Goal: Task Accomplishment & Management: Complete application form

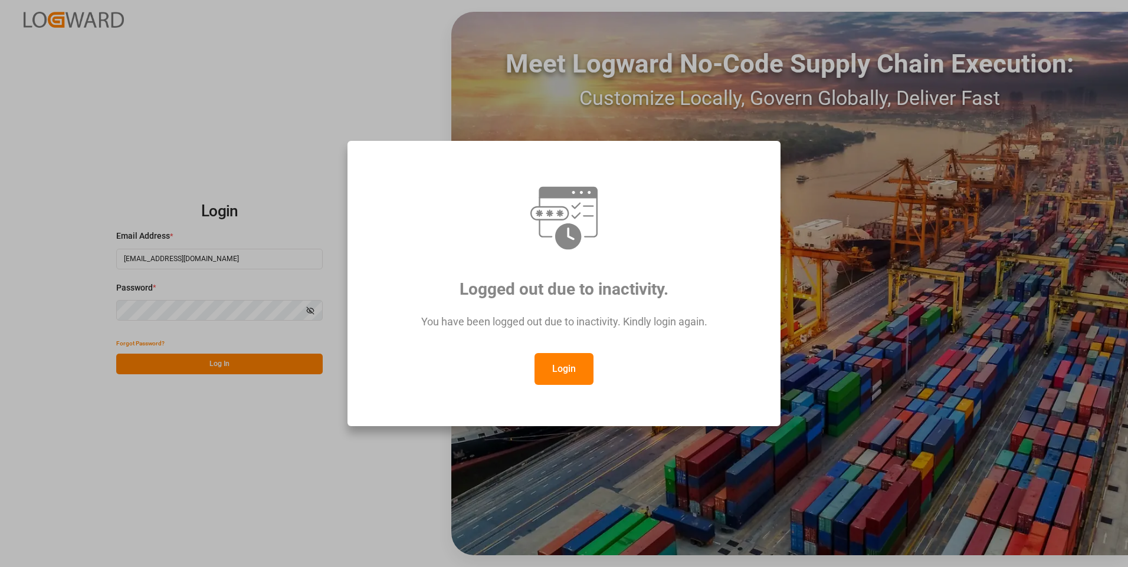
click at [563, 374] on button "Login" at bounding box center [563, 369] width 59 height 32
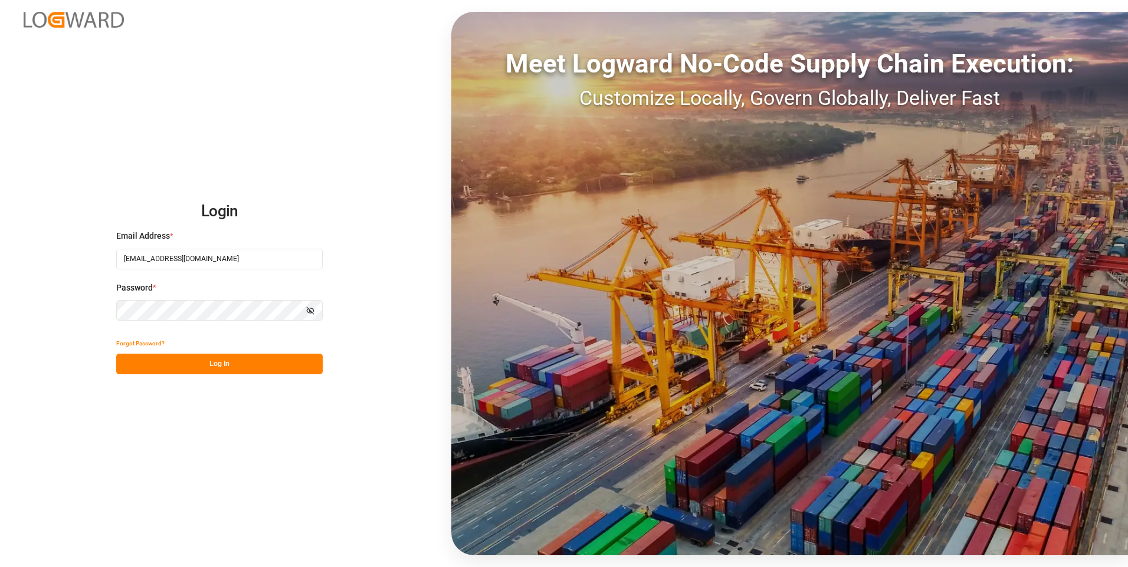
click at [238, 360] on button "Log In" at bounding box center [219, 364] width 206 height 21
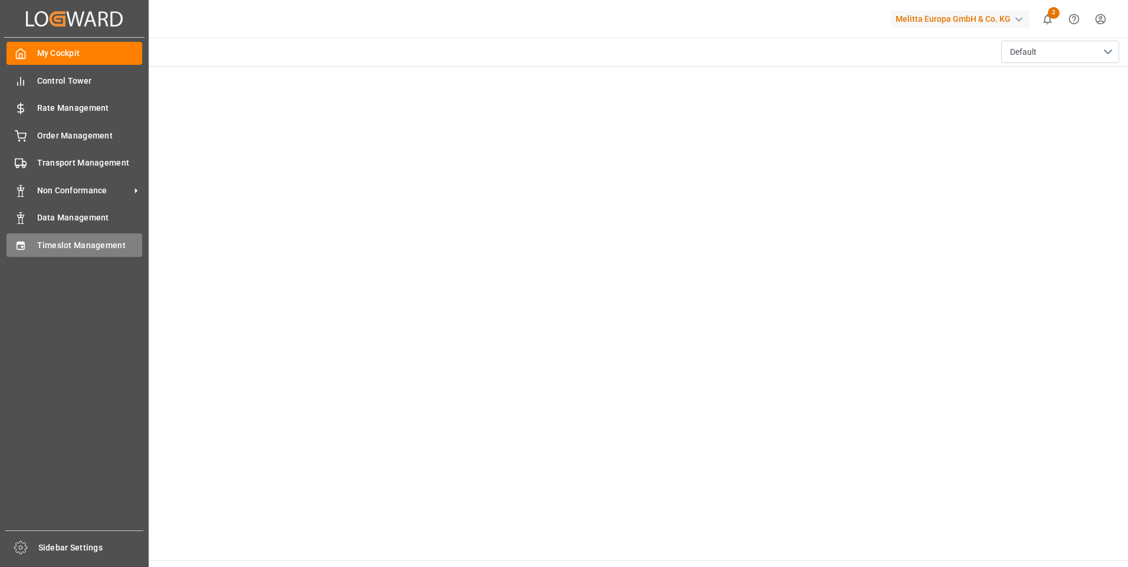
click at [29, 243] on div "Timeslot Management Timeslot Management" at bounding box center [74, 245] width 136 height 23
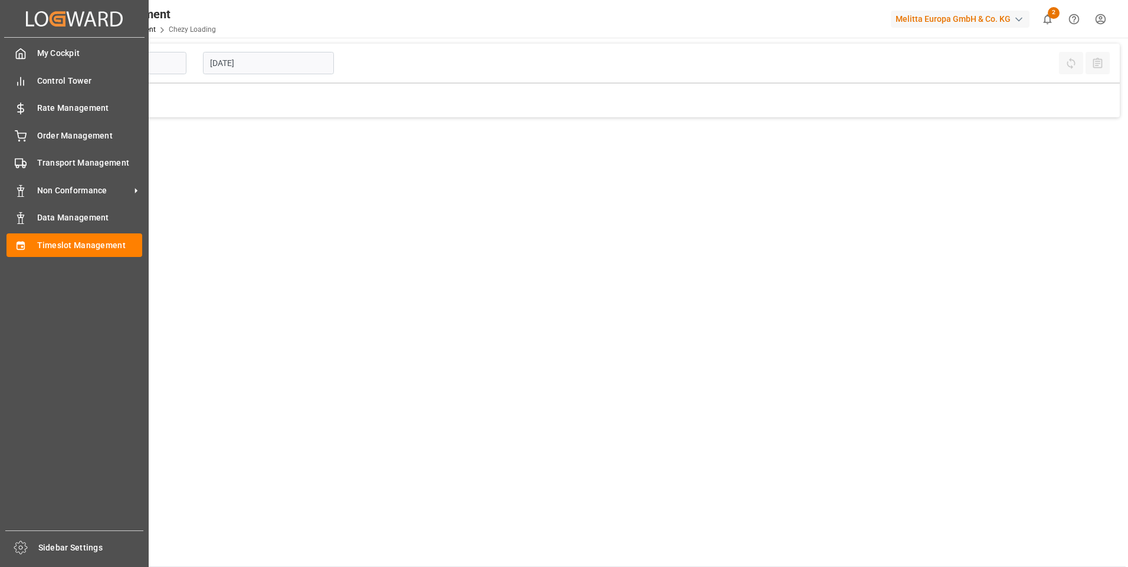
type input "Chezy Loading"
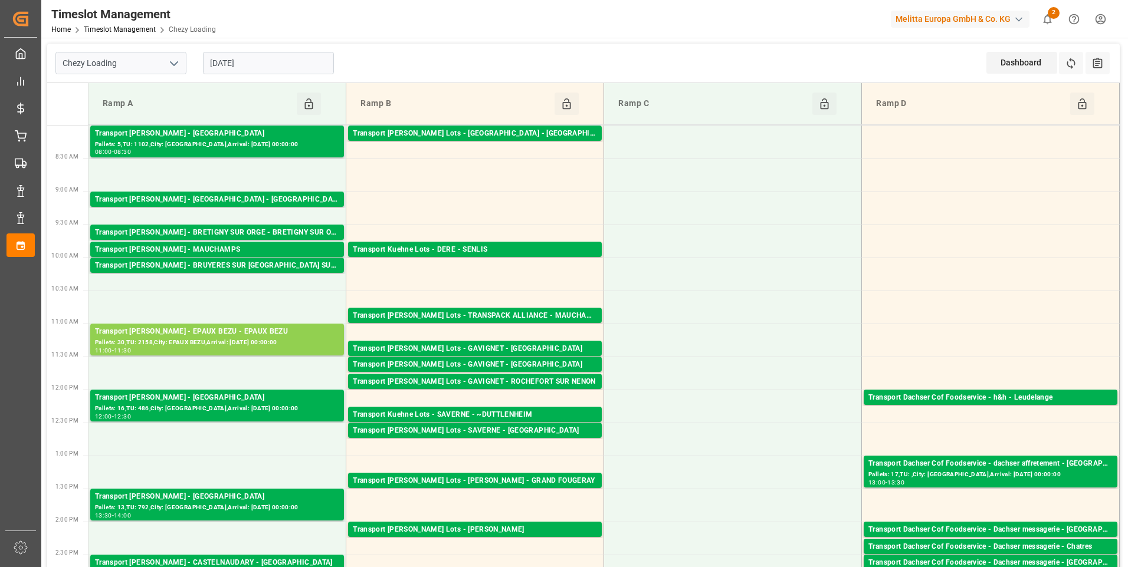
click at [232, 63] on input "[DATE]" at bounding box center [268, 63] width 131 height 22
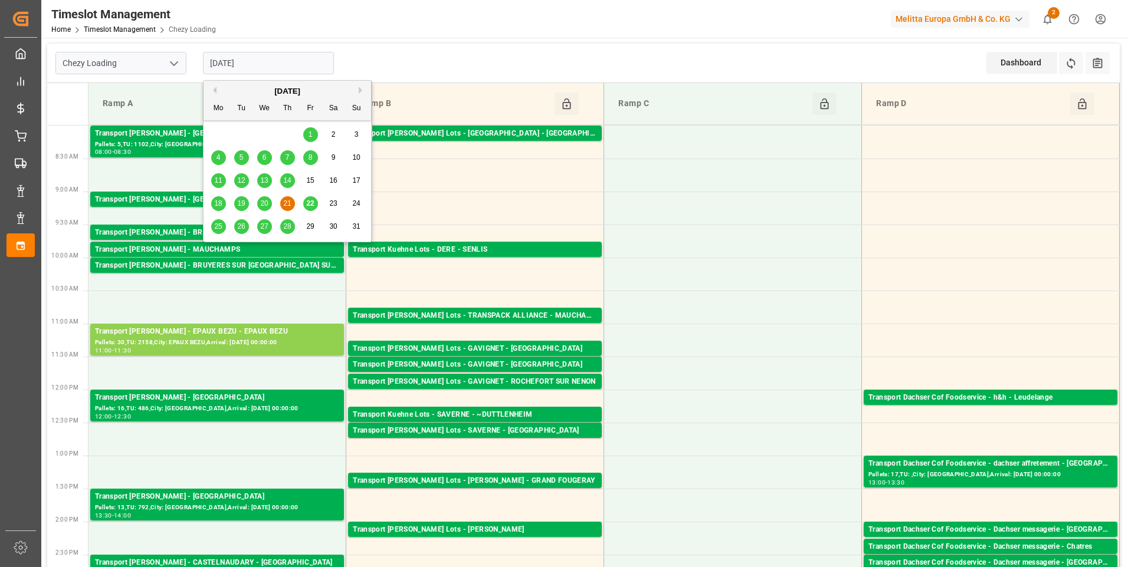
click at [309, 201] on span "22" at bounding box center [310, 203] width 8 height 8
type input "[DATE]"
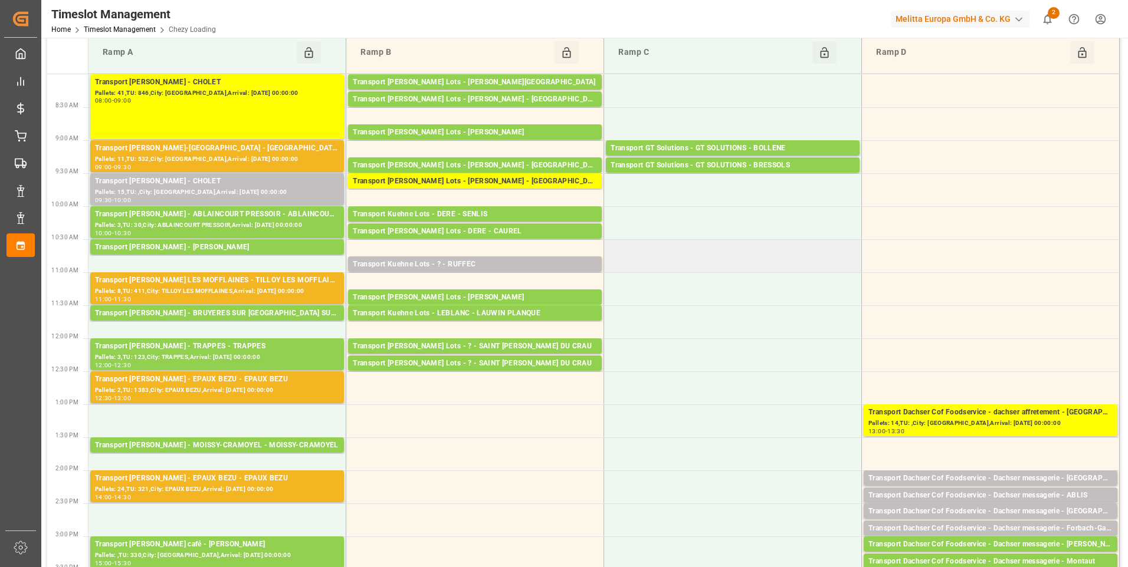
scroll to position [118, 0]
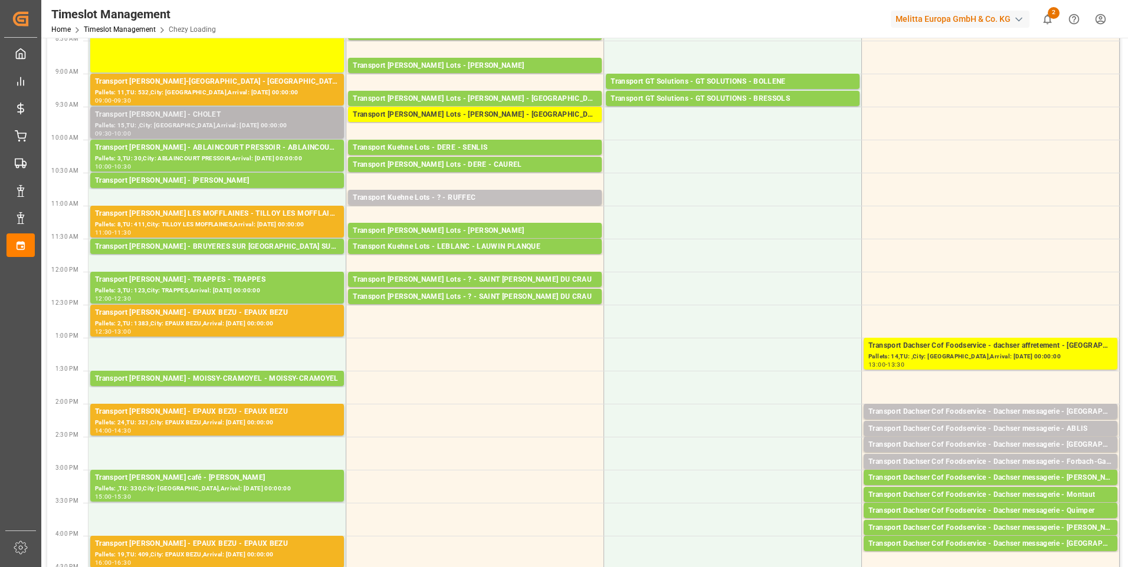
click at [221, 124] on div "Pallets: 15,TU: ,City: [GEOGRAPHIC_DATA],Arrival: [DATE] 00:00:00" at bounding box center [217, 126] width 244 height 10
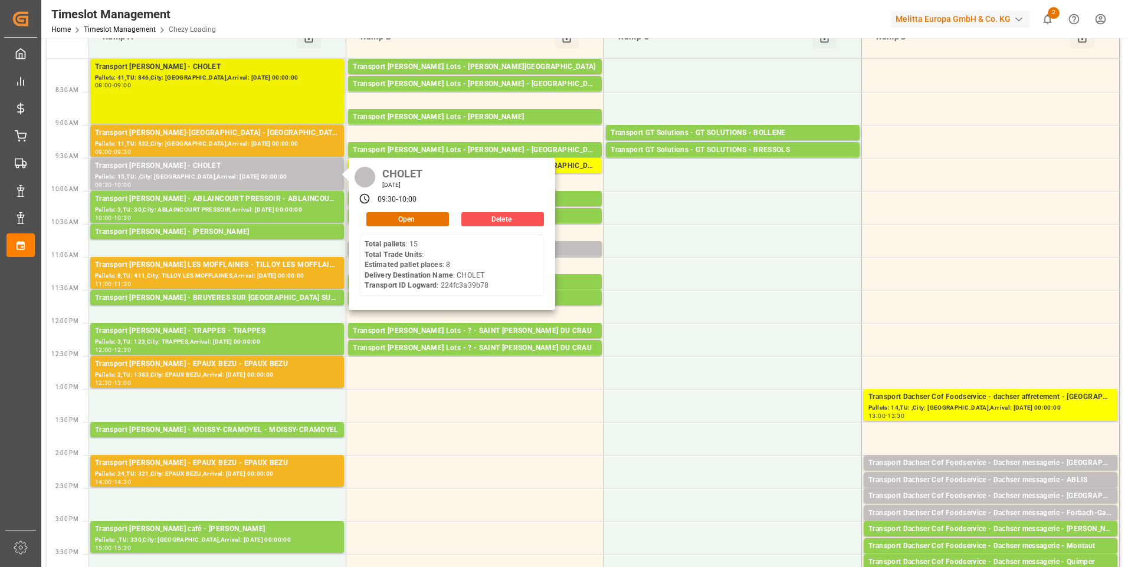
scroll to position [0, 0]
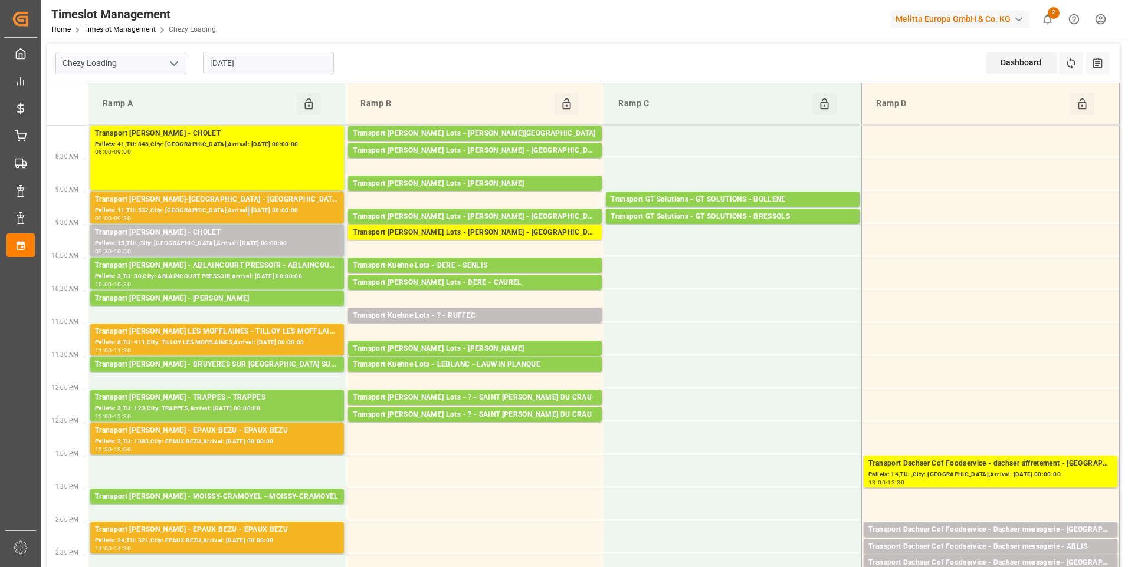
click at [248, 206] on div "Pallets: 11,TU: 532,City: [GEOGRAPHIC_DATA],Arrival: [DATE] 00:00:00" at bounding box center [217, 211] width 244 height 10
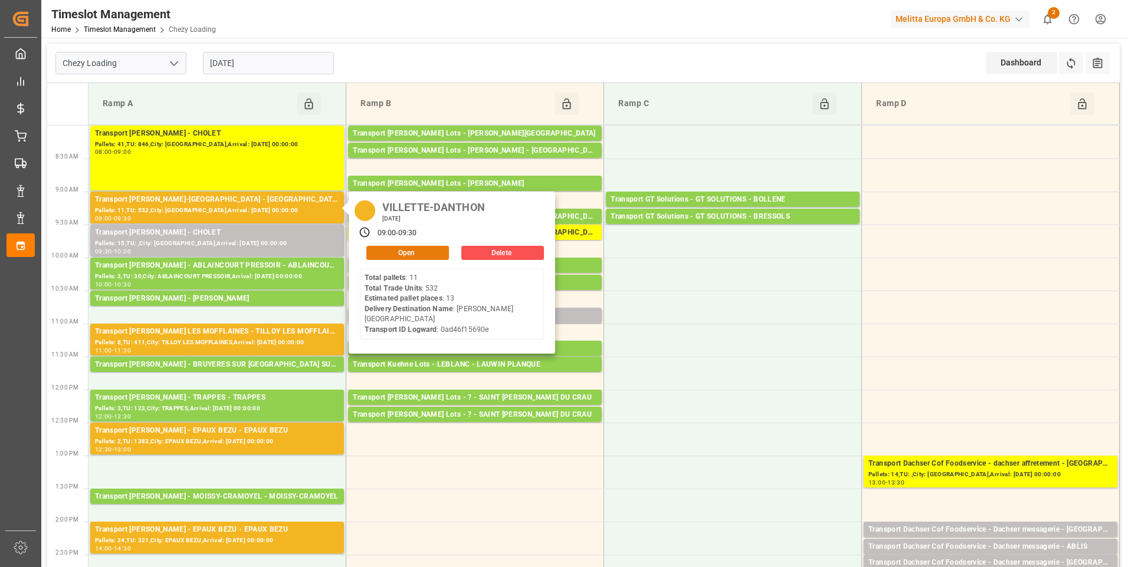
click at [424, 251] on button "Open" at bounding box center [407, 253] width 83 height 14
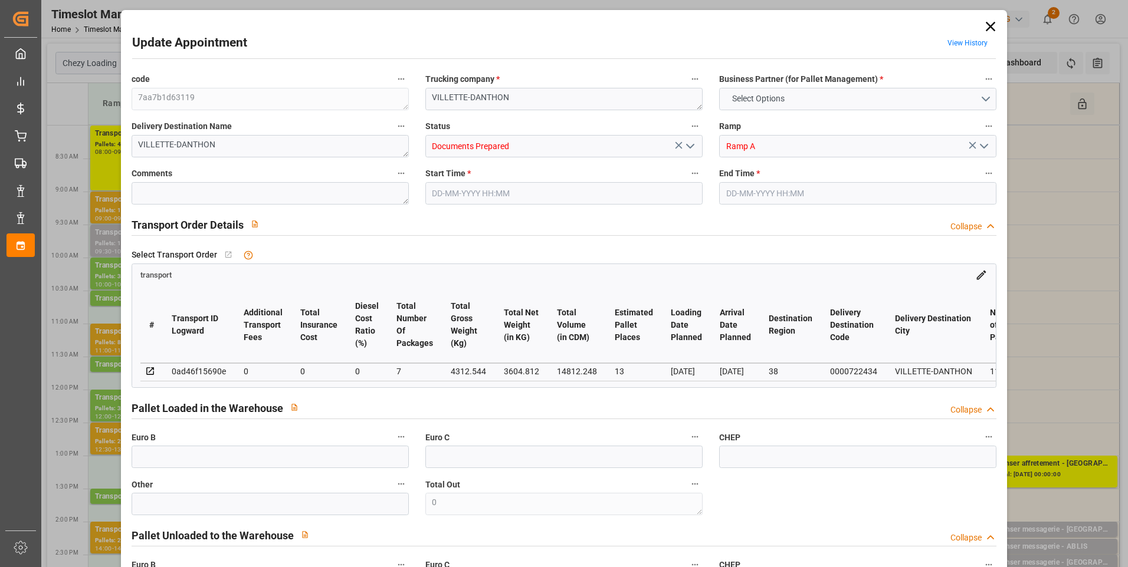
type input "13"
type input "0"
type input "-21.9996"
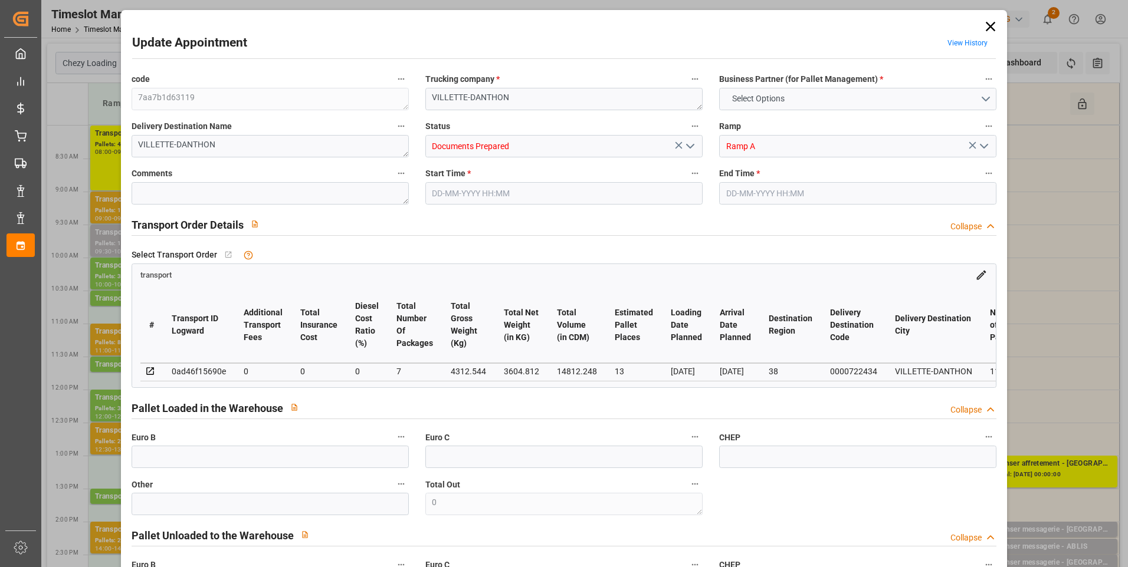
type input "7"
type input "3604.812"
type input "4918"
type input "14812.248"
type input "38"
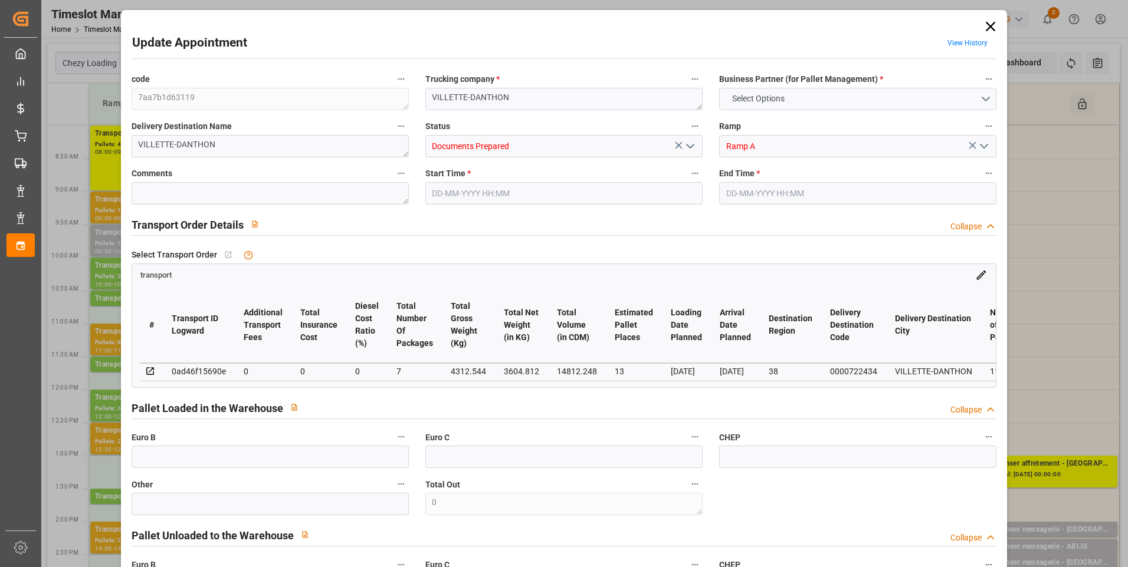
type input "11"
type input "532"
type input "16"
type input "101"
type input "4312.544"
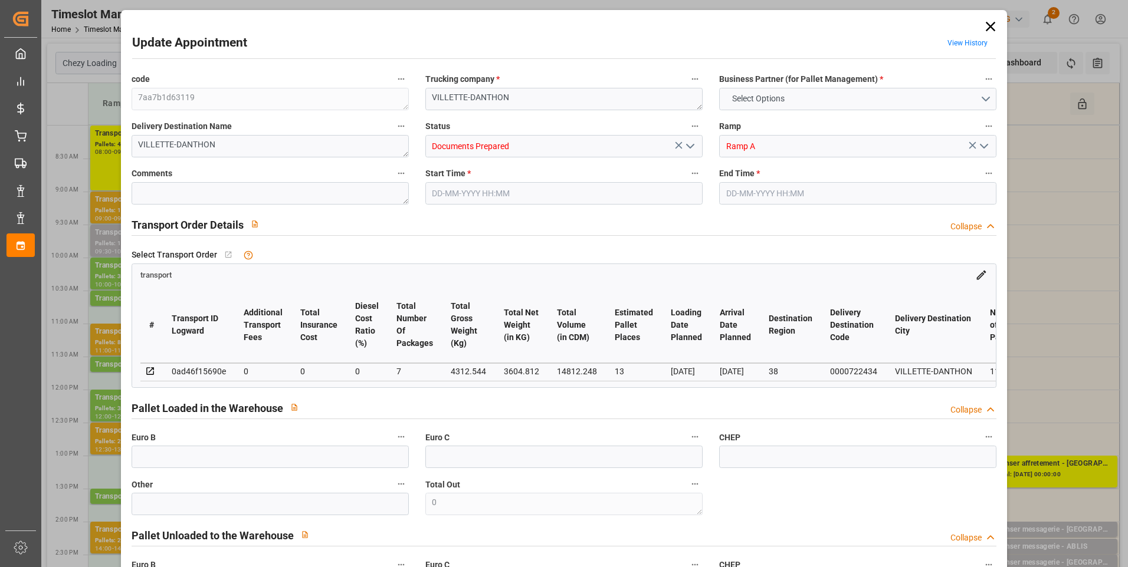
type input "0"
type input "4710.8598"
type input "0"
type input "21"
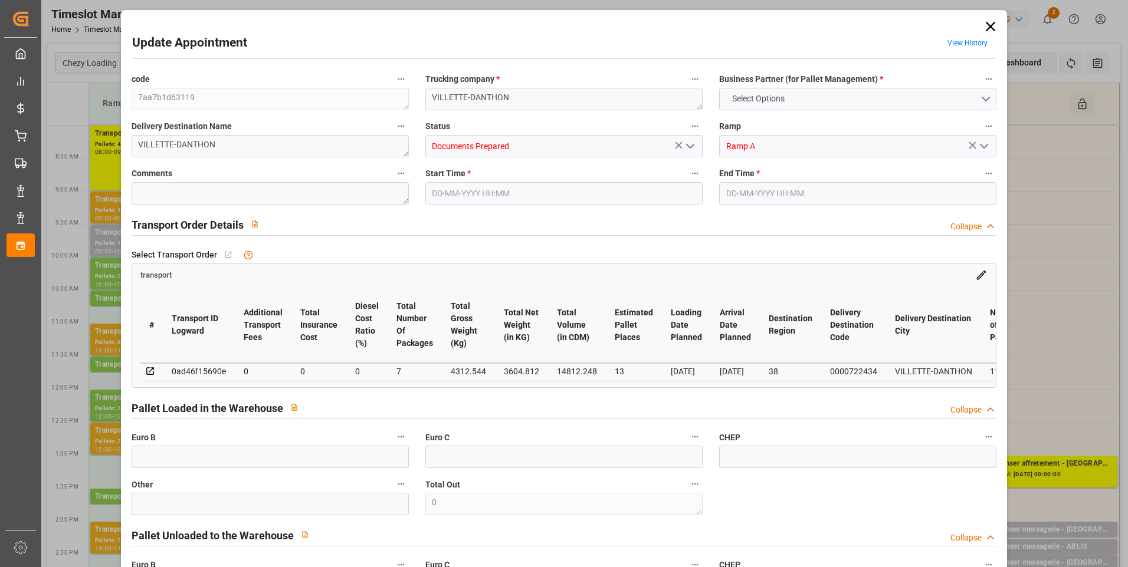
type input "35"
type input "[DATE] 09:00"
type input "[DATE] 09:30"
type input "[DATE] 17:04"
type input "[DATE] 12:00"
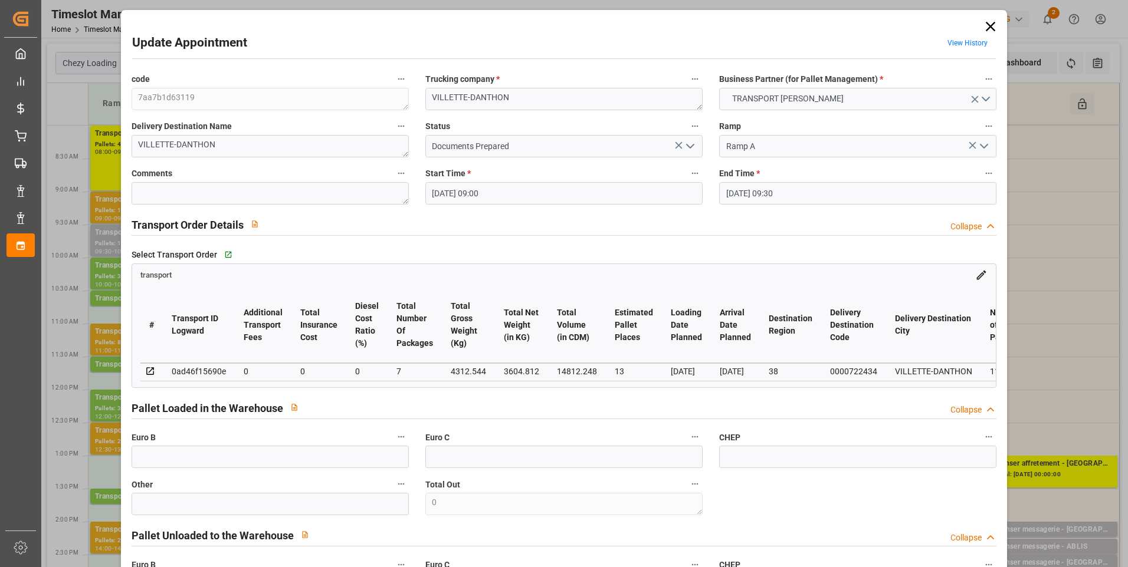
type input "[DATE]"
click at [986, 24] on icon at bounding box center [990, 26] width 9 height 9
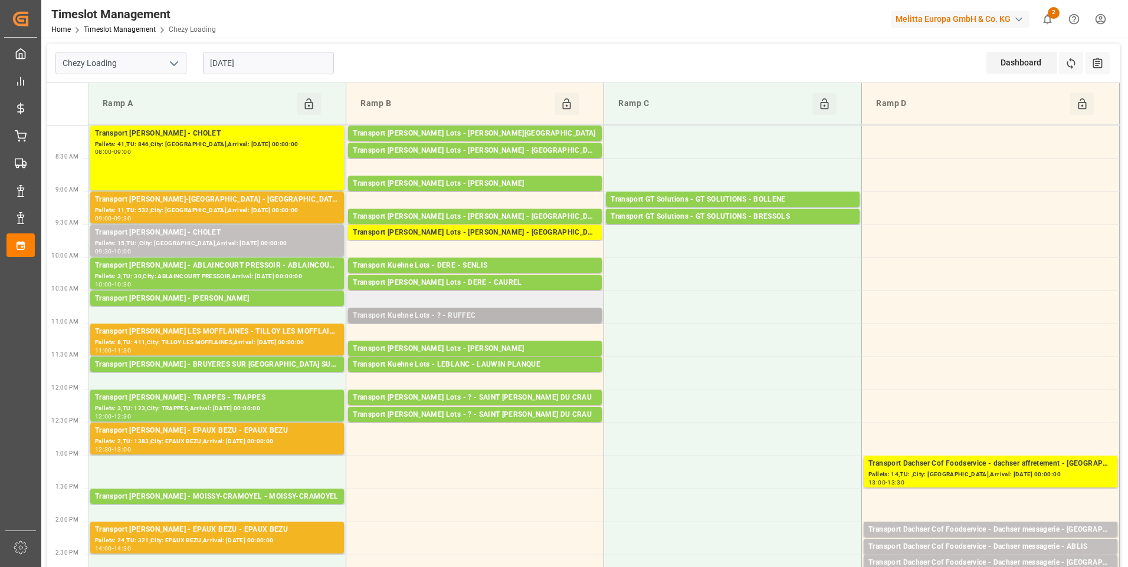
click at [484, 310] on div "Transport Kuehne Lots - ? - RUFFEC" at bounding box center [475, 316] width 244 height 12
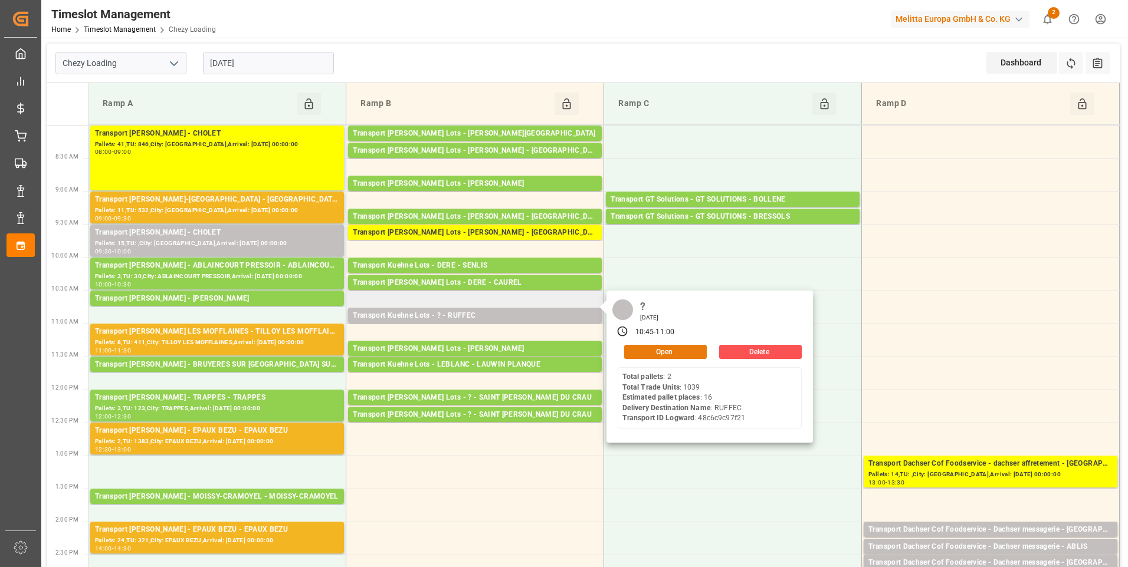
click at [639, 347] on button "Open" at bounding box center [665, 352] width 83 height 14
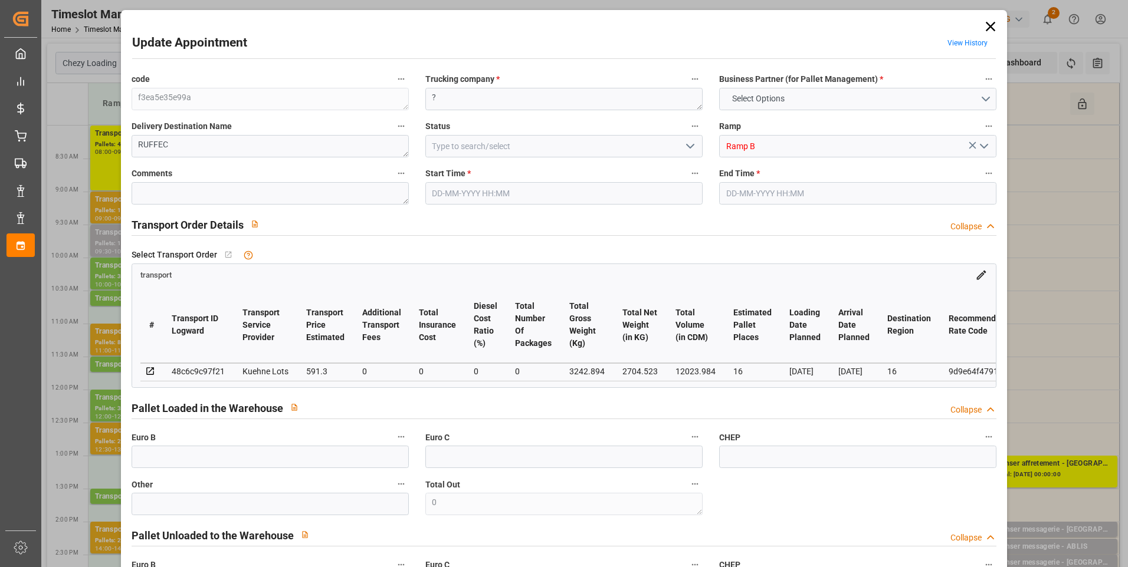
type input "16"
type input "591.3"
type input "0"
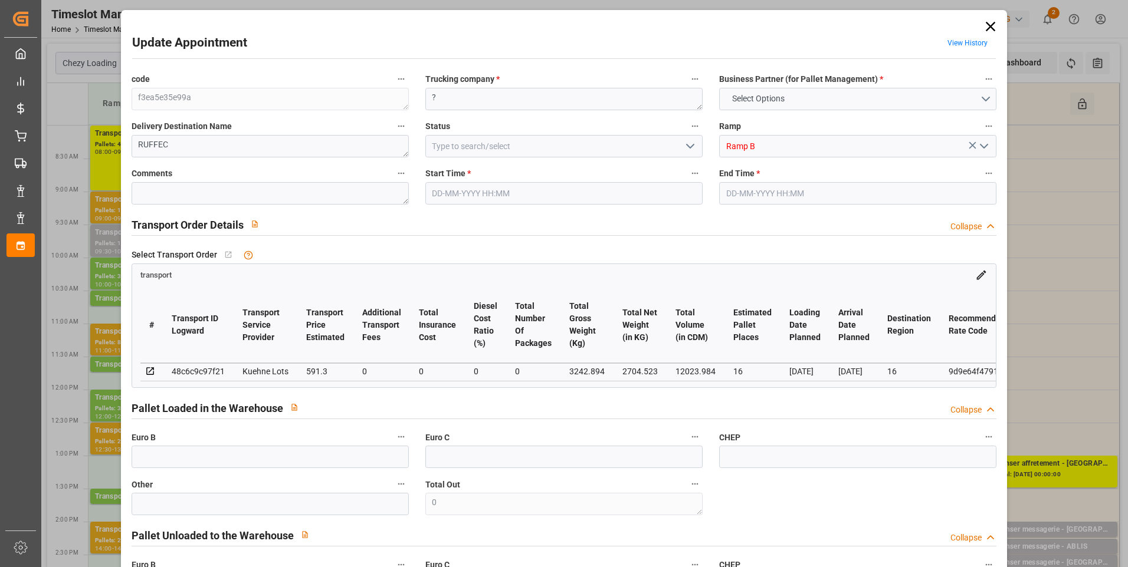
type input "591.3"
type input "0"
type input "2704.523"
type input "4705.726"
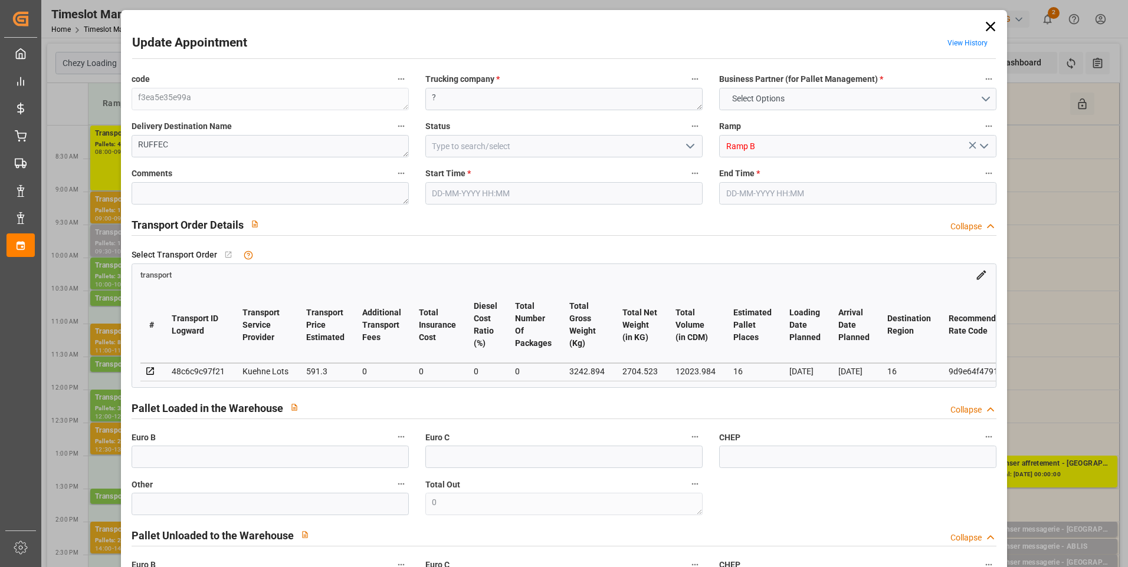
type input "12023.984"
type input "16"
type input "2"
type input "1039"
type input "63"
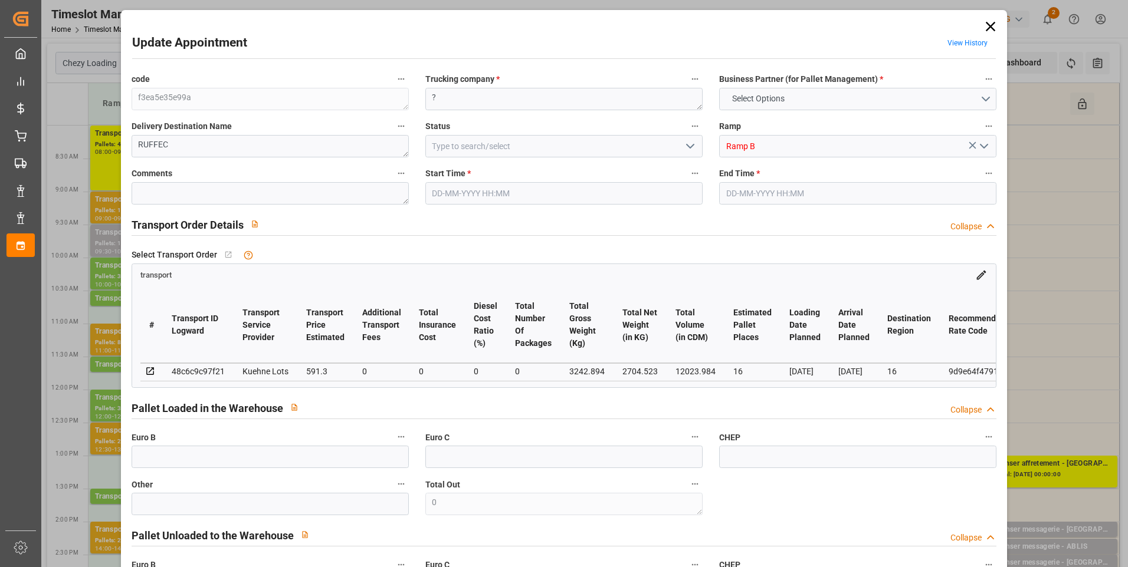
type input "101"
type input "3242.894"
type input "0"
type input "4710.8598"
type input "0"
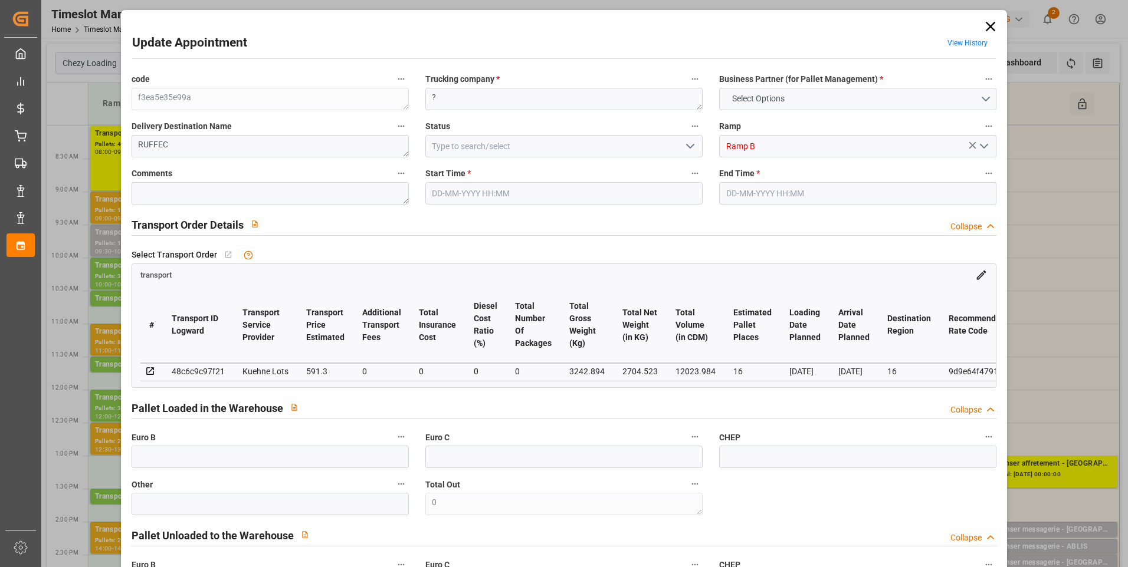
type input "0"
type input "21"
type input "35"
type input "[DATE] 10:45"
type input "[DATE] 11:00"
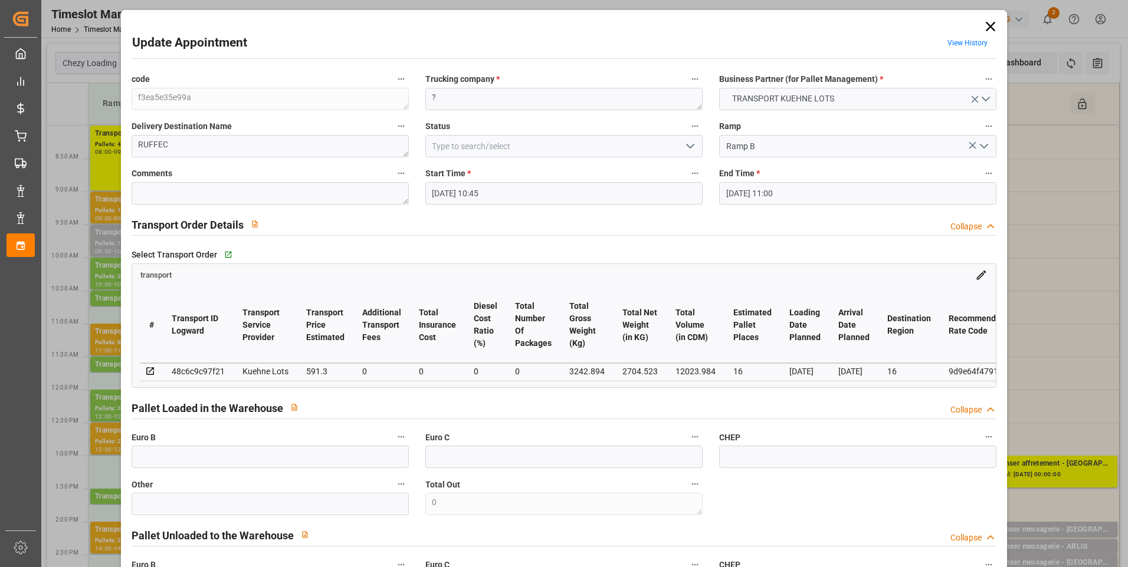
type input "[DATE] 13:26"
type input "[DATE] 11:59"
type input "[DATE]"
click at [688, 145] on icon "open menu" at bounding box center [690, 146] width 14 height 14
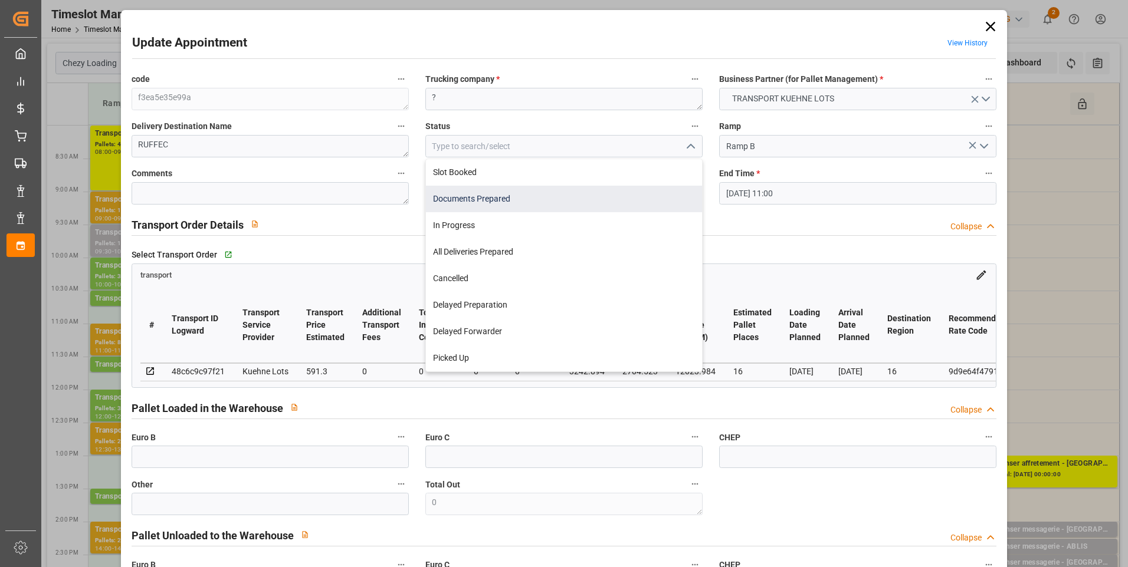
click at [452, 195] on div "Documents Prepared" at bounding box center [564, 199] width 276 height 27
type input "Documents Prepared"
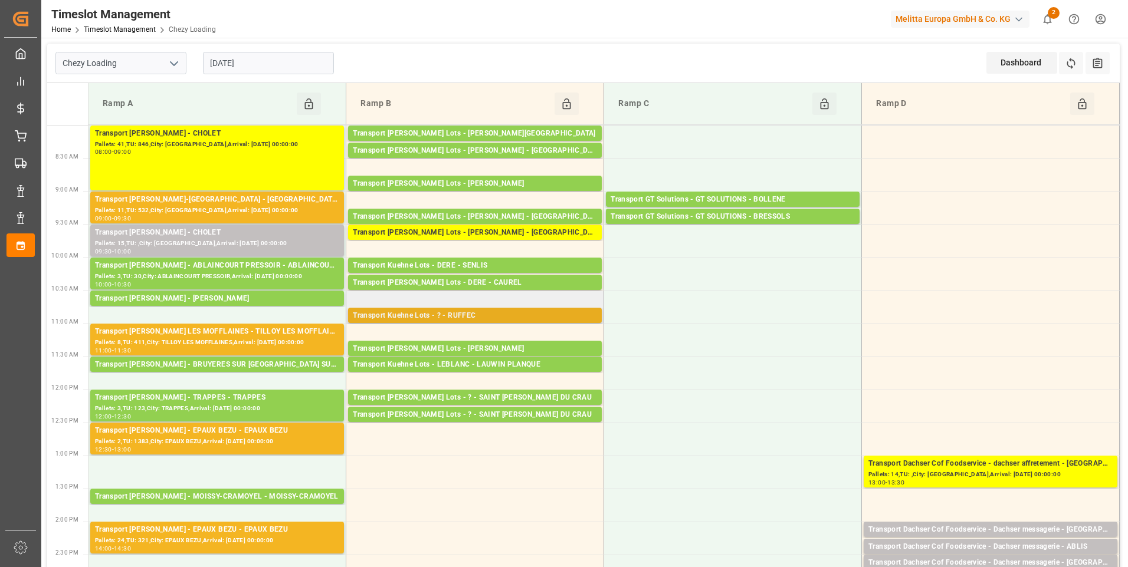
click at [481, 317] on div "Transport Kuehne Lots - ? - RUFFEC" at bounding box center [475, 316] width 244 height 12
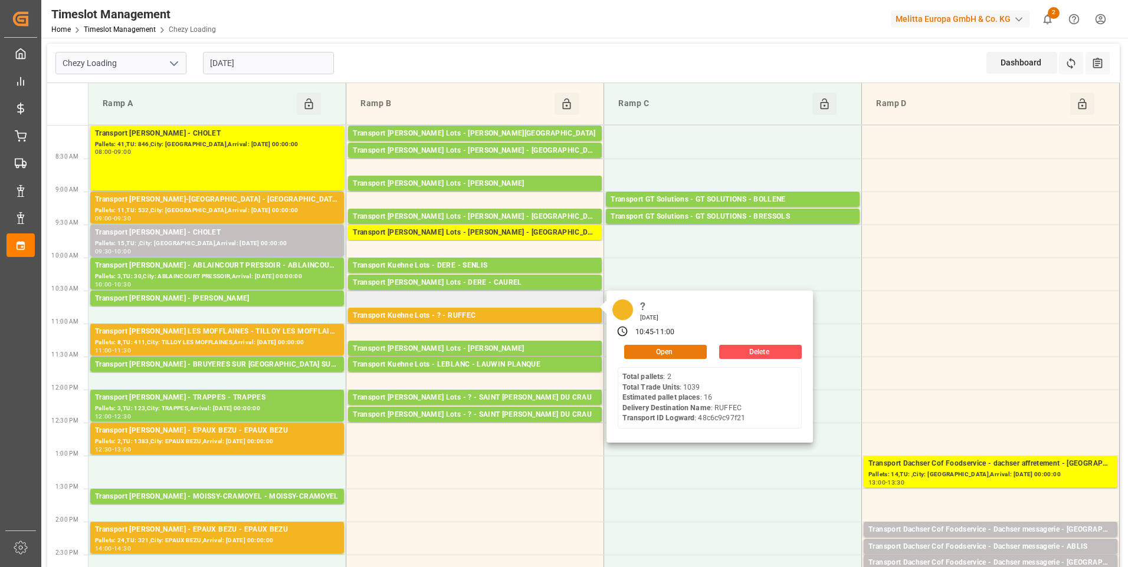
click at [645, 350] on button "Open" at bounding box center [665, 352] width 83 height 14
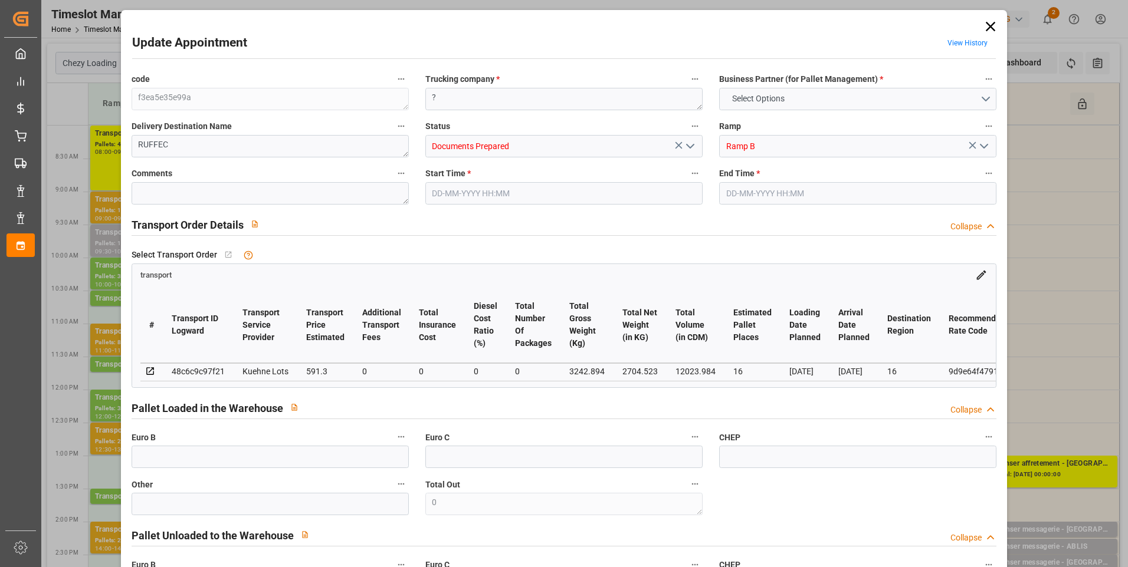
type input "16"
type input "591.3"
type input "0"
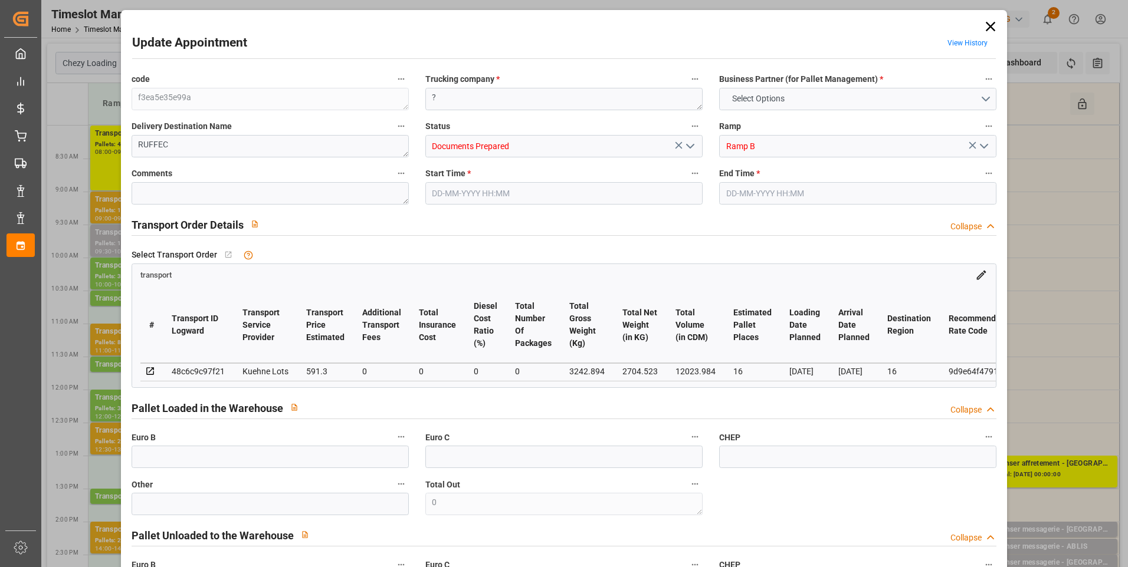
type input "591.3"
type input "0"
type input "2704.523"
type input "4705.726"
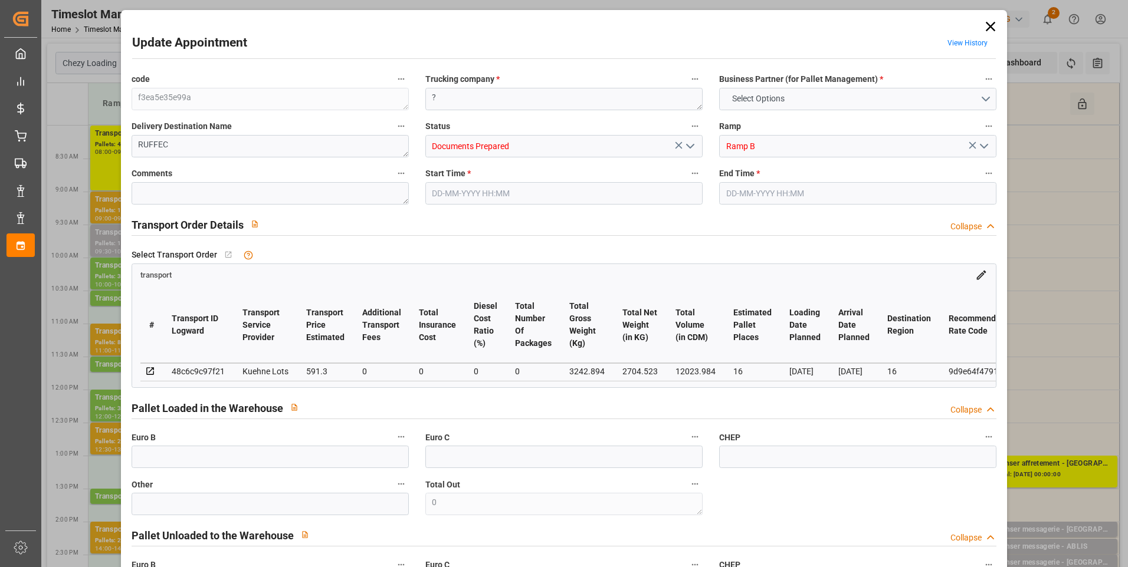
type input "12023.984"
type input "16"
type input "2"
type input "1039"
type input "63"
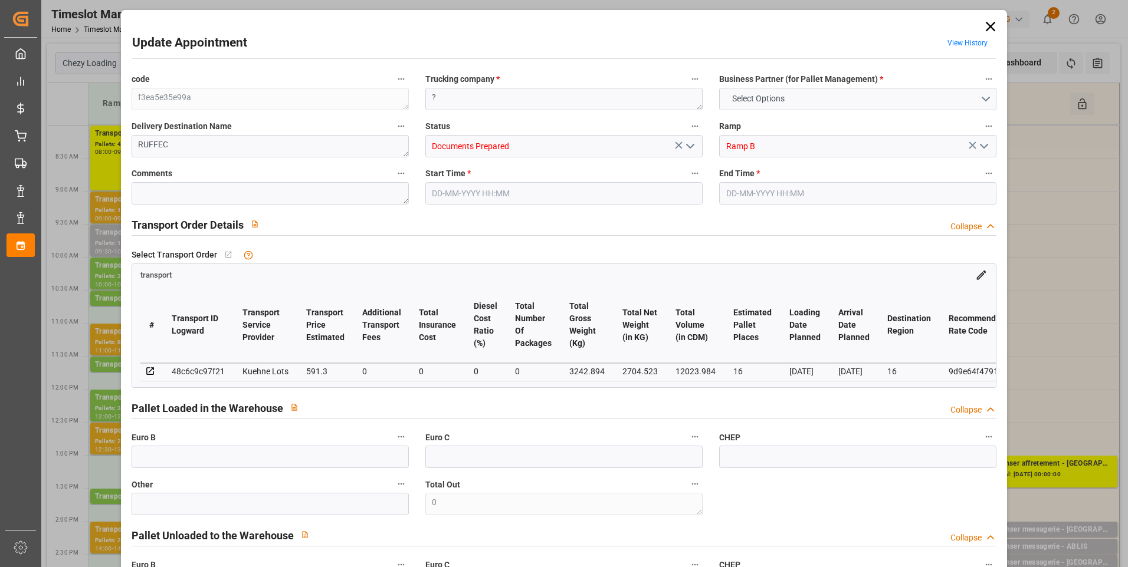
type input "101"
type input "3242.894"
type input "0"
type input "4710.8598"
type input "0"
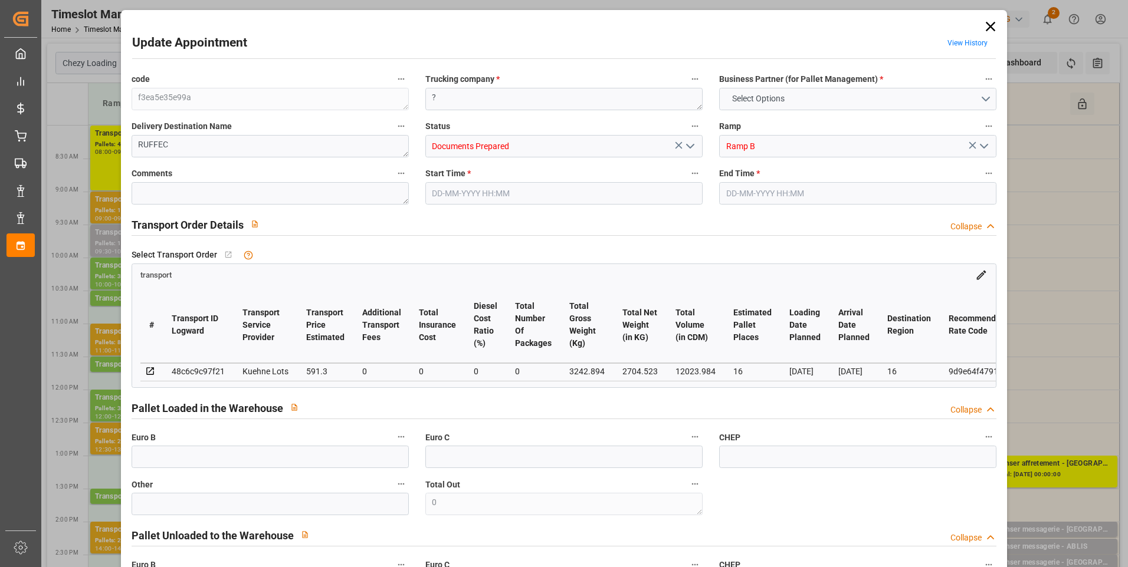
type input "0"
type input "21"
type input "35"
type input "[DATE] 10:45"
type input "[DATE] 11:00"
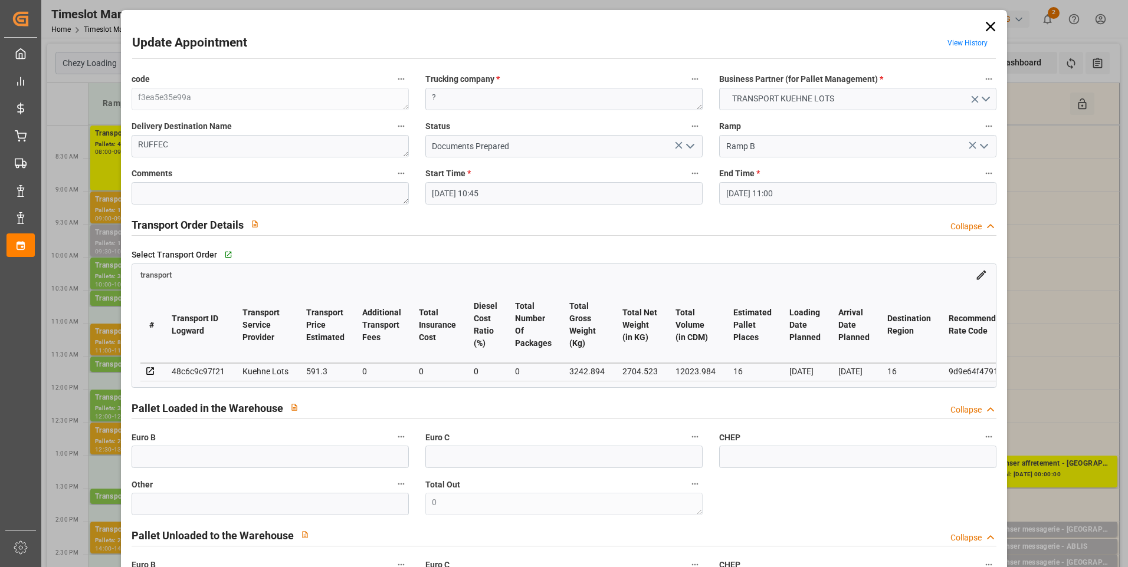
type input "[DATE] 13:26"
type input "[DATE] 11:59"
type input "[DATE]"
click at [692, 146] on button "open menu" at bounding box center [690, 146] width 18 height 18
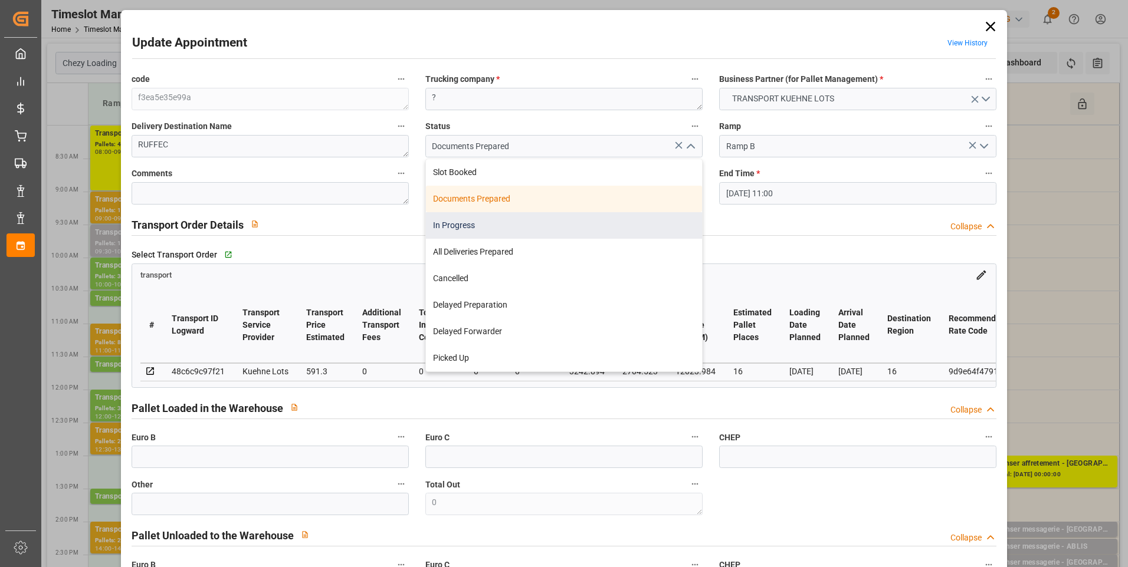
click at [469, 232] on div "In Progress" at bounding box center [564, 225] width 276 height 27
type input "In Progress"
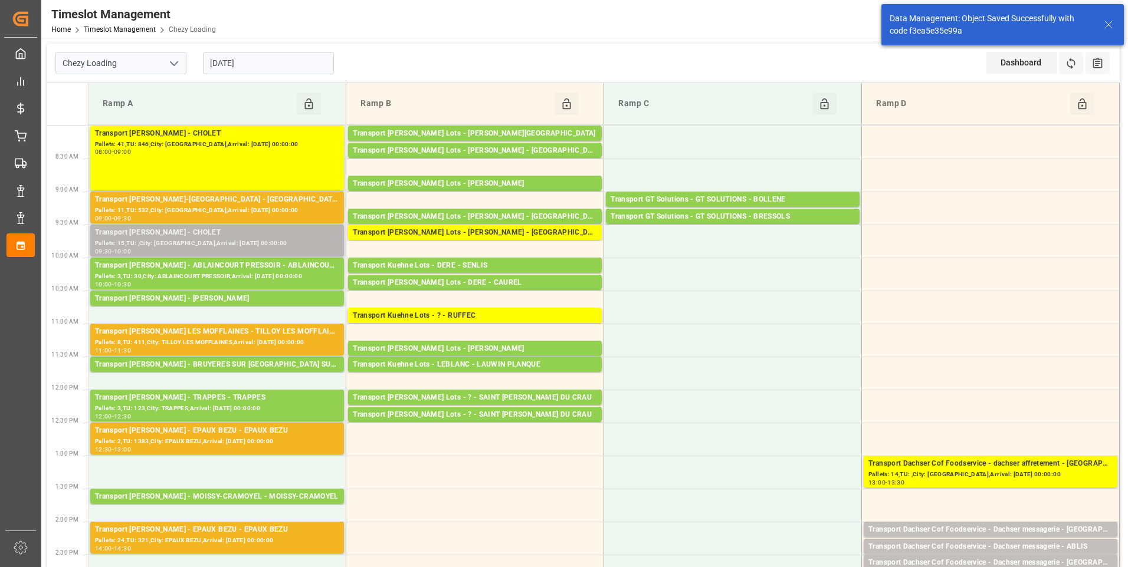
click at [192, 234] on div "Transport [PERSON_NAME] - CHOLET" at bounding box center [217, 233] width 244 height 12
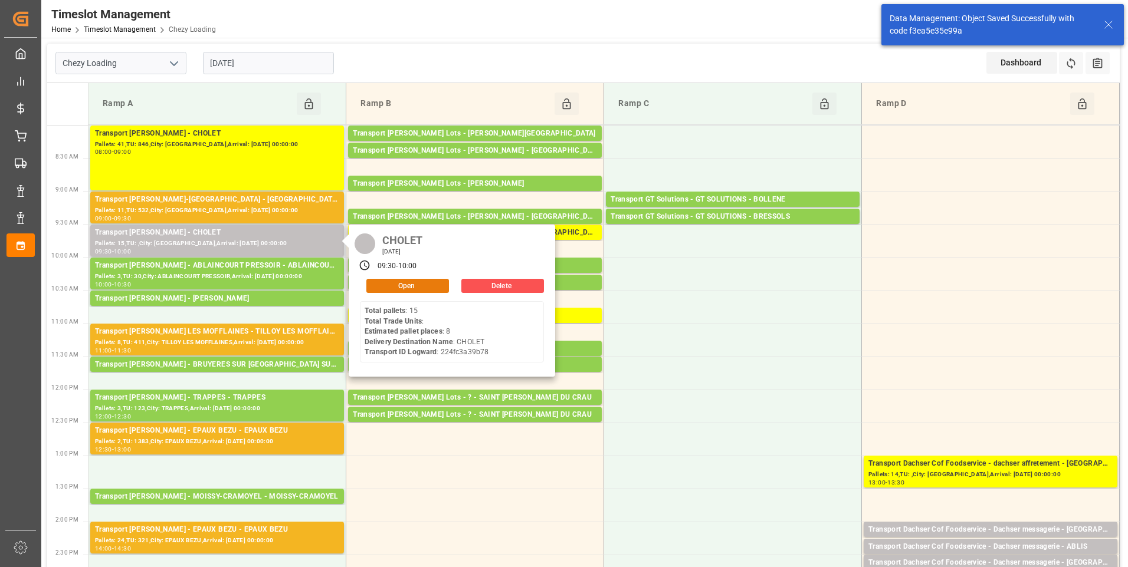
click at [408, 284] on button "Open" at bounding box center [407, 286] width 83 height 14
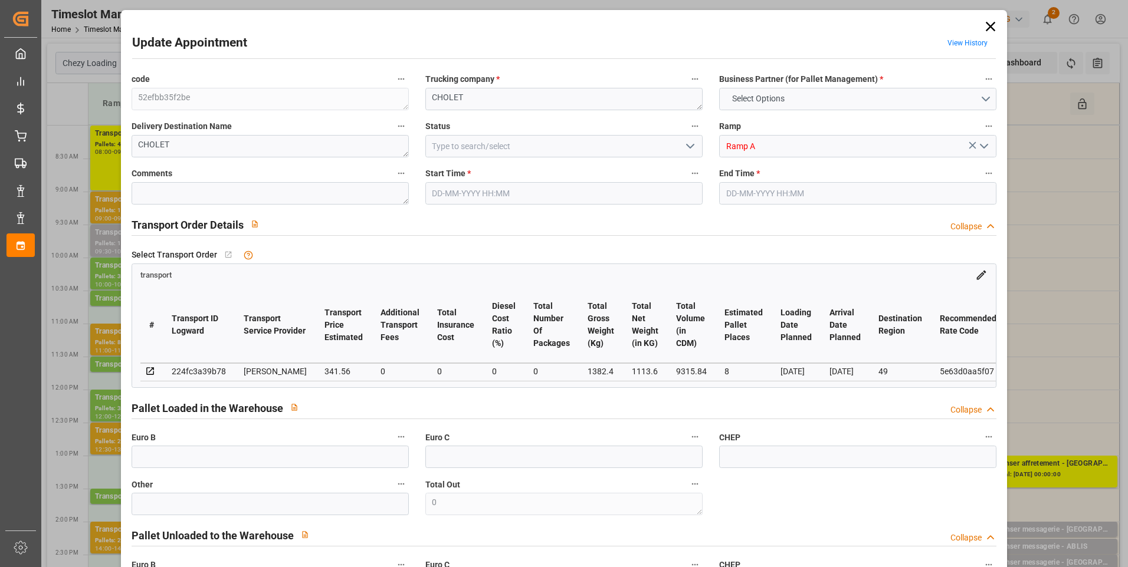
type input "8"
type input "341.56"
type input "0"
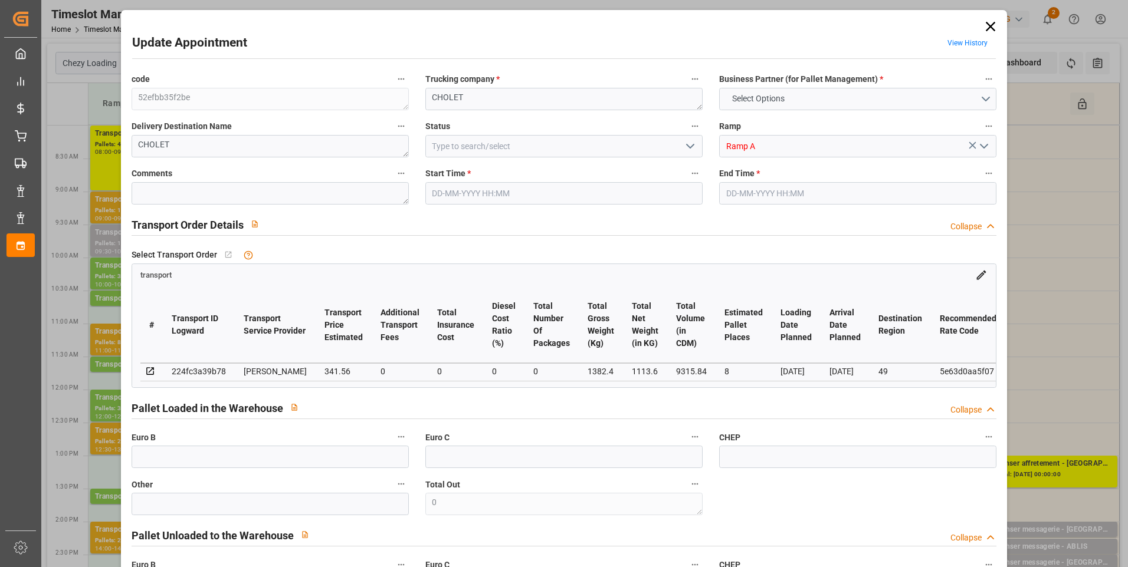
type input "327.7268"
type input "-13.8332"
type input "0"
type input "1113.6"
type input "1800"
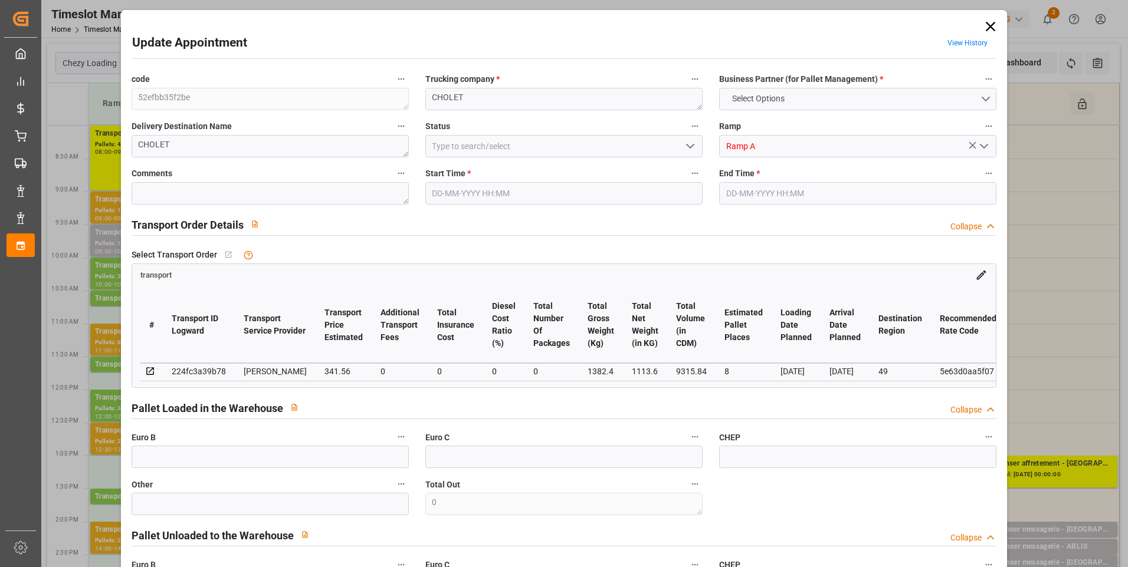
type input "9315.84"
type input "49"
type input "15"
type input "0"
type input "15"
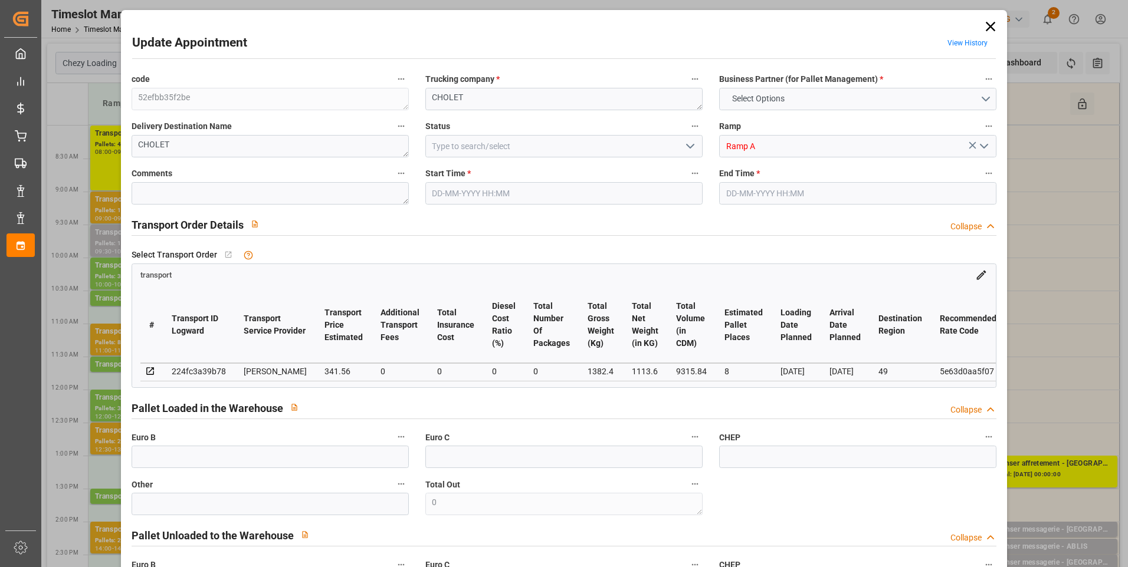
type input "101"
type input "1382.4"
type input "0"
type input "4710.8598"
type input "0"
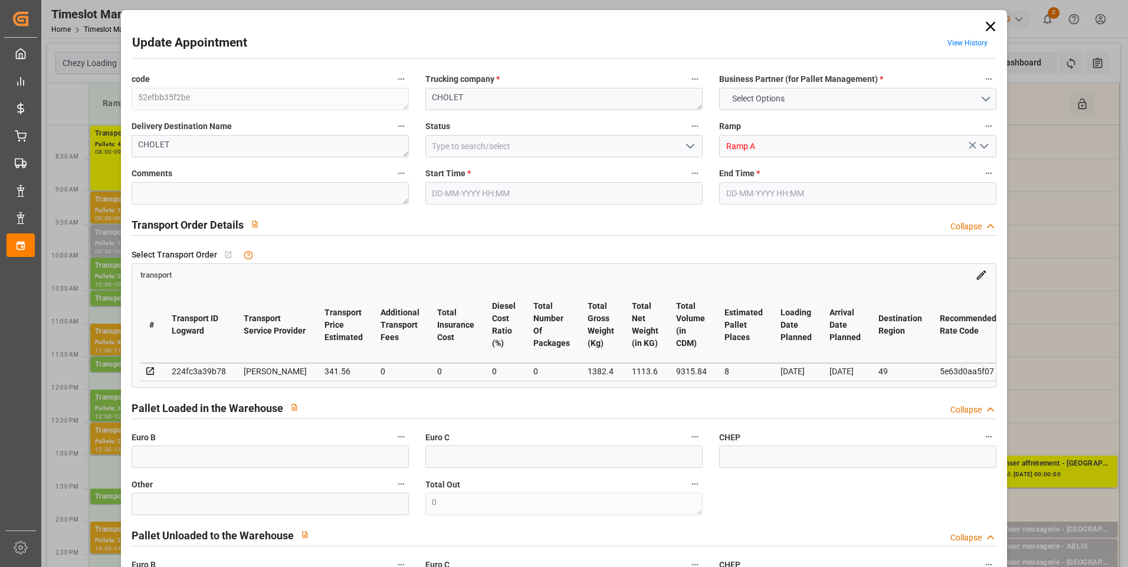
type input "0"
type input "21"
type input "35"
type input "[DATE] 09:30"
type input "[DATE] 10:00"
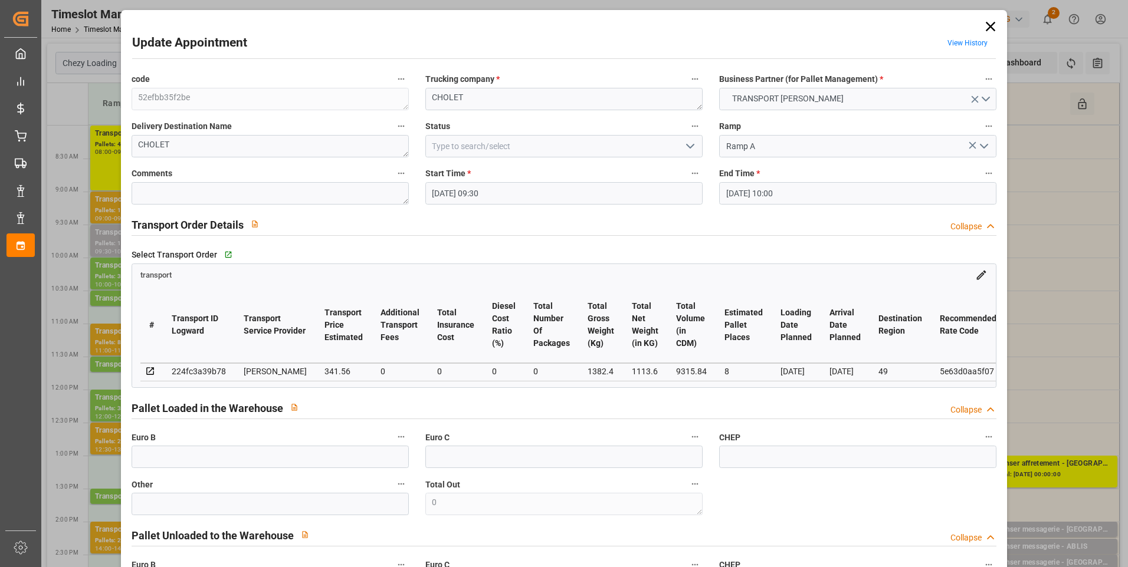
type input "[DATE] 16:11"
type input "[DATE] 11:40"
type input "[DATE]"
click at [683, 144] on icon "open menu" at bounding box center [690, 146] width 14 height 14
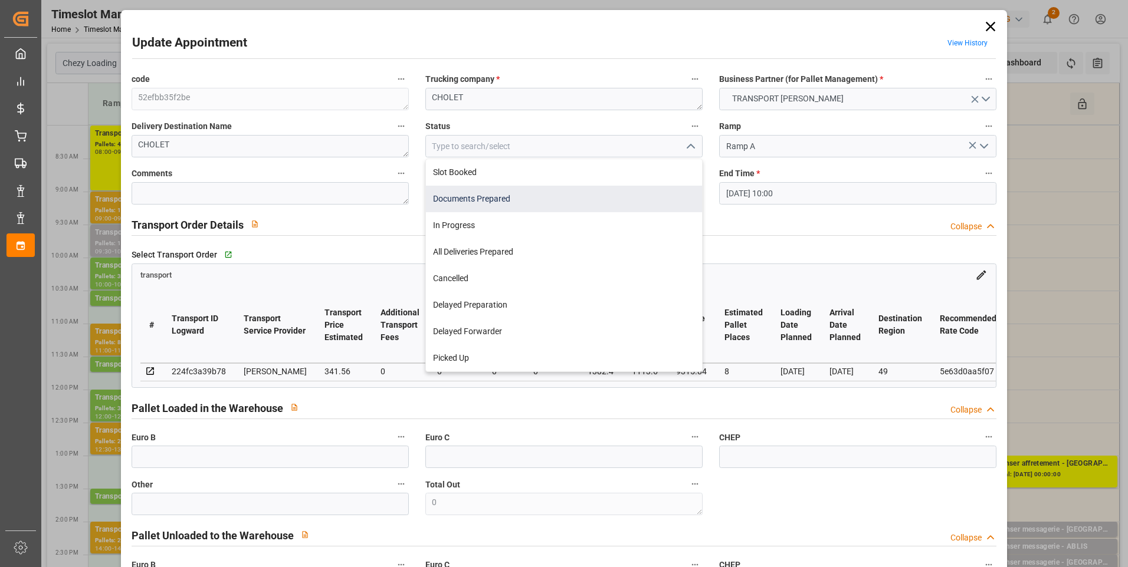
click at [453, 199] on div "Documents Prepared" at bounding box center [564, 199] width 276 height 27
type input "Documents Prepared"
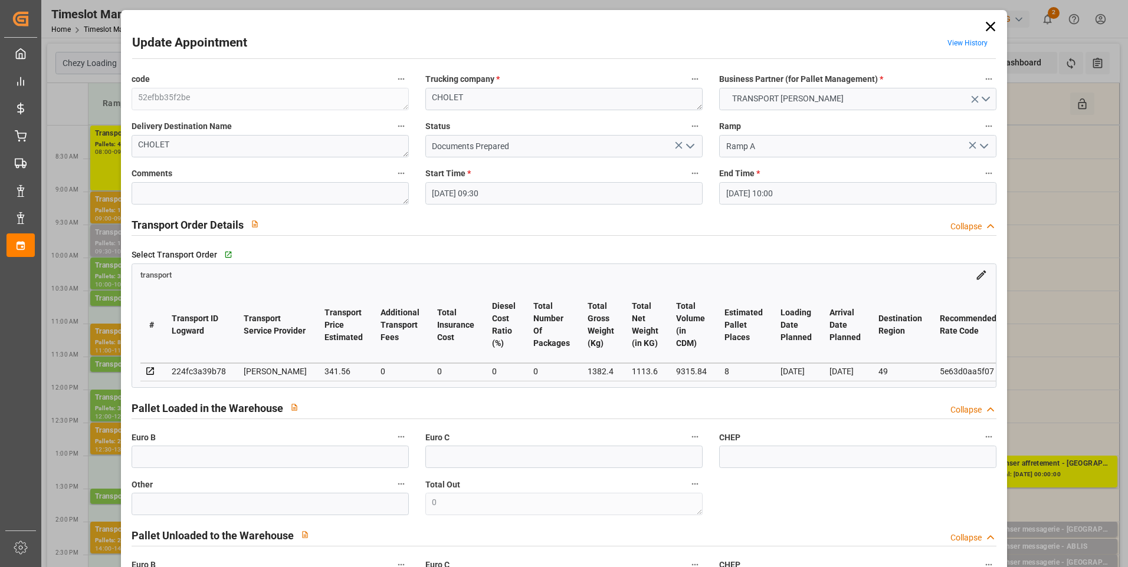
click at [984, 23] on icon at bounding box center [990, 26] width 17 height 17
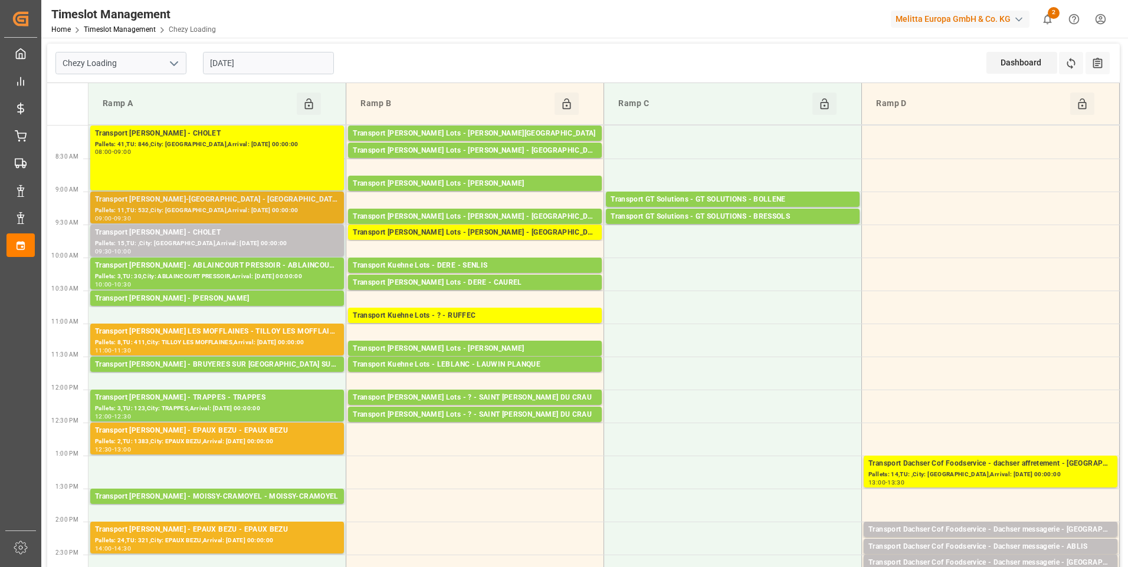
click at [265, 206] on div "Pallets: 11,TU: 532,City: [GEOGRAPHIC_DATA],Arrival: [DATE] 00:00:00" at bounding box center [217, 211] width 244 height 10
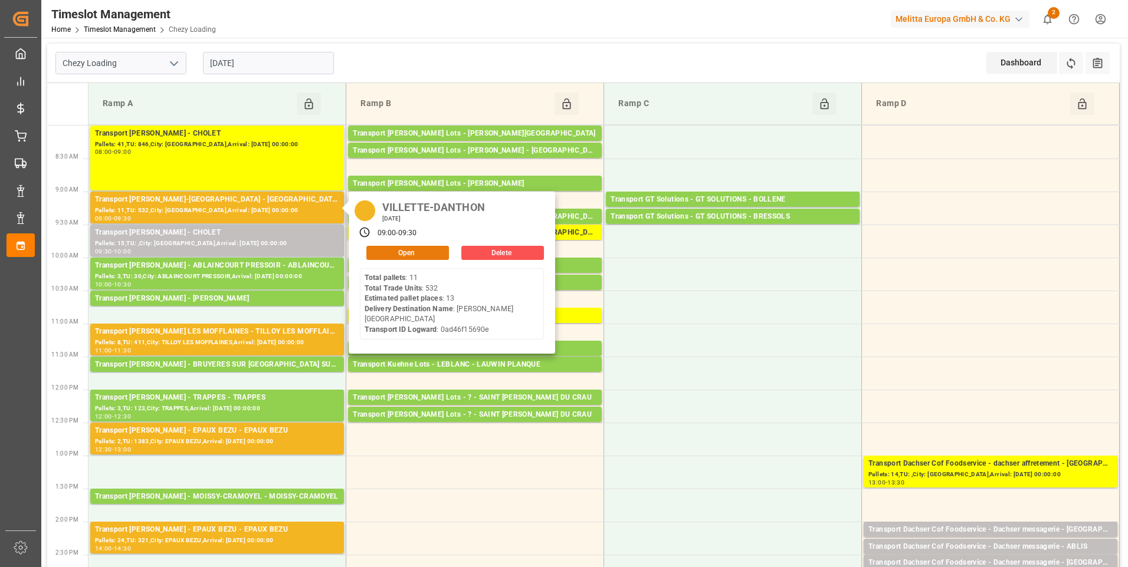
click at [389, 251] on button "Open" at bounding box center [407, 253] width 83 height 14
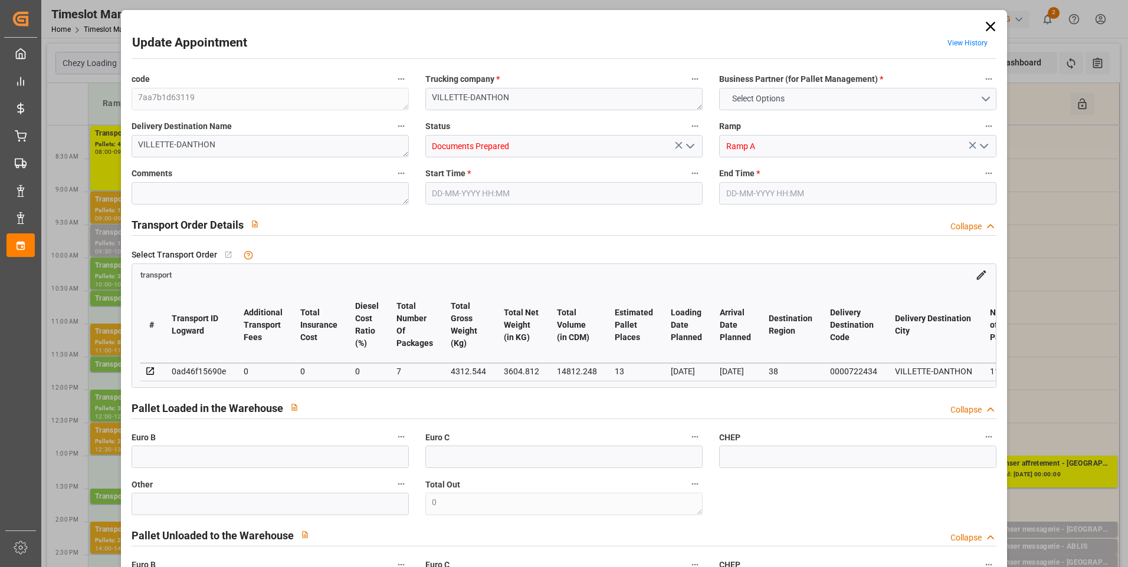
type input "13"
type input "0"
type input "-21.9996"
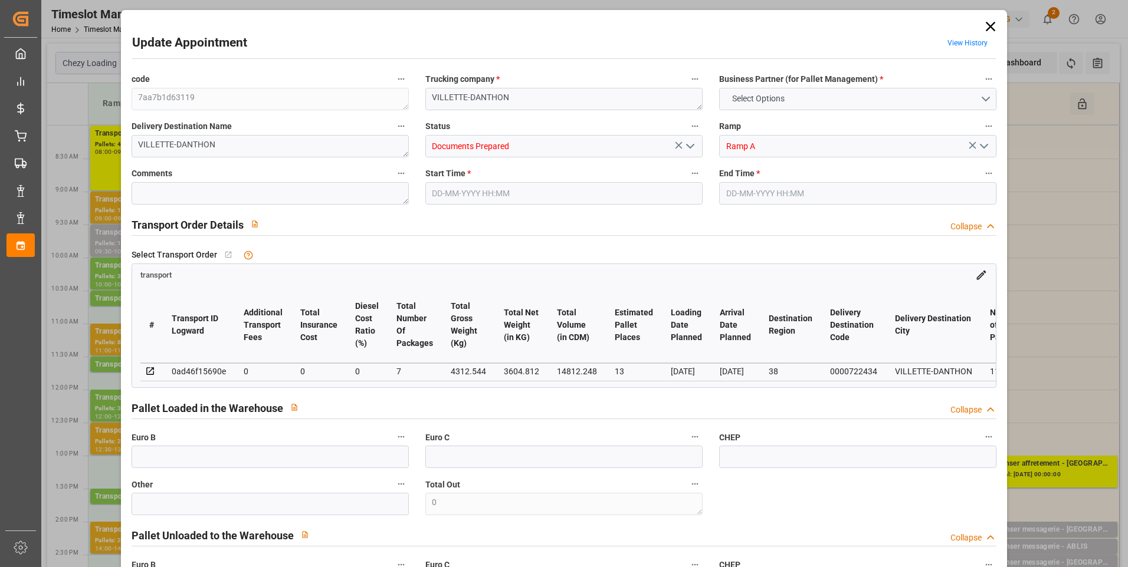
type input "7"
type input "3604.812"
type input "4918"
type input "14812.248"
type input "38"
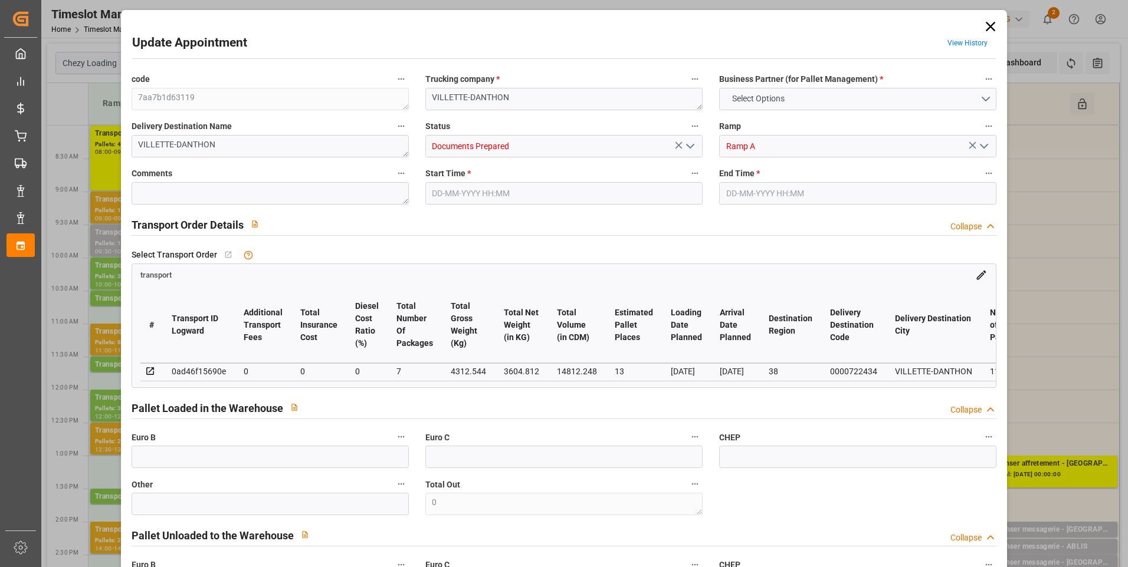
type input "11"
type input "532"
type input "16"
type input "101"
type input "4312.544"
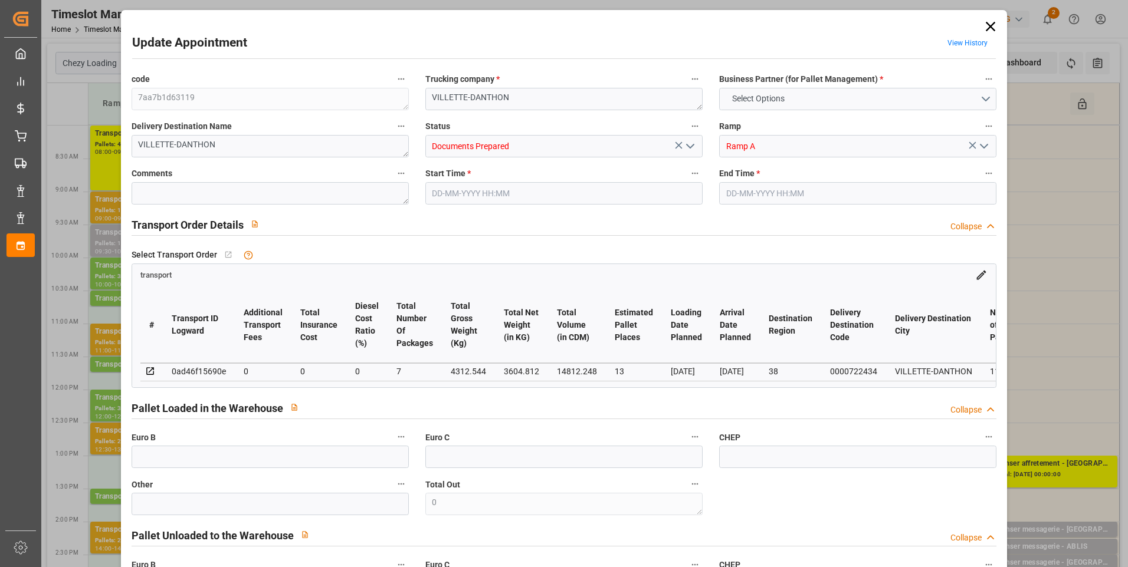
type input "0"
type input "4710.8598"
type input "0"
type input "21"
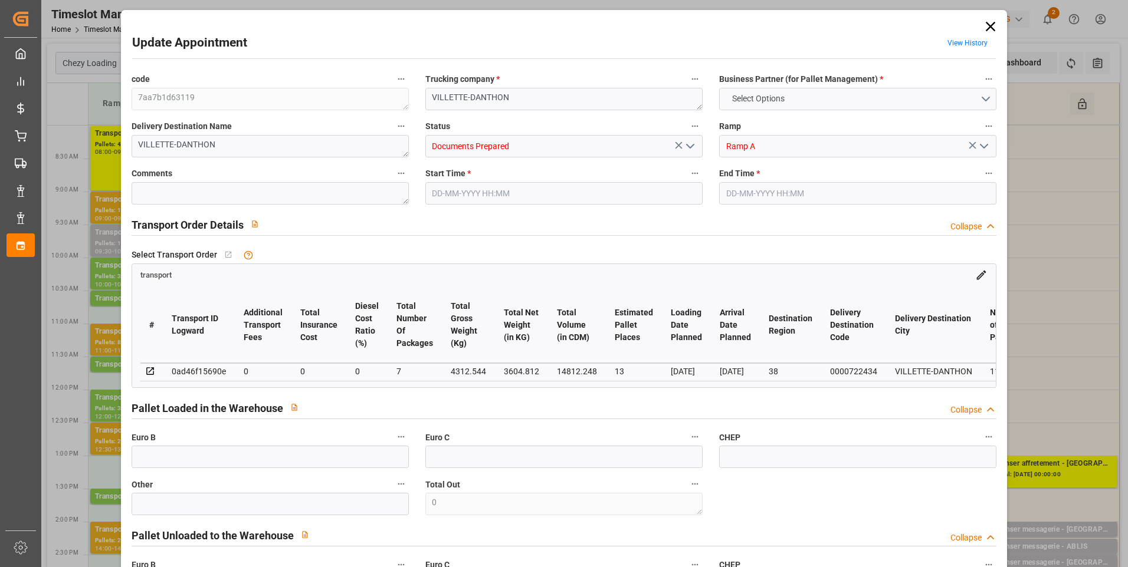
type input "35"
type input "[DATE] 09:00"
type input "[DATE] 09:30"
type input "[DATE] 17:04"
type input "[DATE] 12:00"
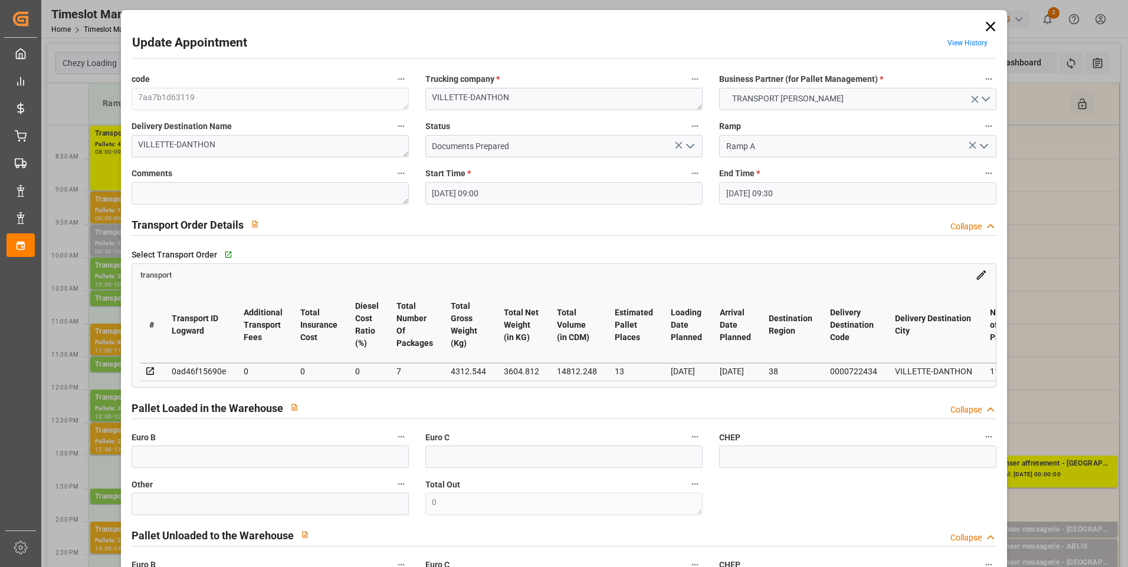
type input "[DATE]"
click at [691, 140] on icon "open menu" at bounding box center [690, 146] width 14 height 14
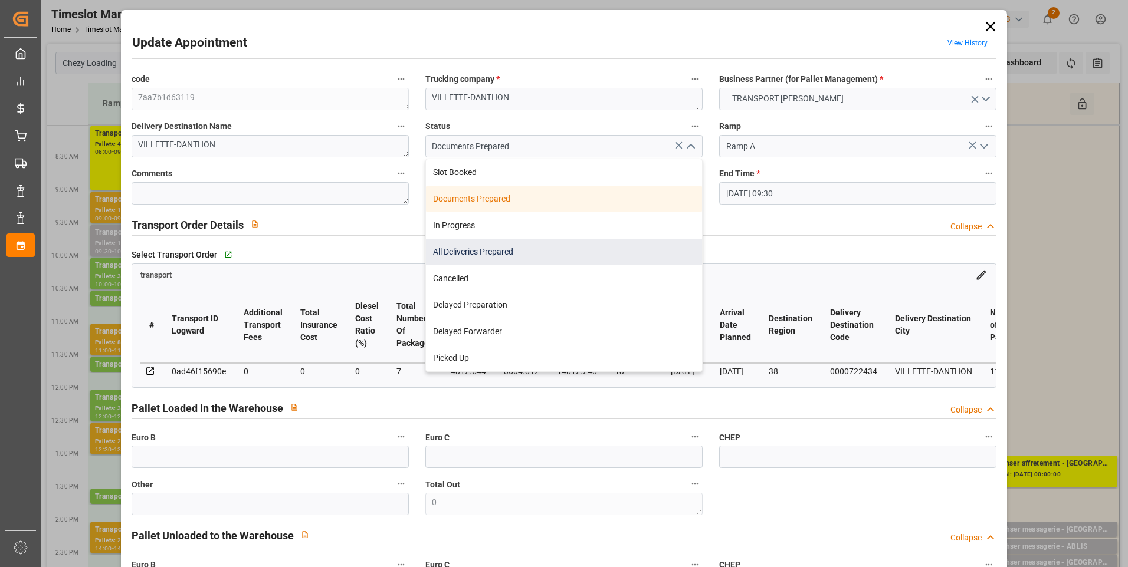
click at [491, 248] on div "All Deliveries Prepared" at bounding box center [564, 252] width 276 height 27
type input "All Deliveries Prepared"
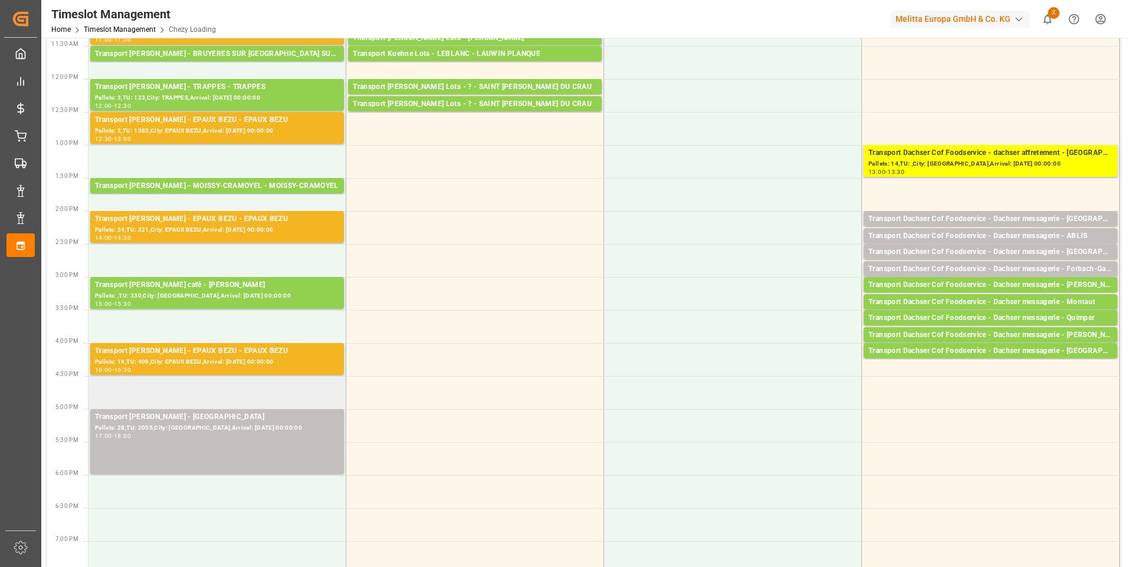
scroll to position [413, 0]
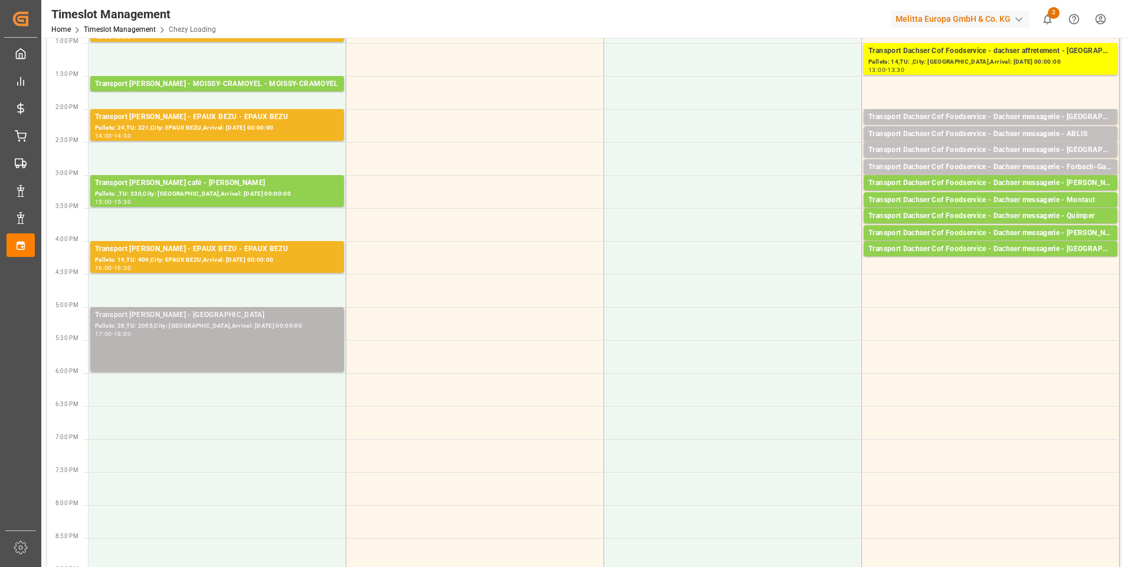
click at [270, 327] on div "Pallets: 28,TU: 2055,City: [GEOGRAPHIC_DATA],Arrival: [DATE] 00:00:00" at bounding box center [217, 326] width 244 height 10
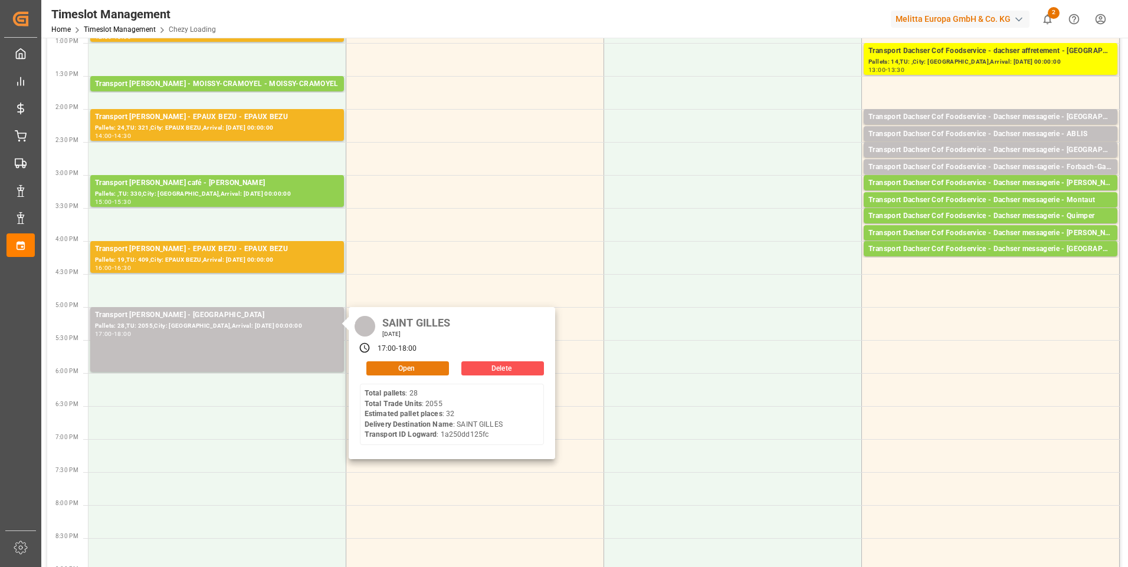
click at [410, 364] on button "Open" at bounding box center [407, 369] width 83 height 14
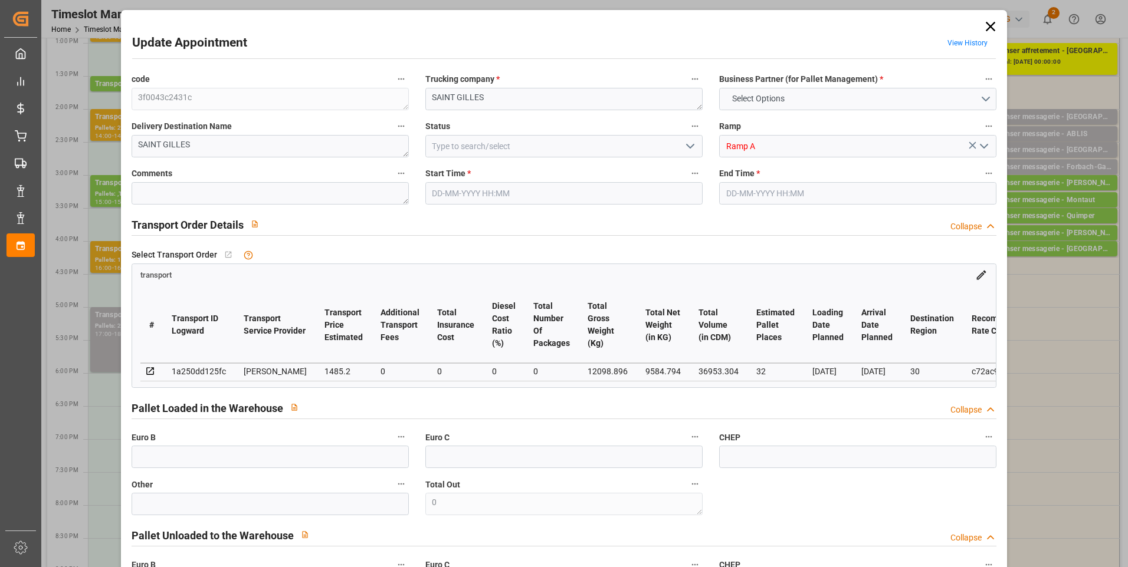
type input "32"
type input "1485.2"
type input "0"
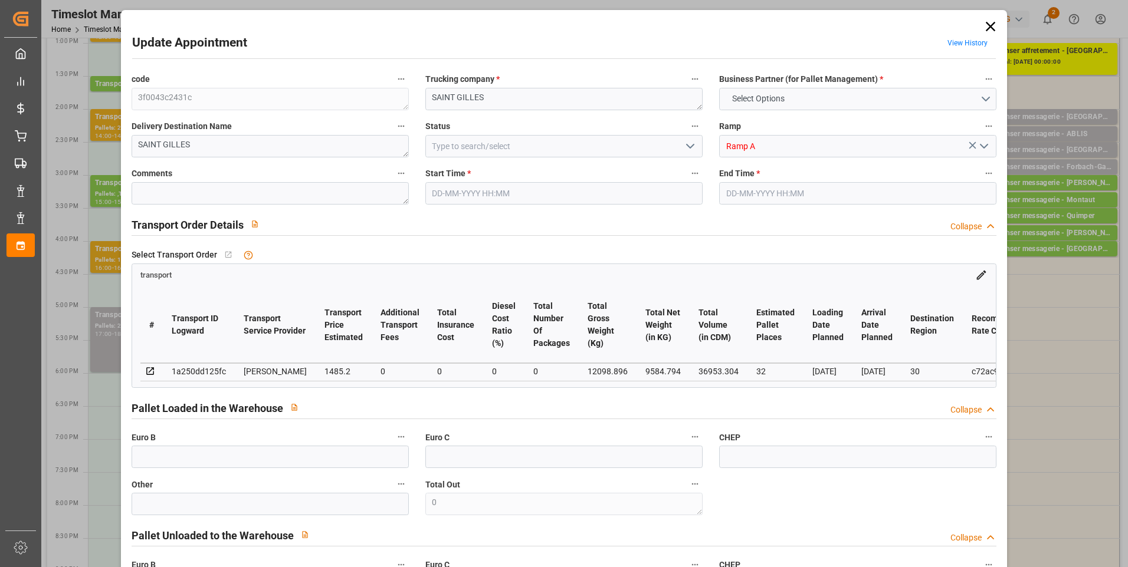
type input "1425.0494"
type input "-60.1506"
type input "0"
type input "9584.794"
type input "13652.952"
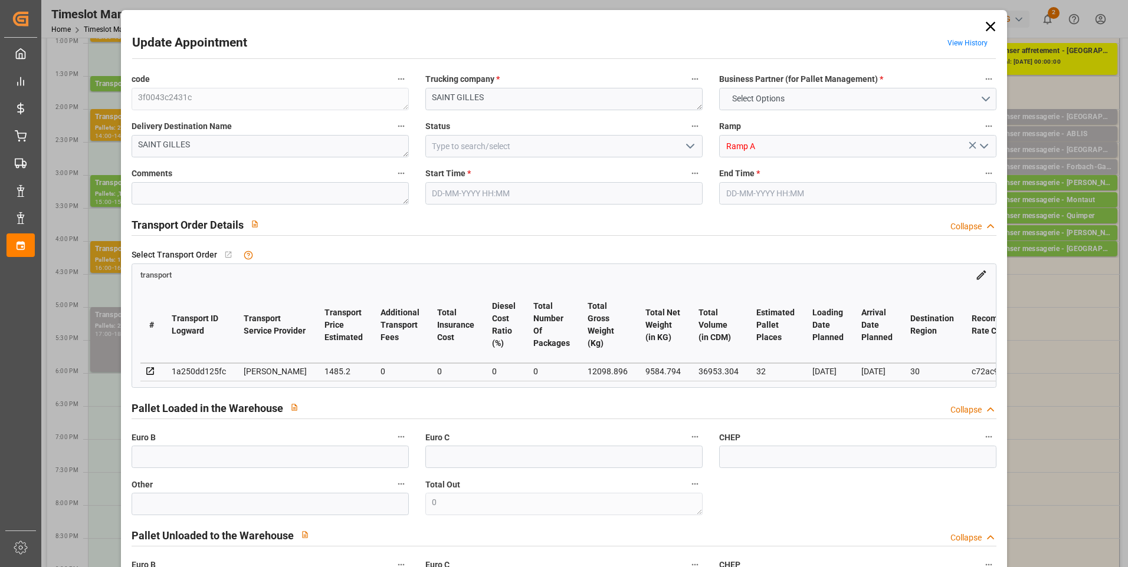
type input "36953.304"
type input "30"
type input "28"
type input "2055"
type input "46"
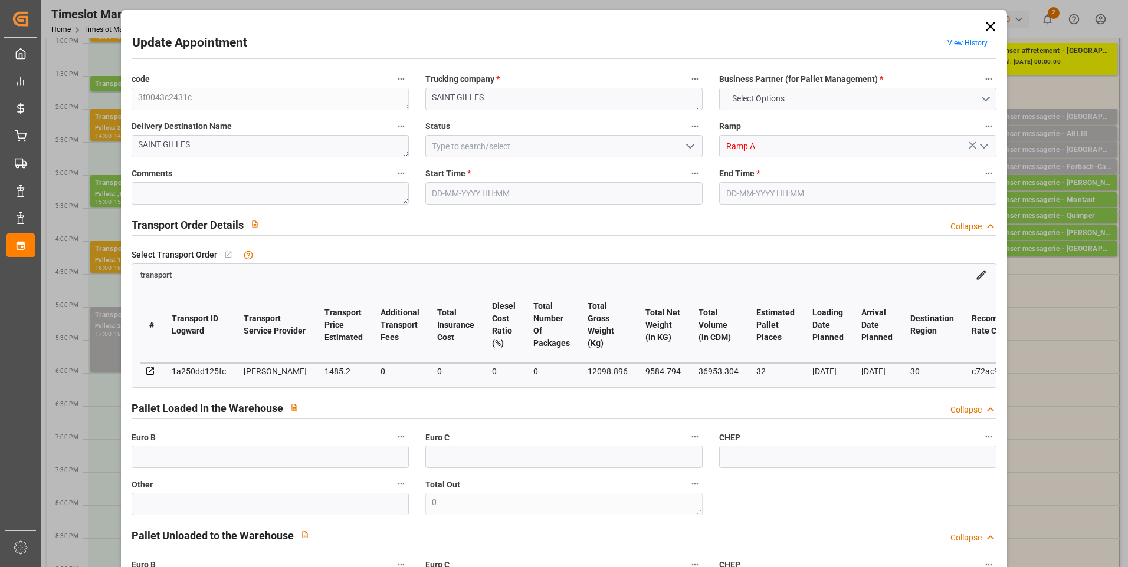
type input "101"
type input "12098.896"
type input "0"
type input "4710.8598"
type input "0"
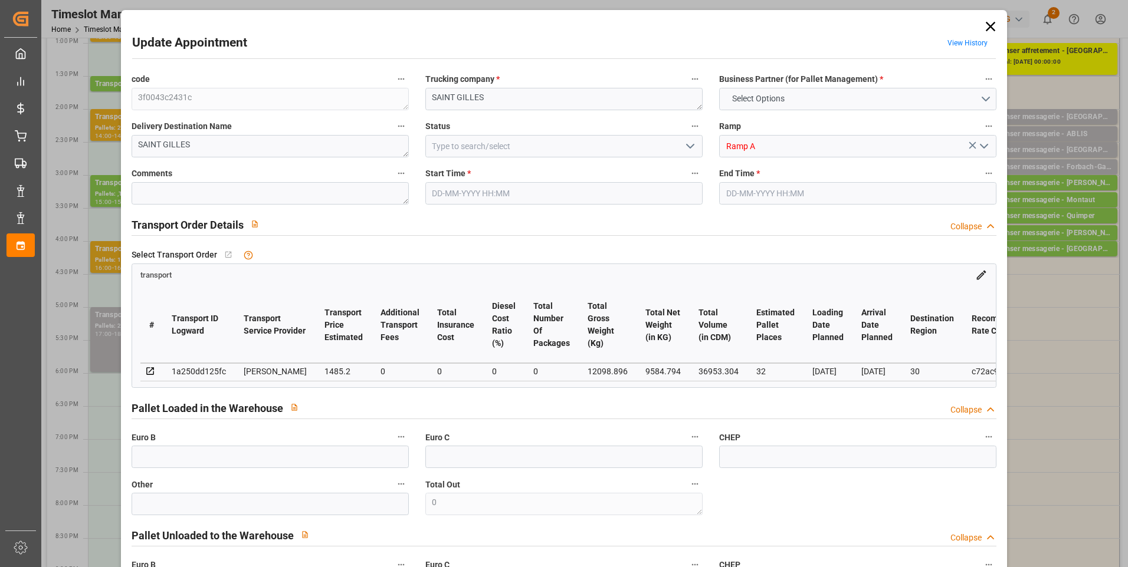
type input "0"
type input "21"
type input "35"
type input "[DATE] 17:00"
type input "[DATE] 18:00"
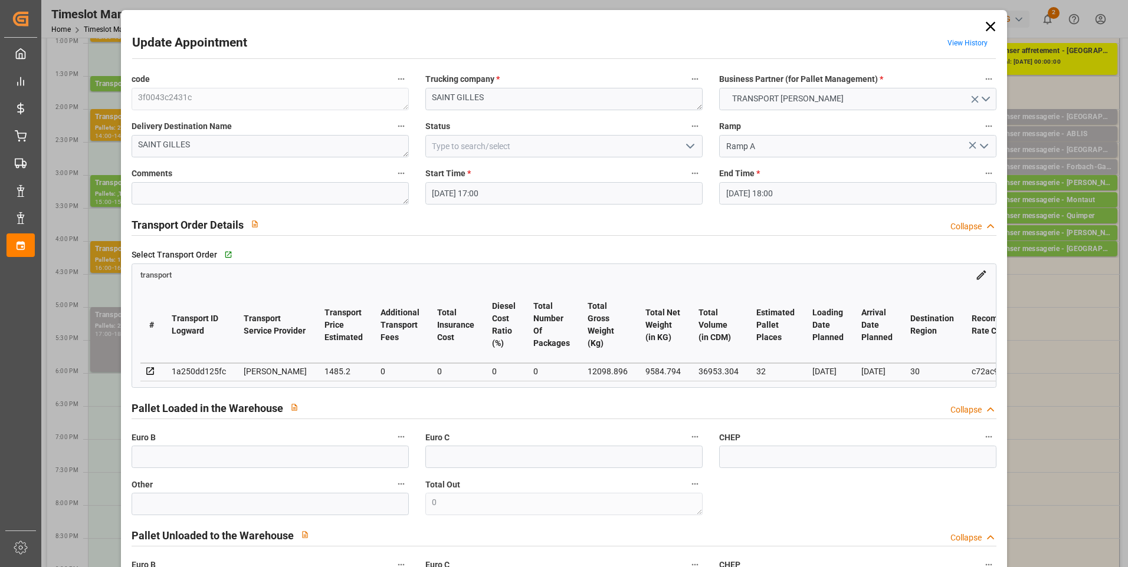
type input "[DATE] 16:09"
type input "[DATE] 11:54"
type input "[DATE]"
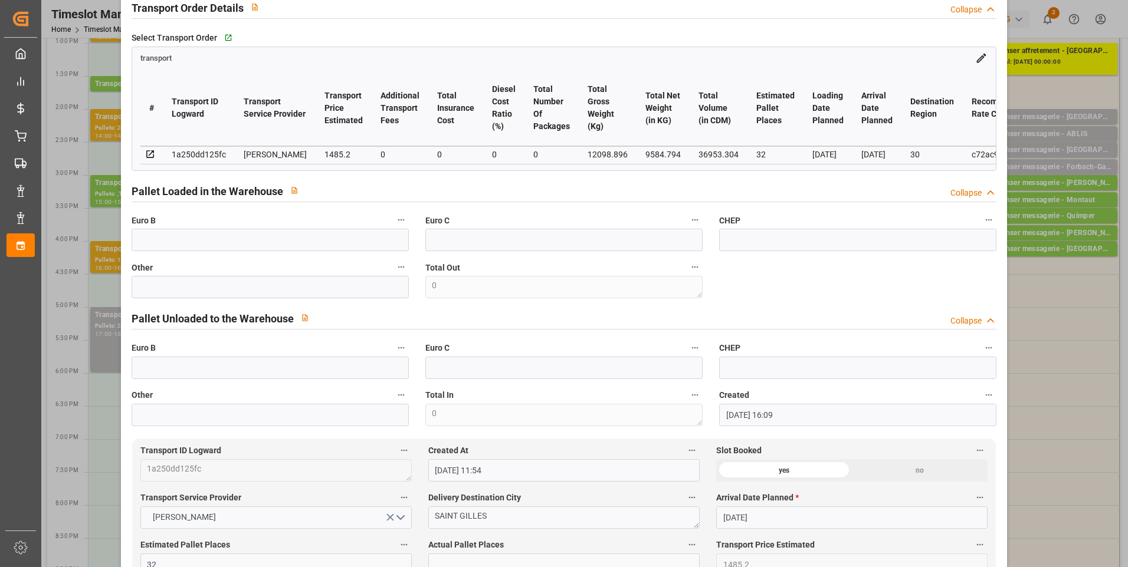
scroll to position [0, 0]
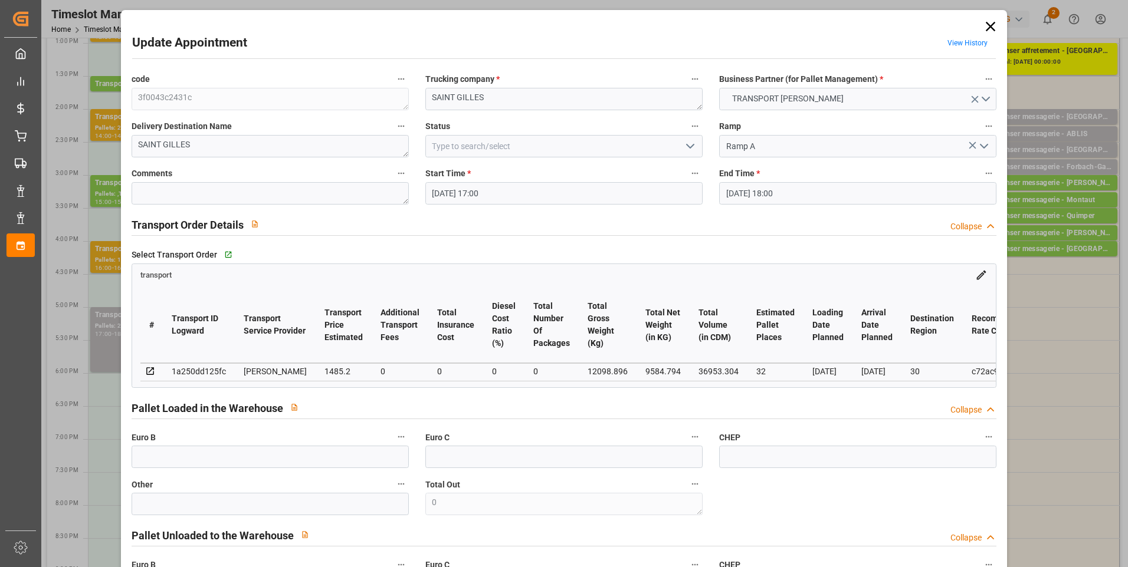
click at [683, 145] on icon "open menu" at bounding box center [690, 146] width 14 height 14
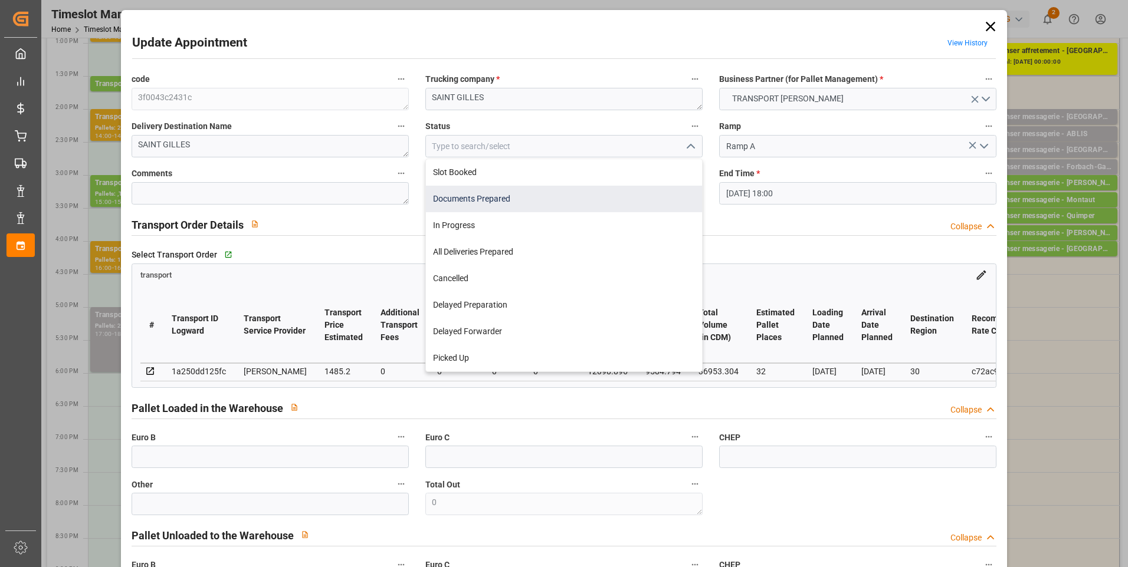
click at [458, 198] on div "Documents Prepared" at bounding box center [564, 199] width 276 height 27
type input "Documents Prepared"
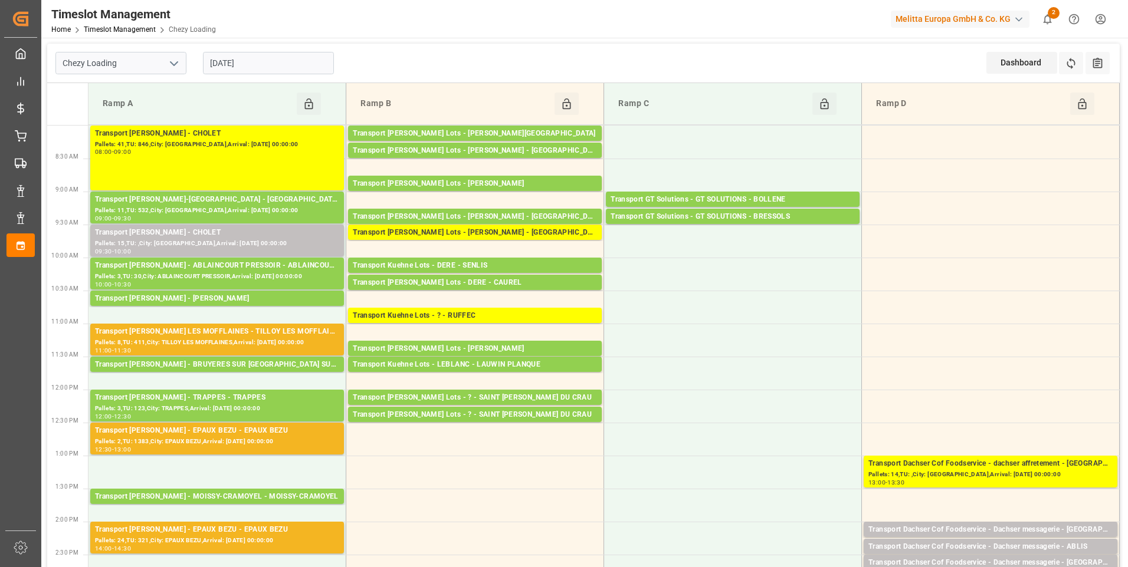
click at [174, 67] on icon "open menu" at bounding box center [174, 64] width 14 height 14
click at [114, 117] on div "Chezy Unloading" at bounding box center [121, 116] width 130 height 27
type input "Chezy Unloading"
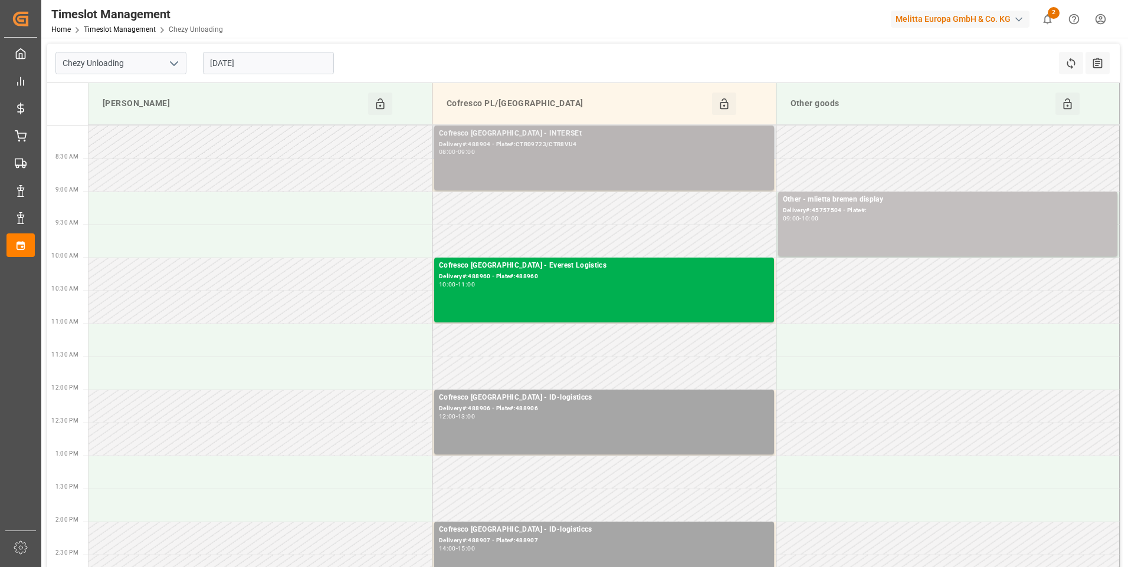
click at [549, 145] on div "Delivery#:488904 - Plate#:CTR09723/CTR8VU4" at bounding box center [604, 145] width 330 height 10
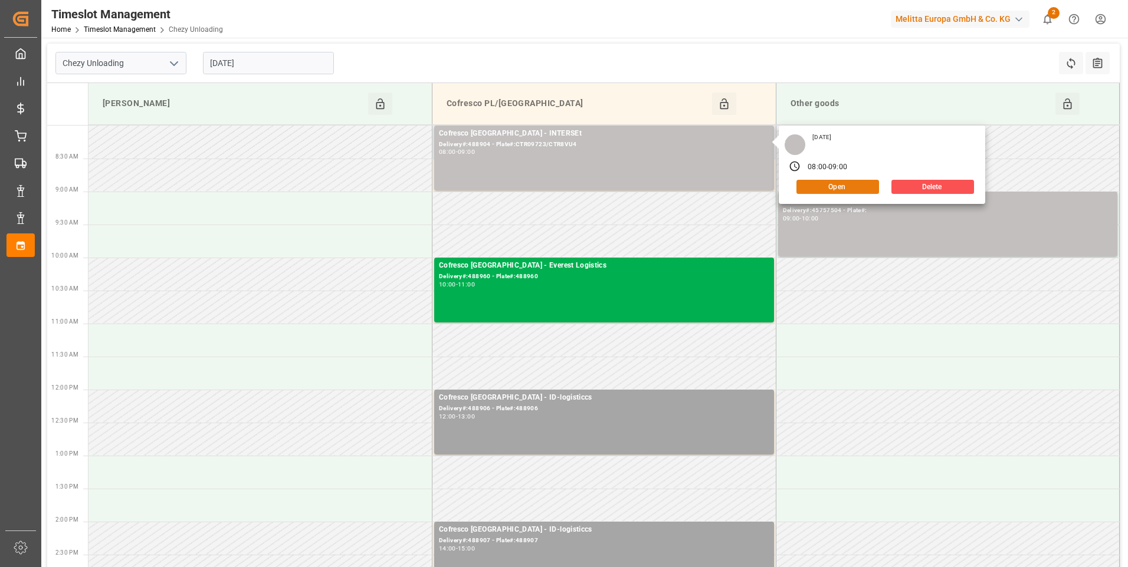
click at [817, 182] on button "Open" at bounding box center [837, 187] width 83 height 14
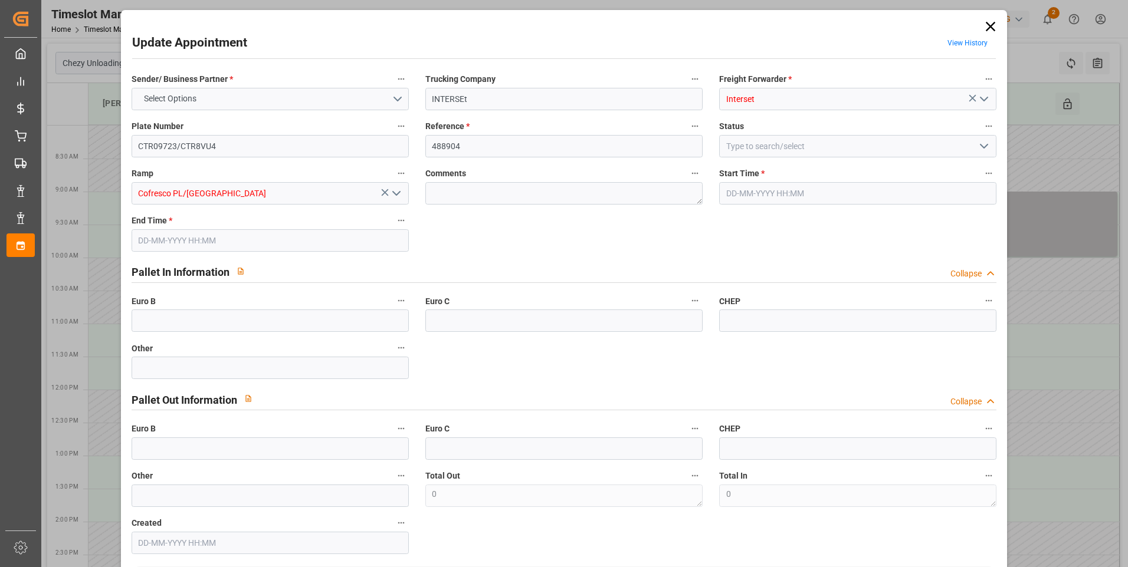
type input "32"
type input "1485.2"
type input "0"
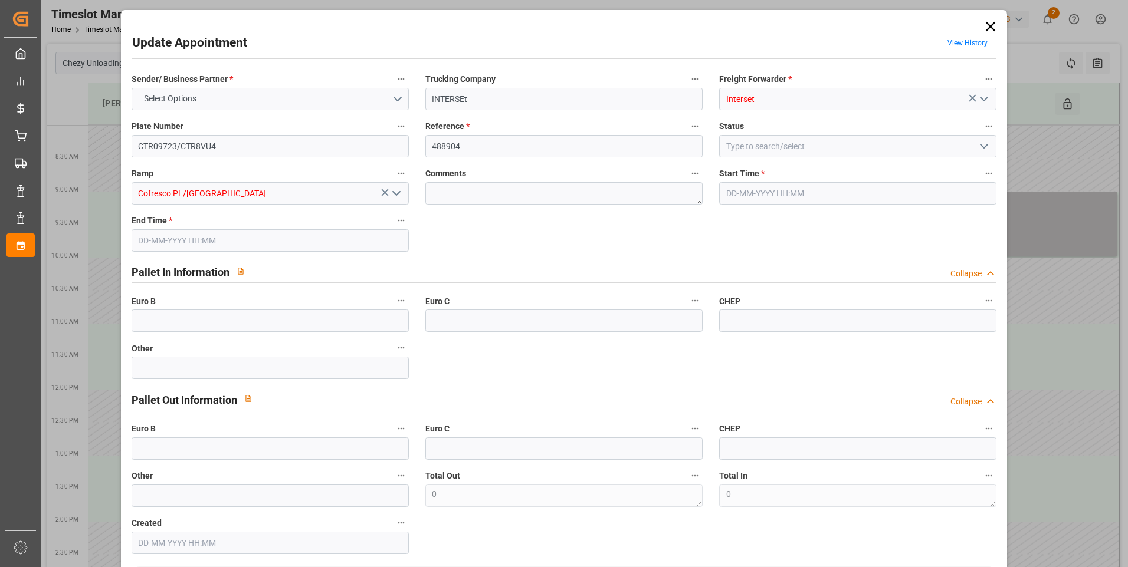
type input "1425.0494"
type input "-60.1506"
type input "0"
type input "9584.794"
type input "13652.952"
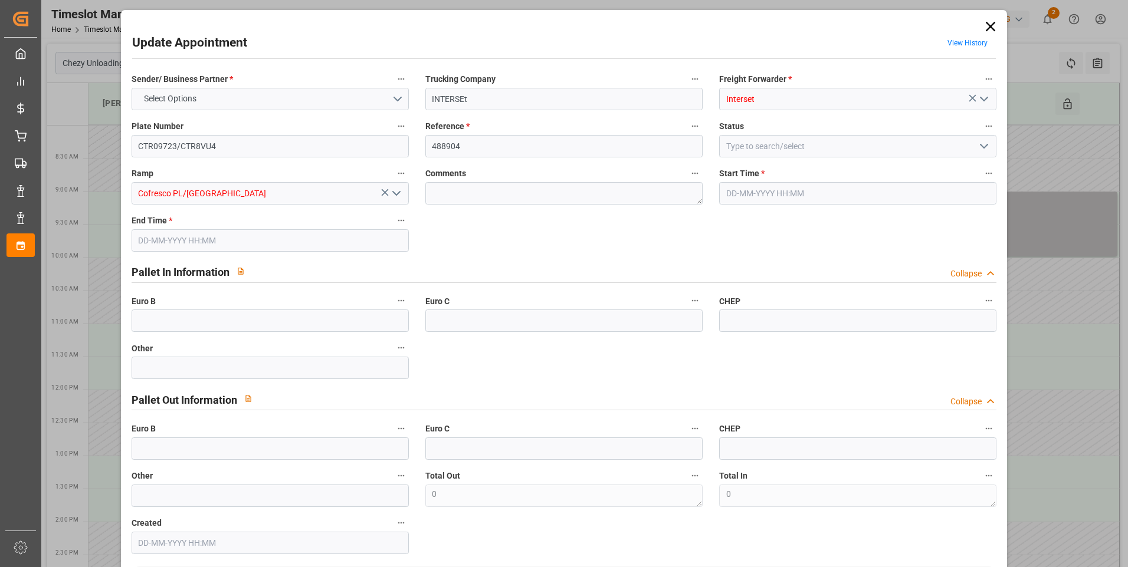
type input "36953.304"
type input "30"
type input "28"
type input "2055"
type input "46"
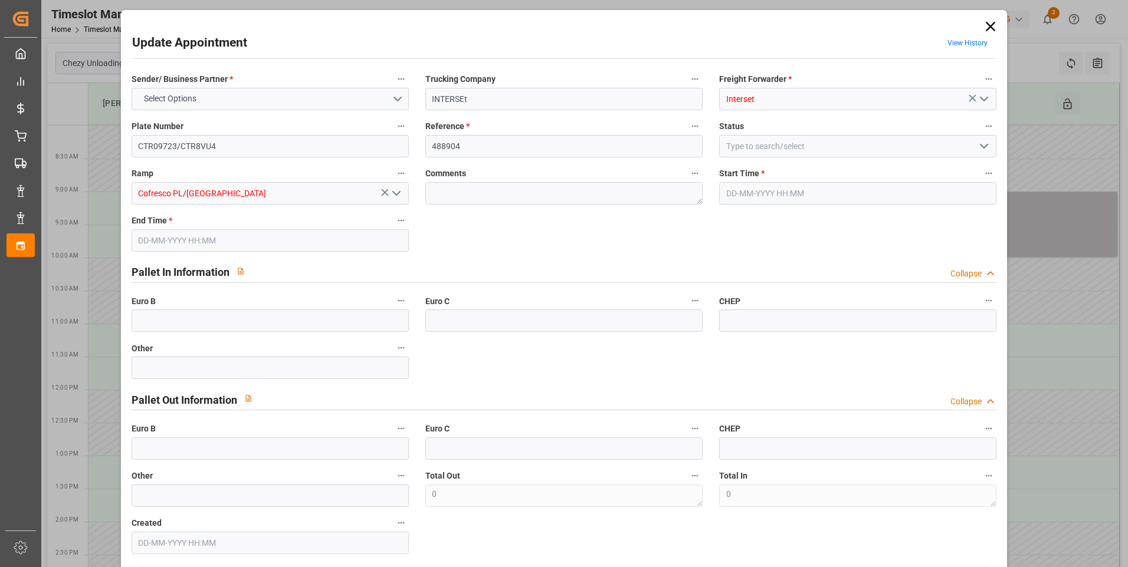
type input "101"
type input "12098.896"
type input "0"
click at [981, 146] on polyline "open menu" at bounding box center [983, 146] width 7 height 4
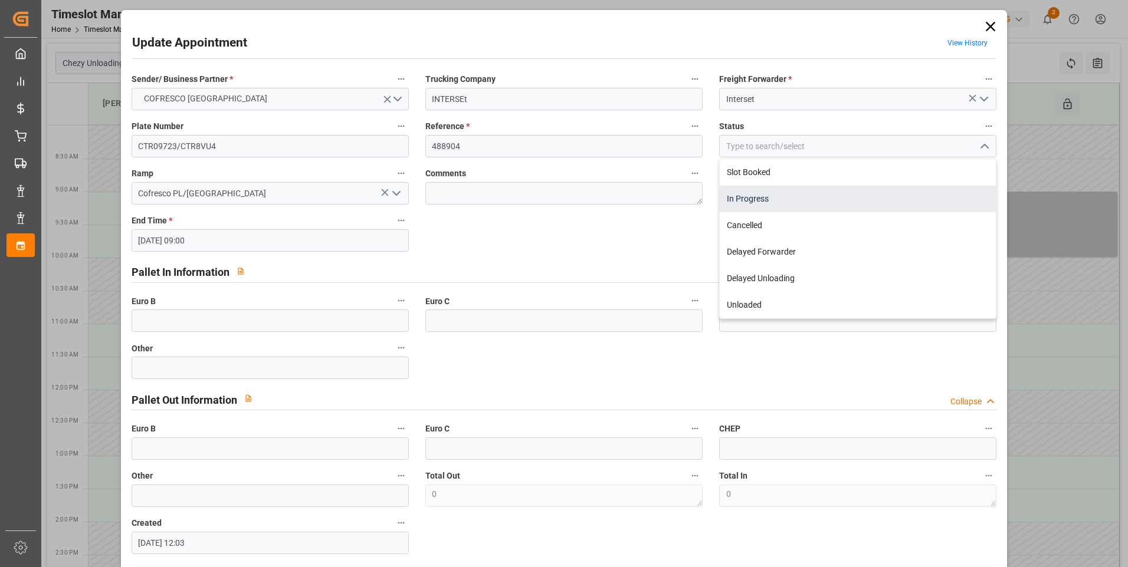
click at [734, 194] on div "In Progress" at bounding box center [858, 199] width 276 height 27
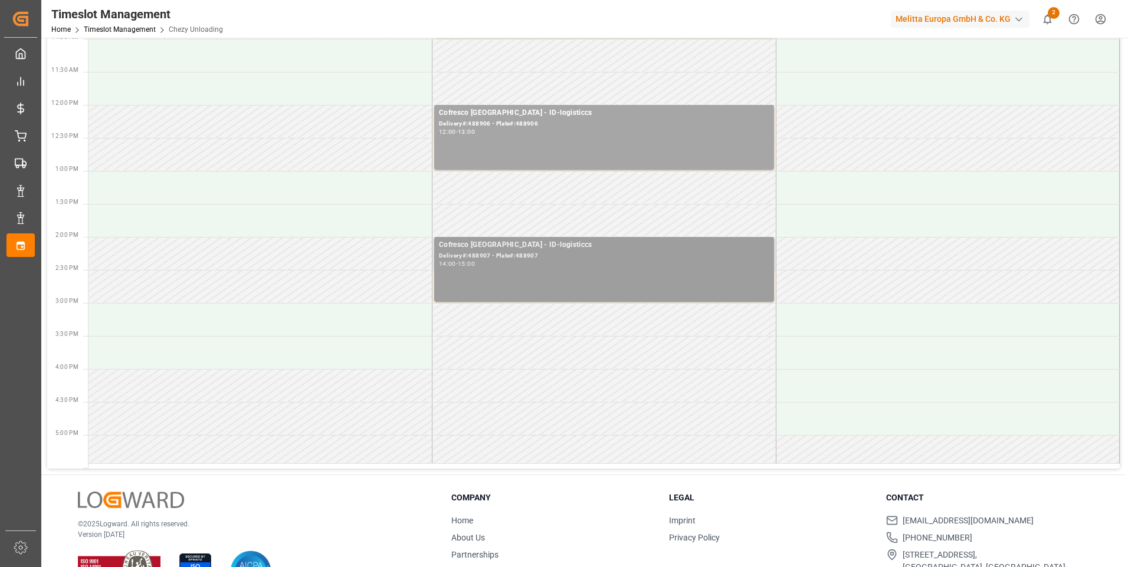
scroll to position [326, 0]
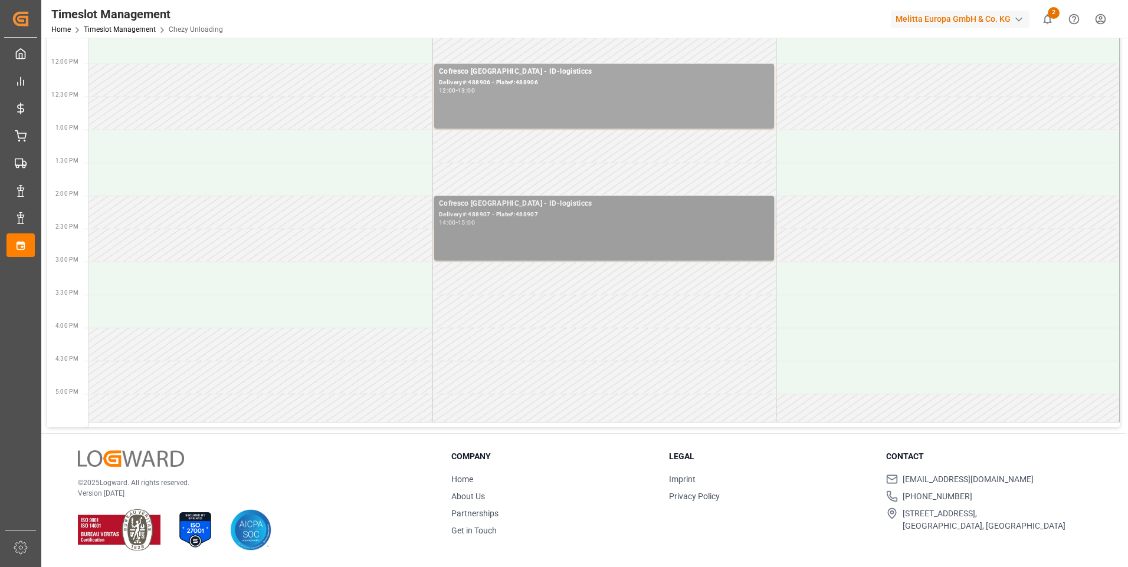
click at [507, 235] on div "Cofresco [GEOGRAPHIC_DATA] - ID-logisticcs Delivery#:488907 - Plate#:488907 14:…" at bounding box center [604, 228] width 330 height 60
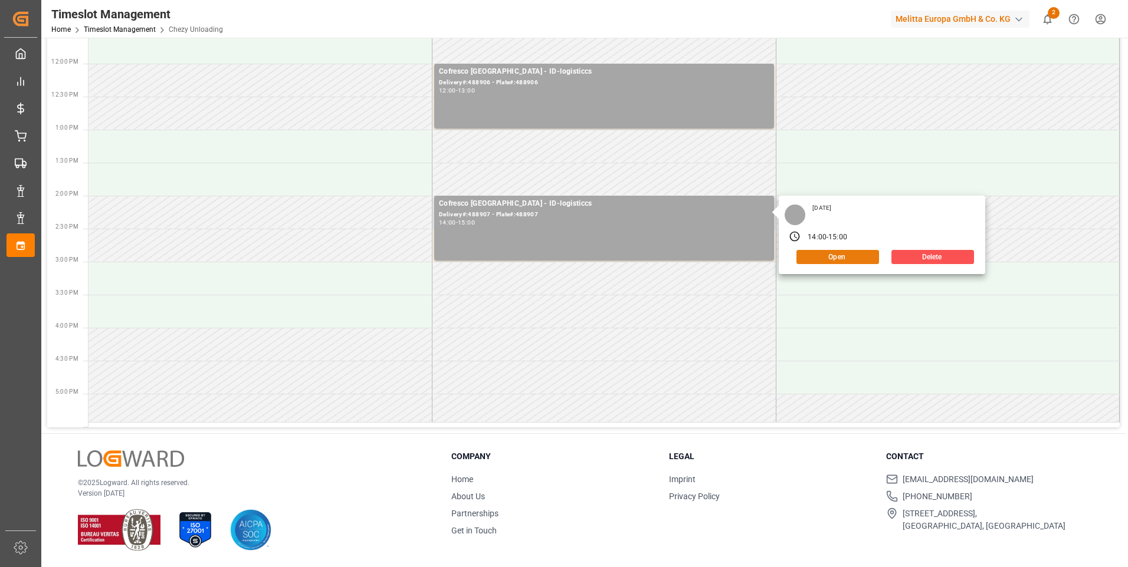
click at [842, 258] on button "Open" at bounding box center [837, 257] width 83 height 14
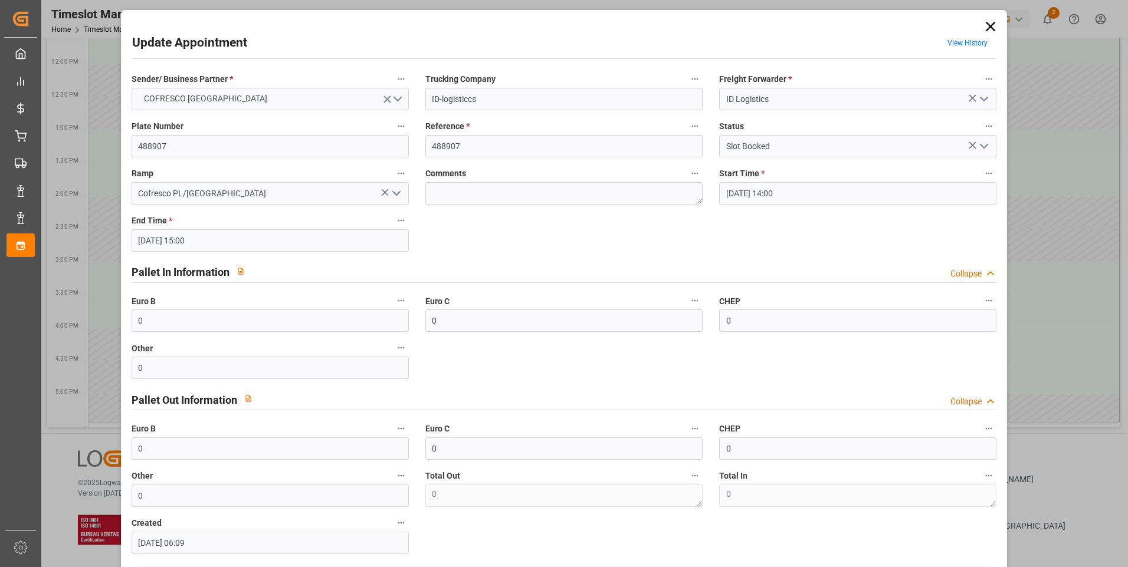
click at [982, 144] on icon "open menu" at bounding box center [984, 146] width 14 height 14
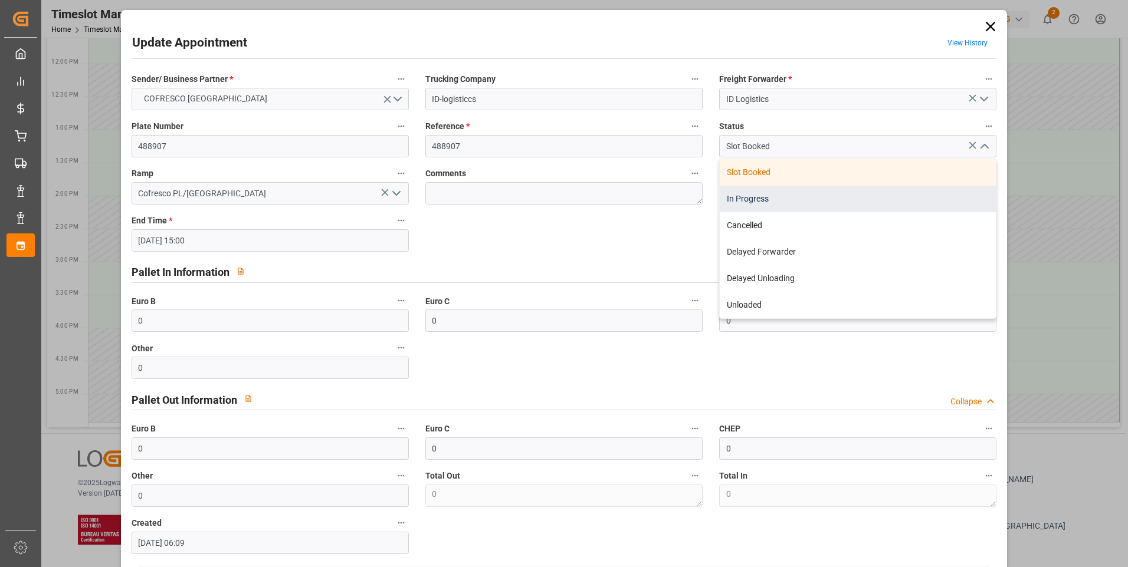
click at [761, 200] on div "In Progress" at bounding box center [858, 199] width 276 height 27
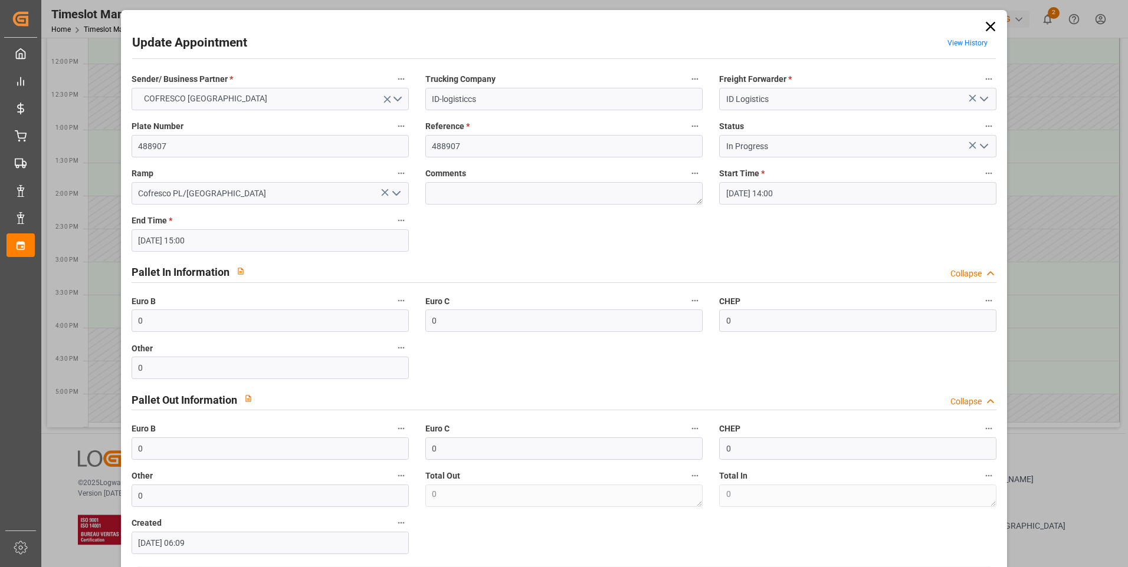
click at [977, 146] on icon "open menu" at bounding box center [984, 146] width 14 height 14
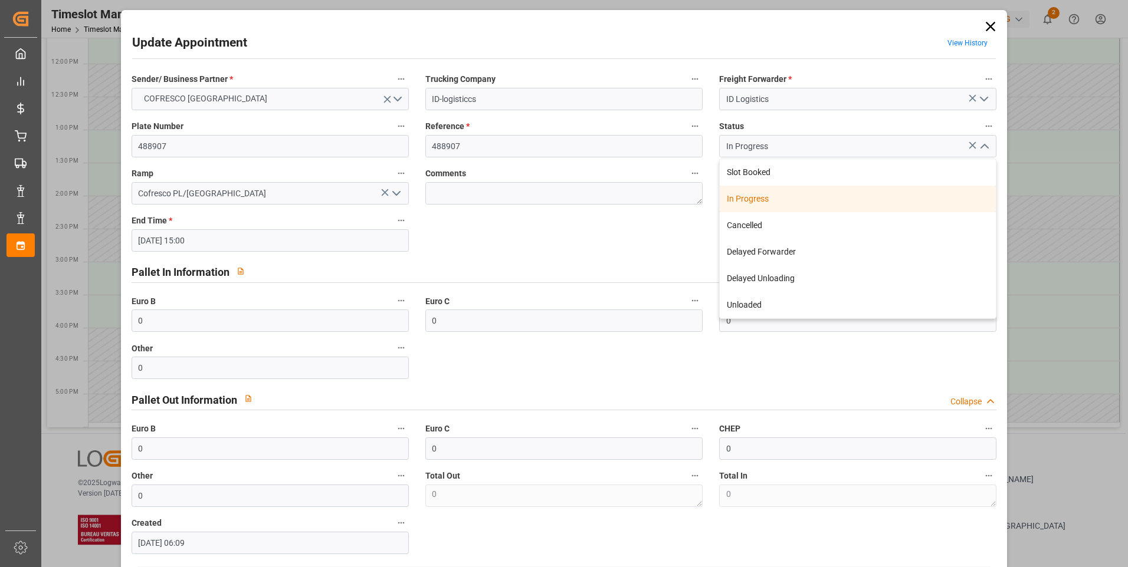
click at [756, 205] on div "In Progress" at bounding box center [858, 199] width 276 height 27
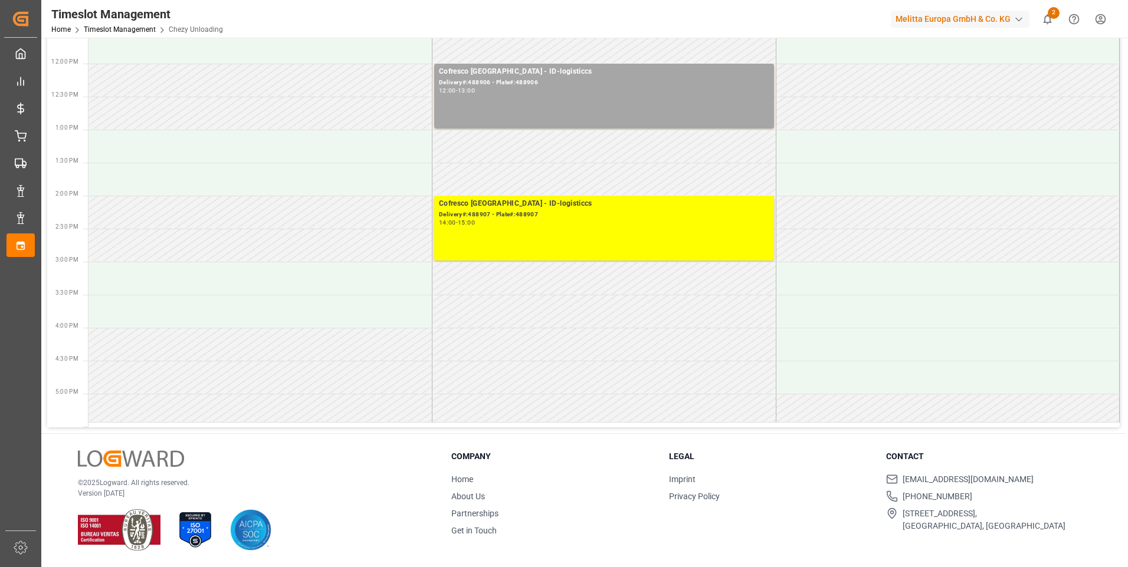
scroll to position [0, 0]
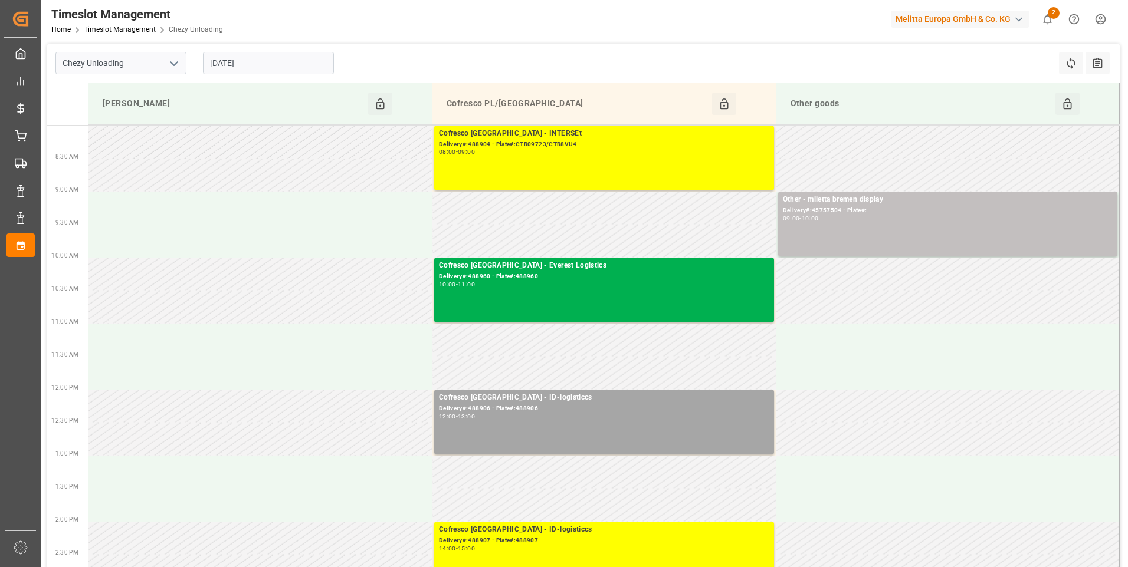
click at [180, 63] on icon "open menu" at bounding box center [174, 64] width 14 height 14
click at [78, 88] on div "Chezy Loading" at bounding box center [121, 89] width 130 height 27
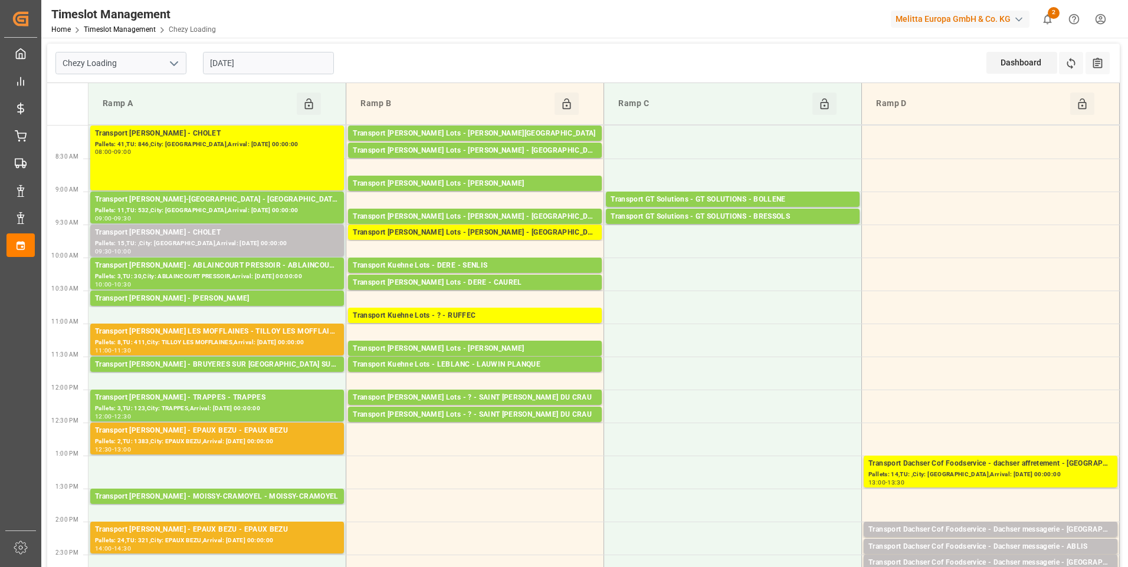
click at [224, 61] on input "[DATE]" at bounding box center [268, 63] width 131 height 22
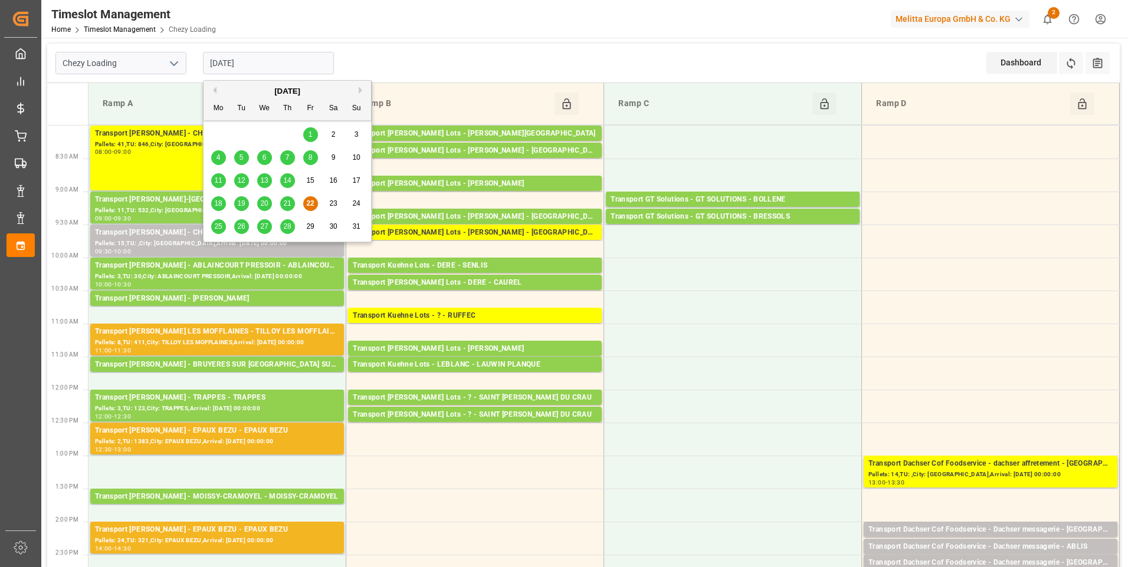
click at [285, 202] on span "21" at bounding box center [287, 203] width 8 height 8
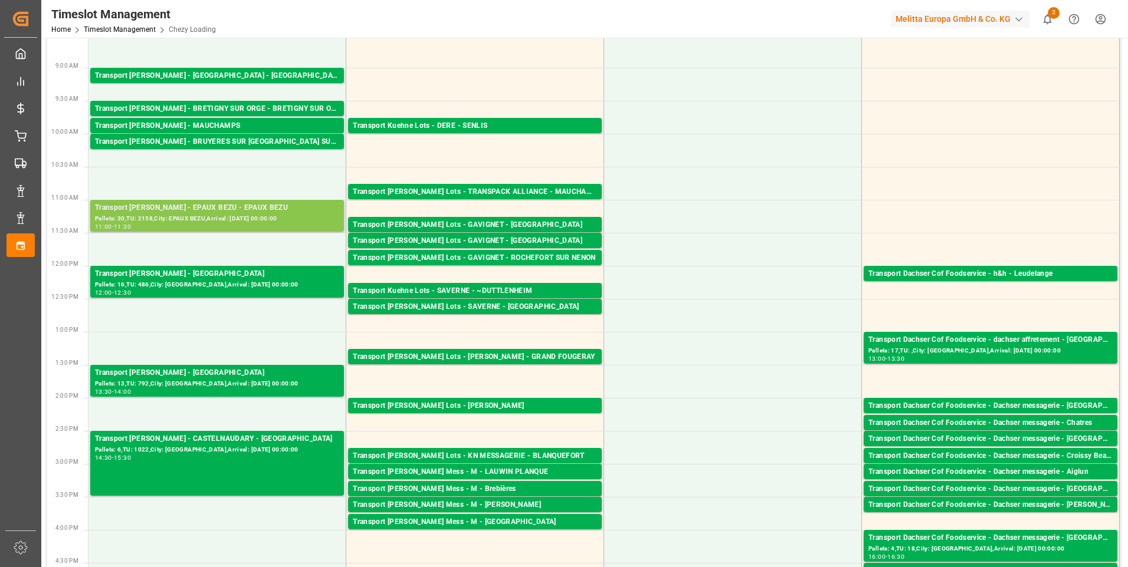
scroll to position [130, 0]
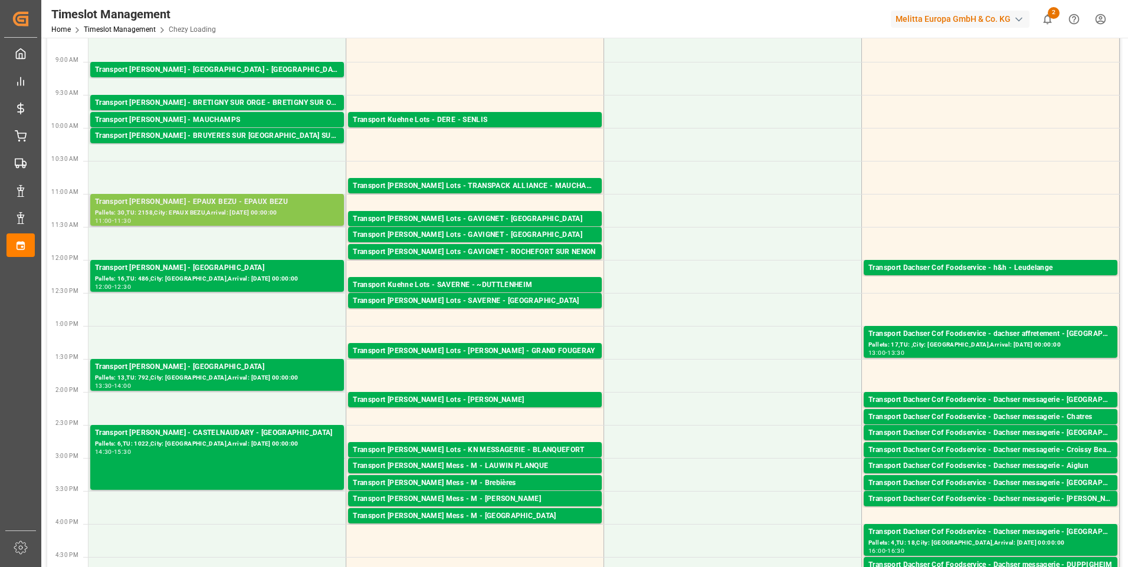
click at [247, 212] on div "Pallets: 30,TU: 2158,City: EPAUX BEZU,Arrival: [DATE] 00:00:00" at bounding box center [217, 213] width 244 height 10
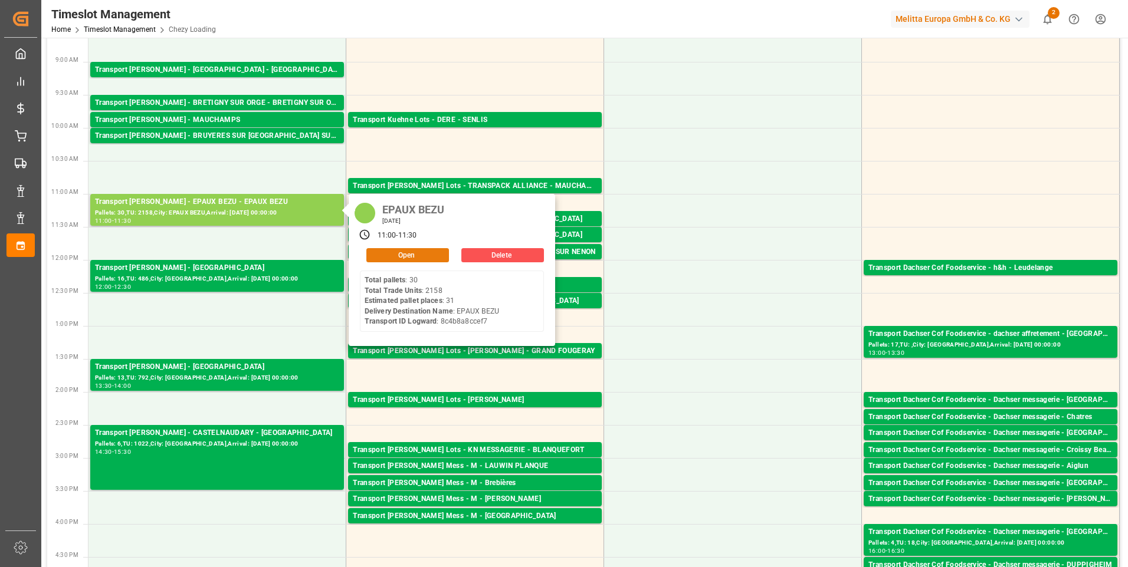
click at [391, 251] on button "Open" at bounding box center [407, 255] width 83 height 14
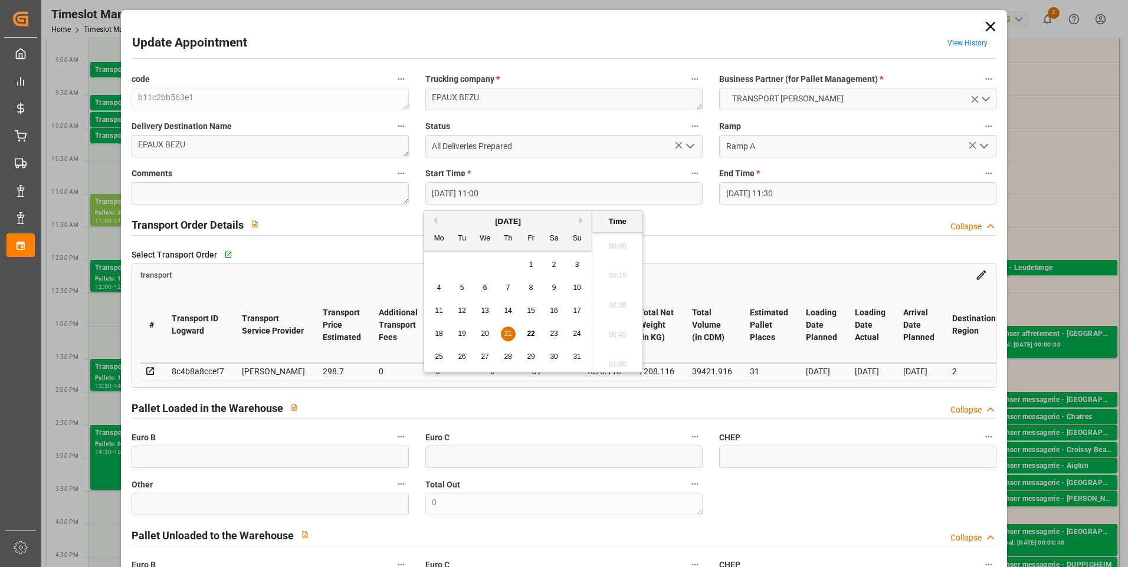
click at [561, 196] on input "[DATE] 11:00" at bounding box center [563, 193] width 277 height 22
click at [529, 329] on div "22" at bounding box center [531, 334] width 15 height 14
click at [617, 303] on li "18:30" at bounding box center [617, 301] width 50 height 29
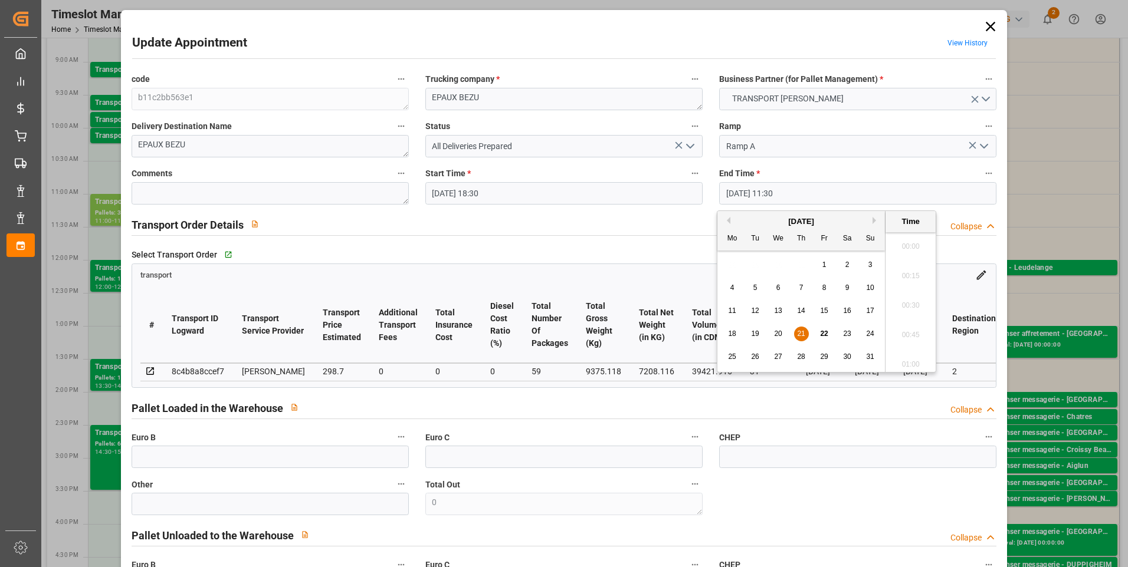
click at [822, 197] on input "[DATE] 11:30" at bounding box center [857, 193] width 277 height 22
click at [803, 334] on span "21" at bounding box center [801, 334] width 8 height 8
click at [822, 333] on span "22" at bounding box center [824, 334] width 8 height 8
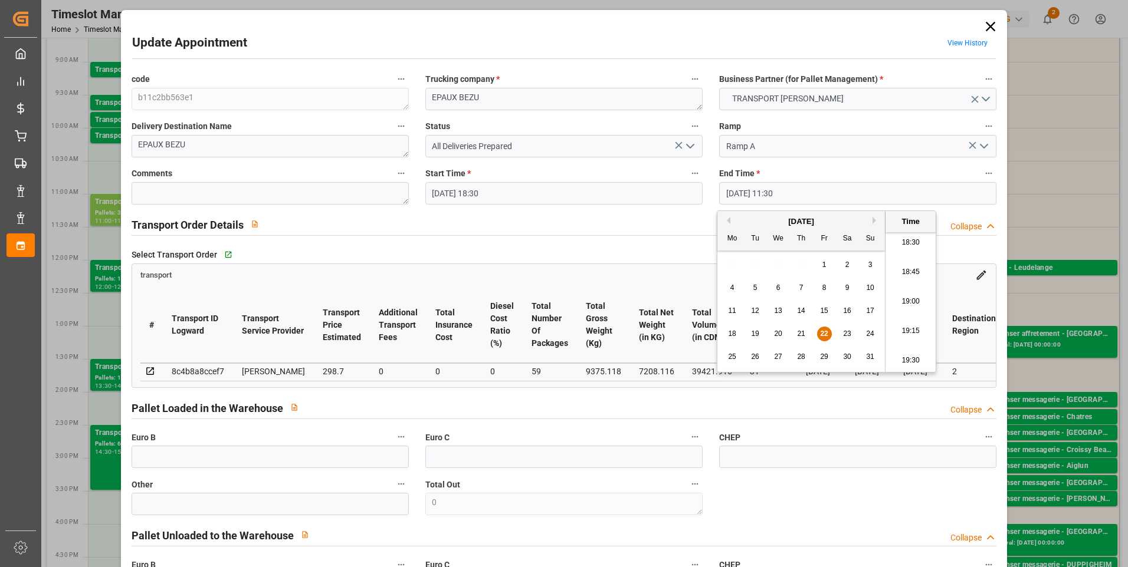
click at [914, 306] on li "19:00" at bounding box center [910, 301] width 50 height 29
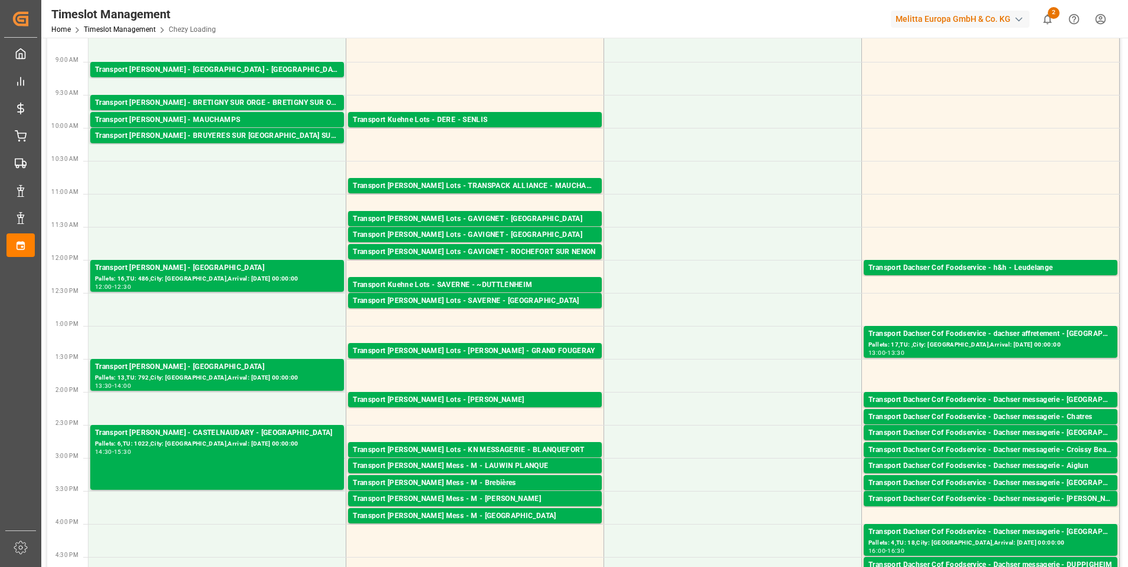
scroll to position [0, 0]
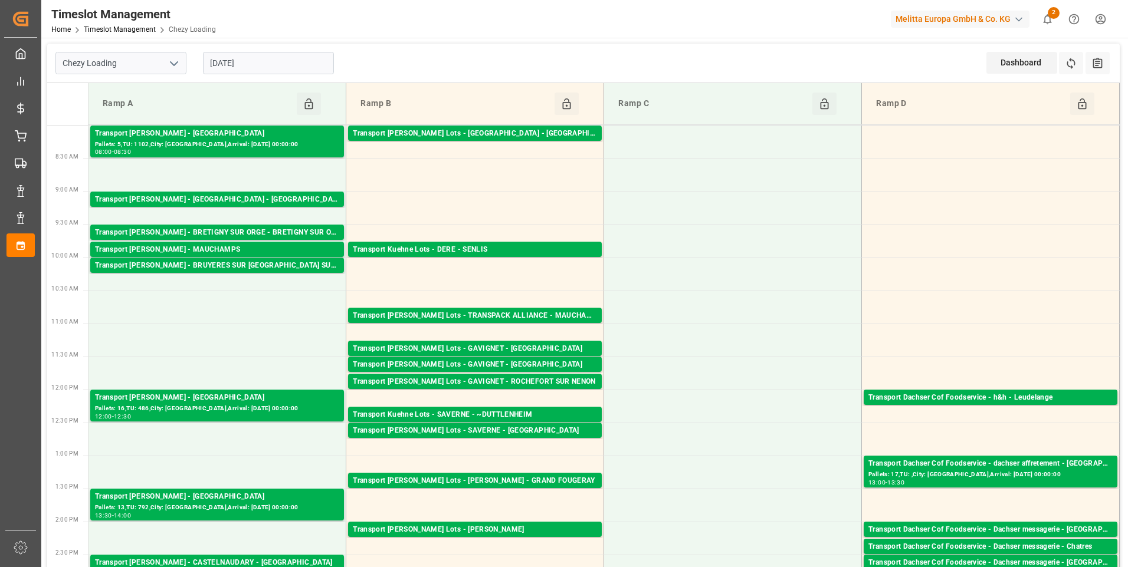
click at [244, 62] on input "[DATE]" at bounding box center [268, 63] width 131 height 22
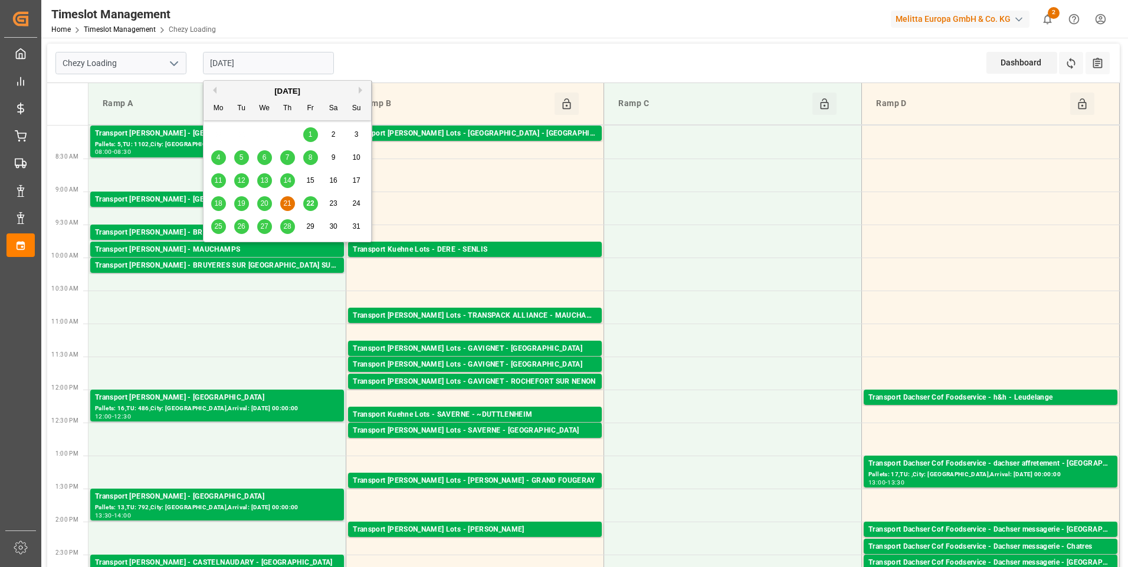
click at [303, 201] on div "22" at bounding box center [310, 204] width 15 height 14
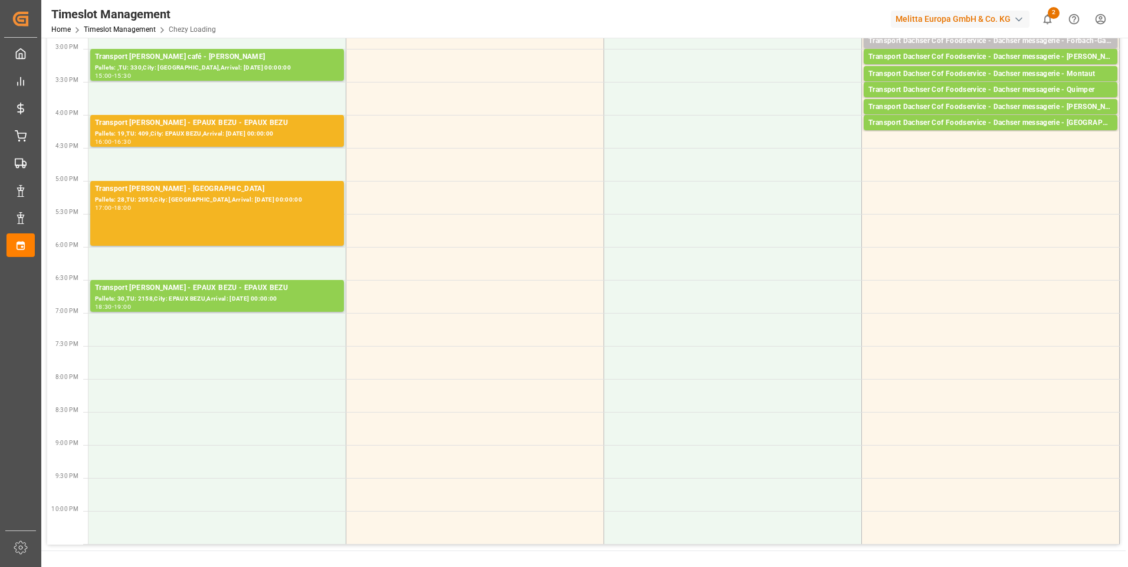
scroll to position [590, 0]
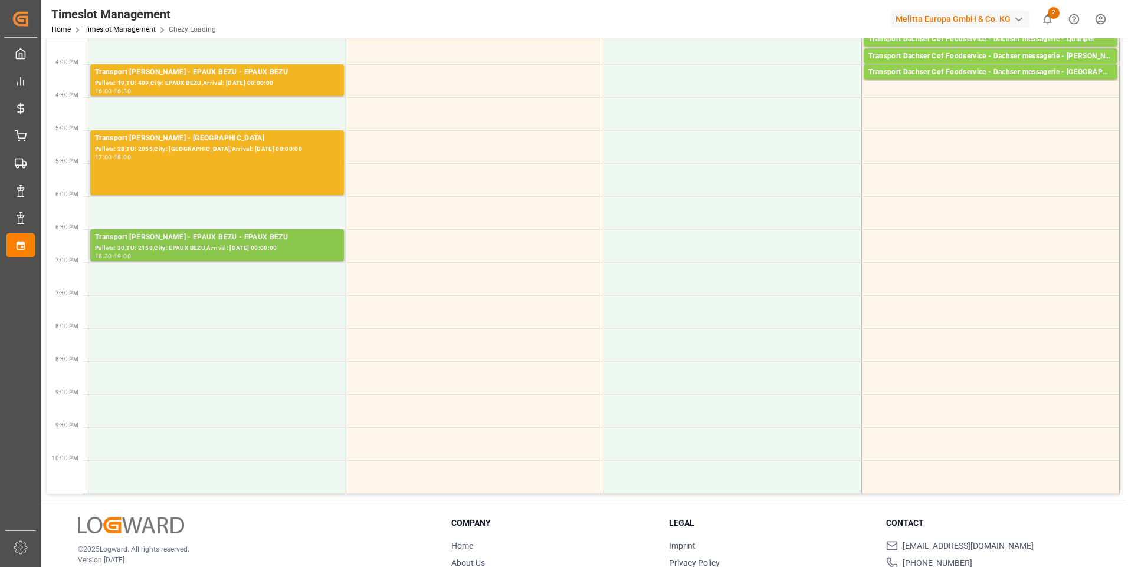
click at [303, 238] on div "Transport [PERSON_NAME] - EPAUX BEZU - EPAUX BEZU" at bounding box center [217, 238] width 244 height 12
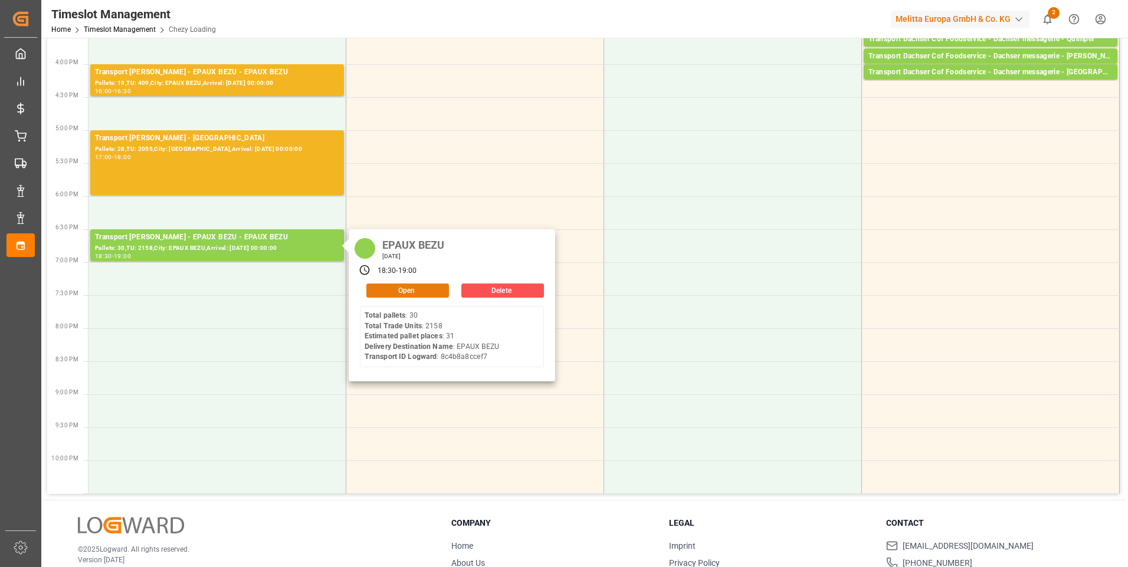
click at [408, 289] on button "Open" at bounding box center [407, 291] width 83 height 14
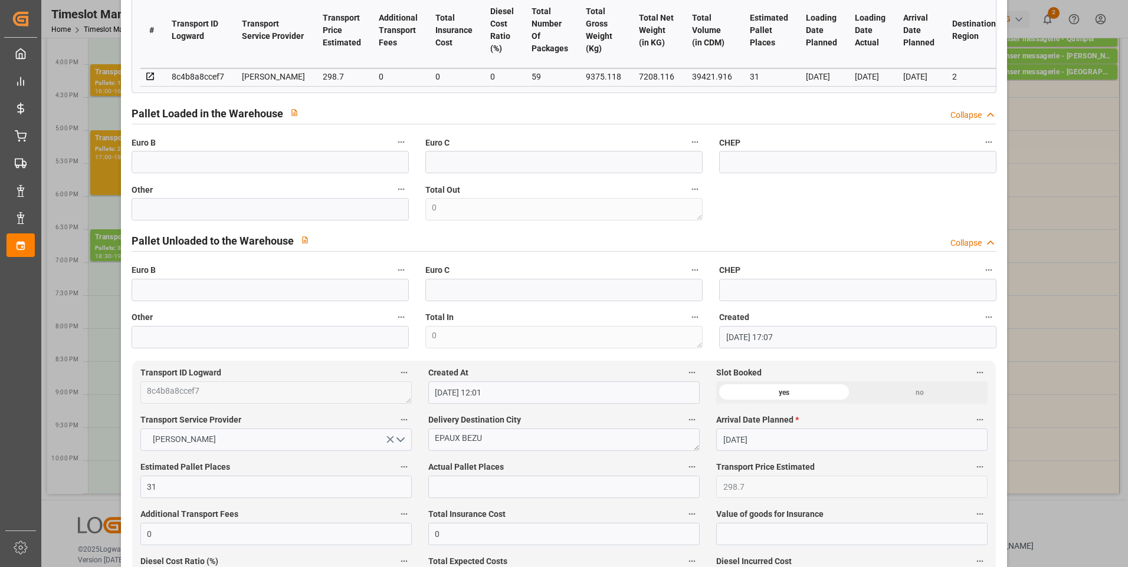
scroll to position [0, 0]
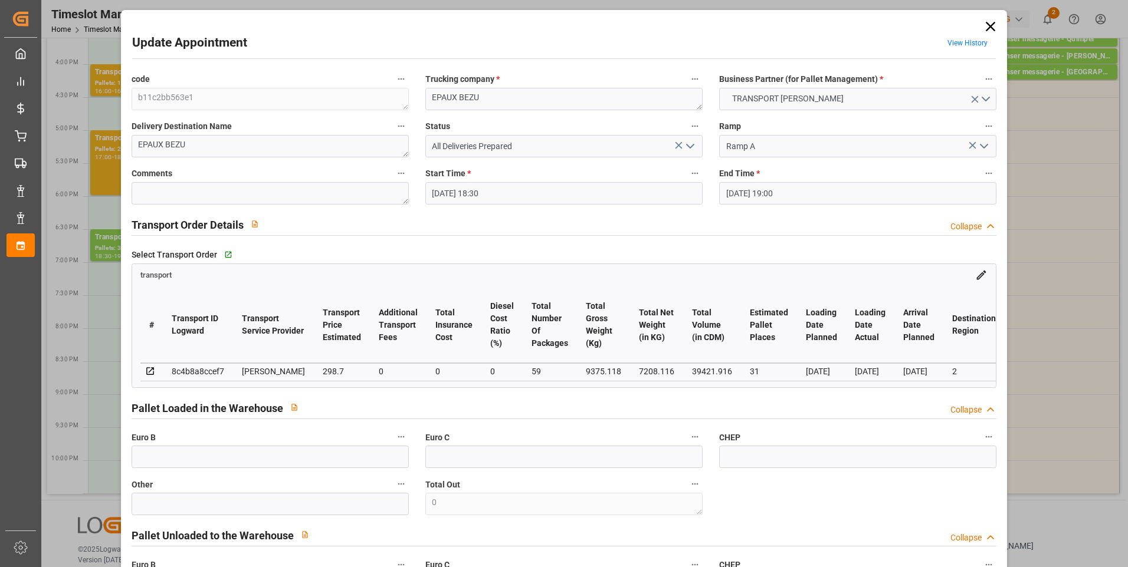
click at [685, 144] on icon "open menu" at bounding box center [690, 146] width 14 height 14
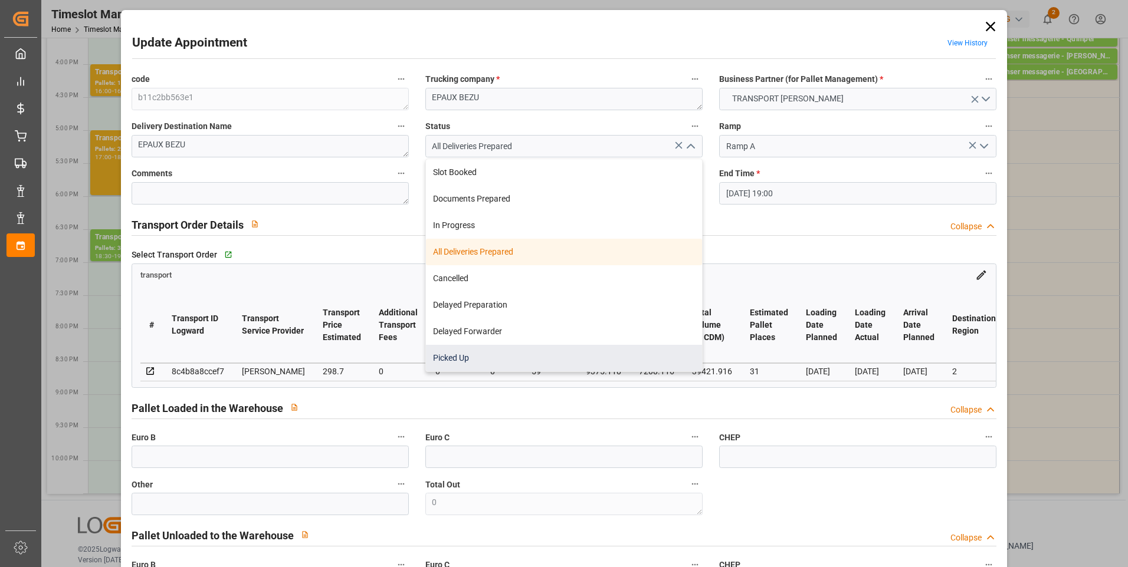
click at [457, 357] on div "Picked Up" at bounding box center [564, 358] width 276 height 27
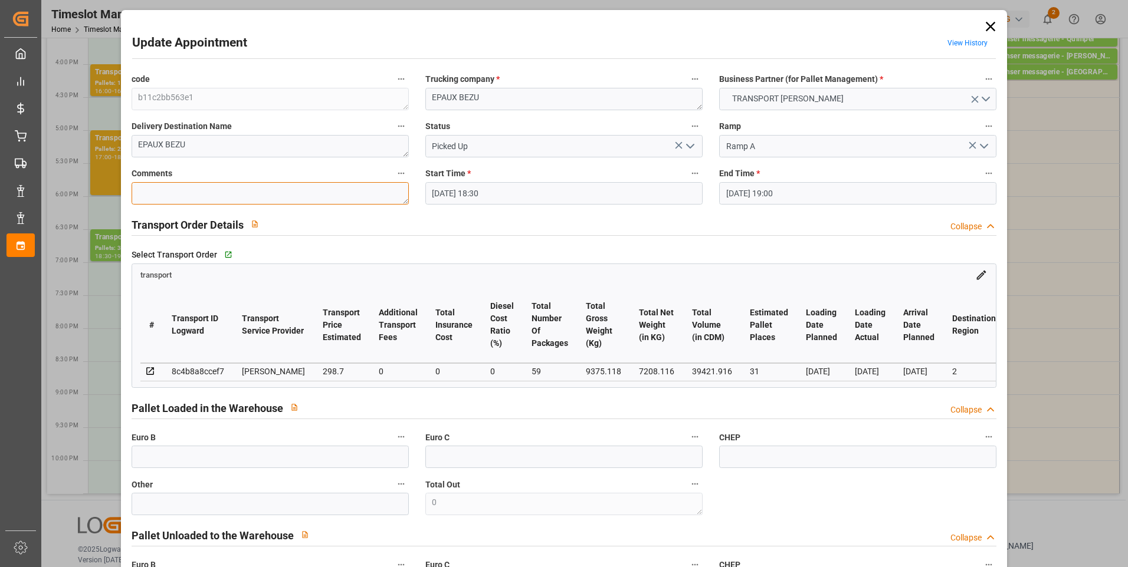
click at [179, 189] on textarea at bounding box center [270, 193] width 277 height 22
click at [185, 460] on input "text" at bounding box center [270, 457] width 277 height 22
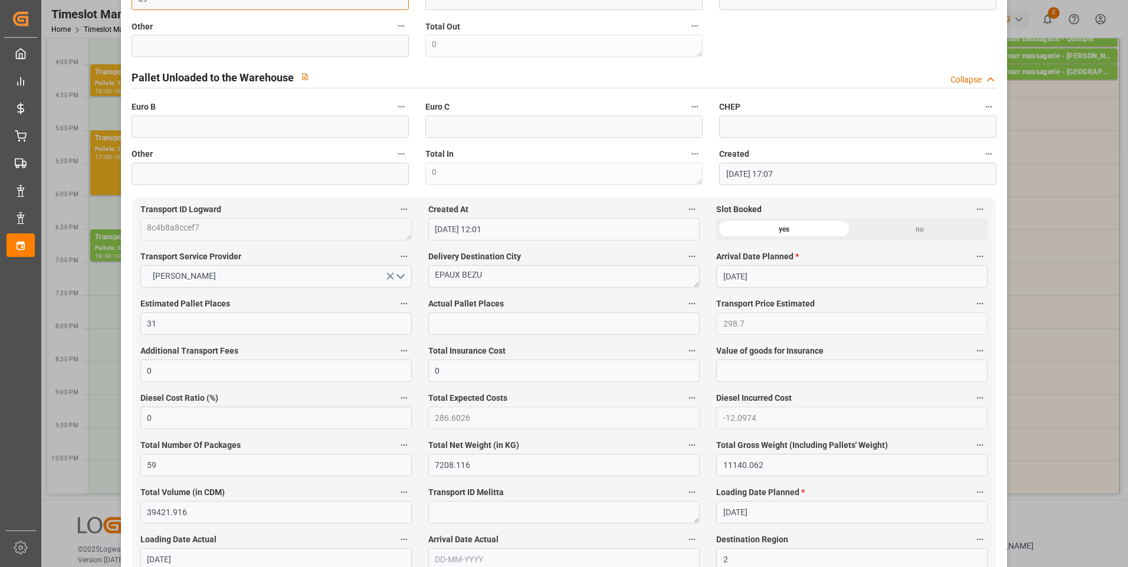
scroll to position [472, 0]
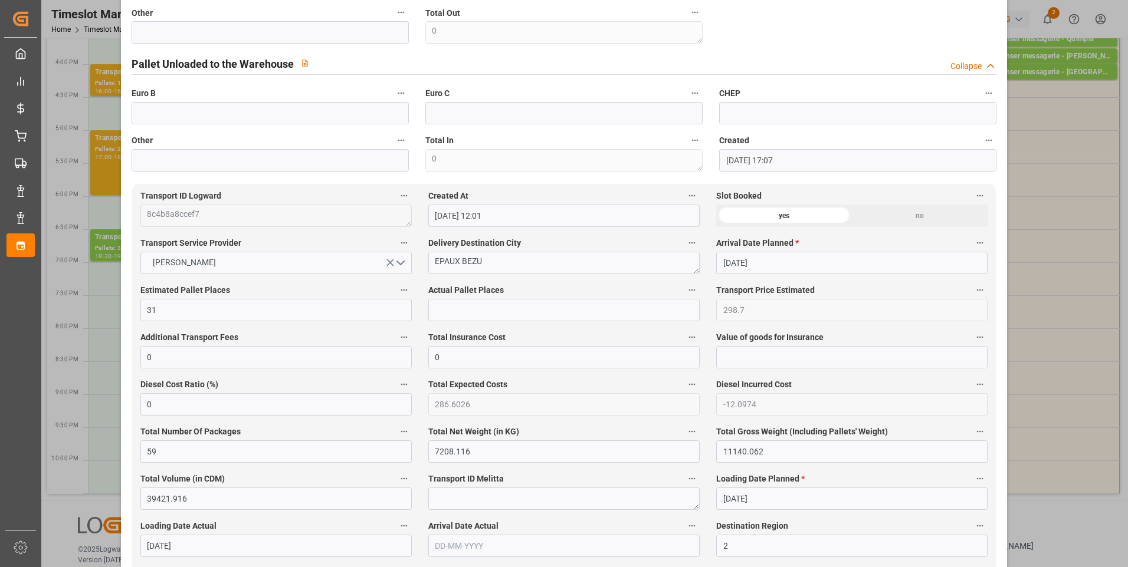
click at [465, 297] on span "Actual Pallet Places" at bounding box center [465, 290] width 75 height 12
click at [684, 297] on button "Actual Pallet Places" at bounding box center [691, 290] width 15 height 15
click at [461, 321] on div at bounding box center [564, 283] width 1128 height 567
click at [454, 318] on input "text" at bounding box center [563, 310] width 271 height 22
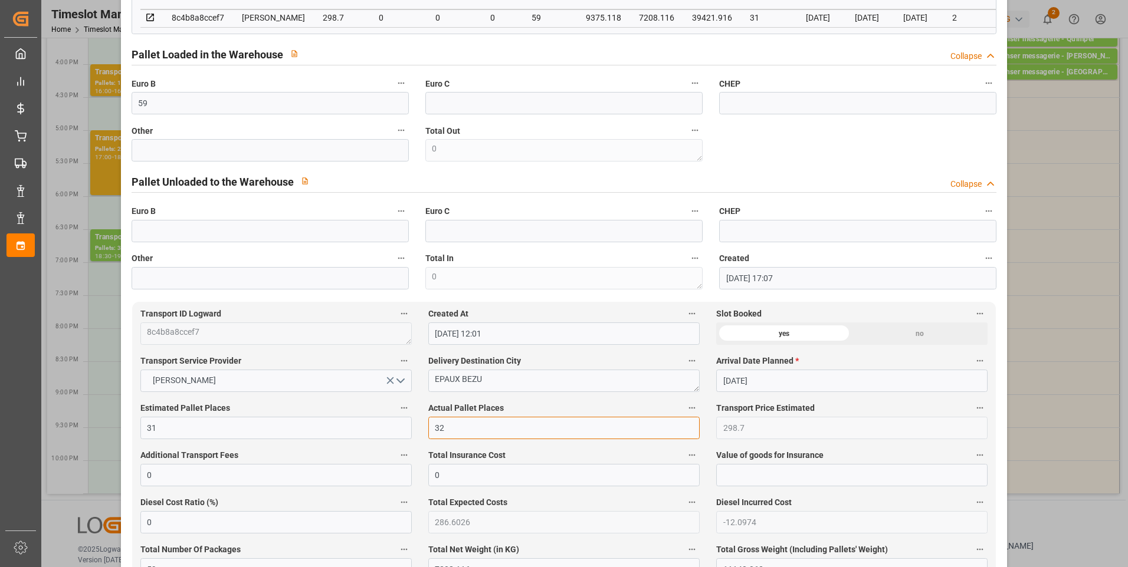
scroll to position [0, 0]
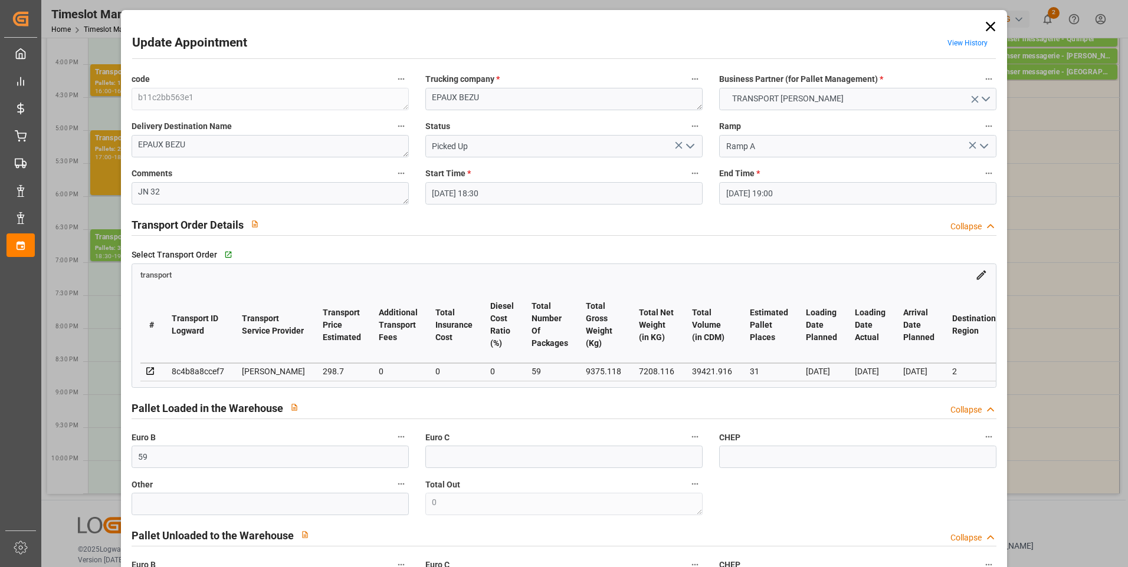
click at [694, 147] on icon "open menu" at bounding box center [690, 146] width 14 height 14
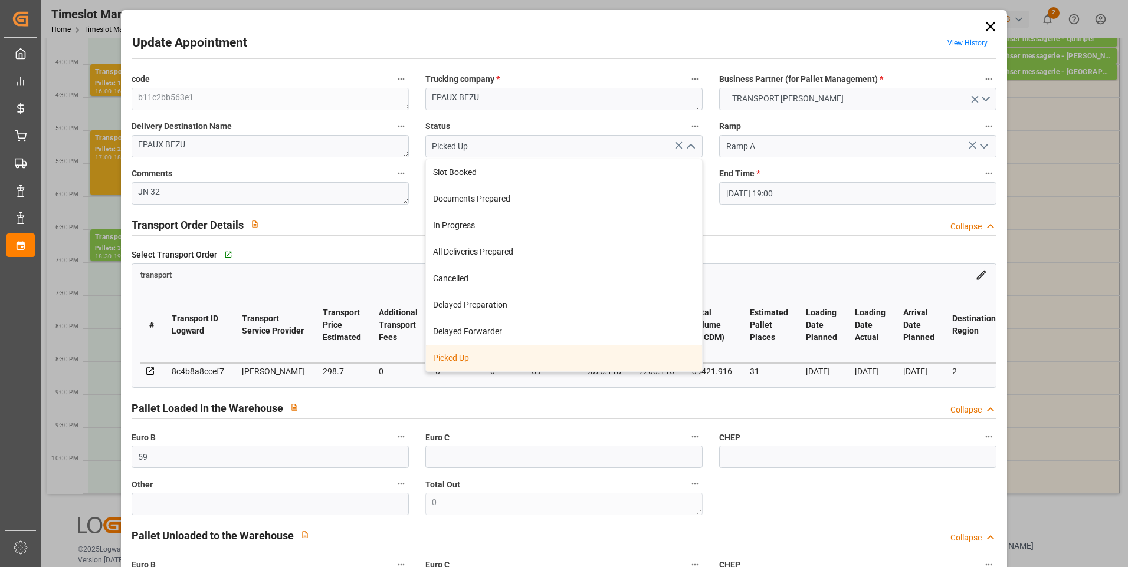
click at [448, 354] on div "Picked Up" at bounding box center [564, 358] width 276 height 27
